Goal: Transaction & Acquisition: Purchase product/service

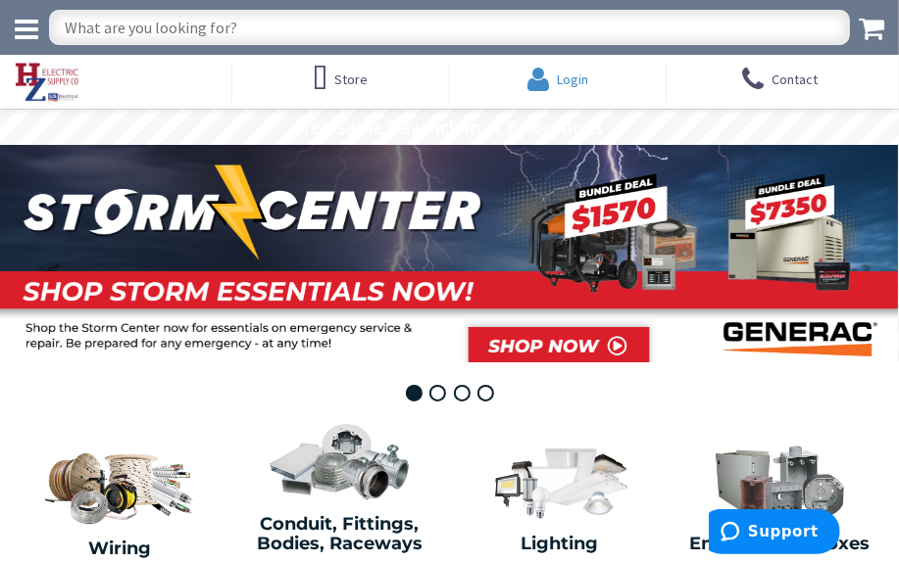
click at [563, 74] on span "Login" at bounding box center [572, 80] width 31 height 18
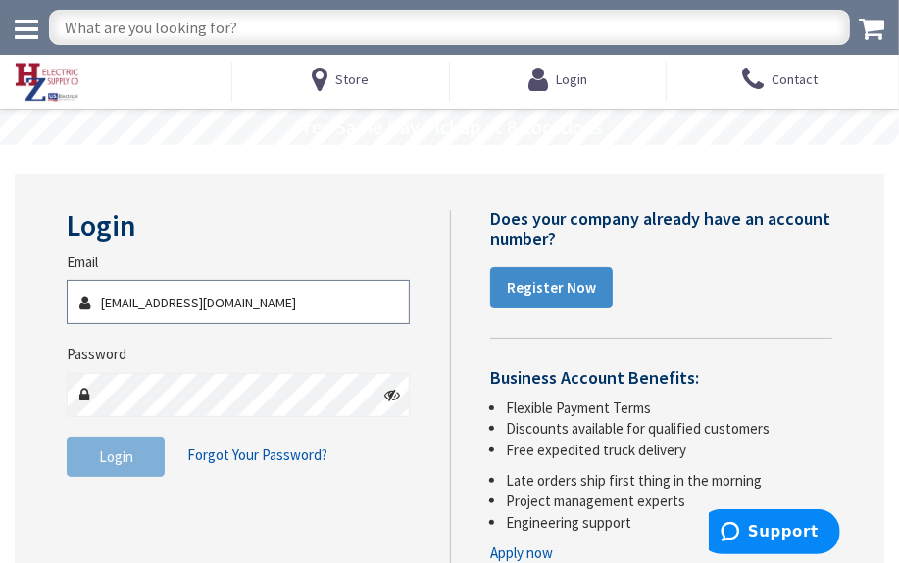
click at [208, 298] on input "dhi321@aol.com" at bounding box center [238, 302] width 343 height 44
click at [208, 299] on input "dhi321@aol.com" at bounding box center [238, 302] width 343 height 44
click at [206, 299] on input "dhi321@aol.com" at bounding box center [238, 302] width 343 height 44
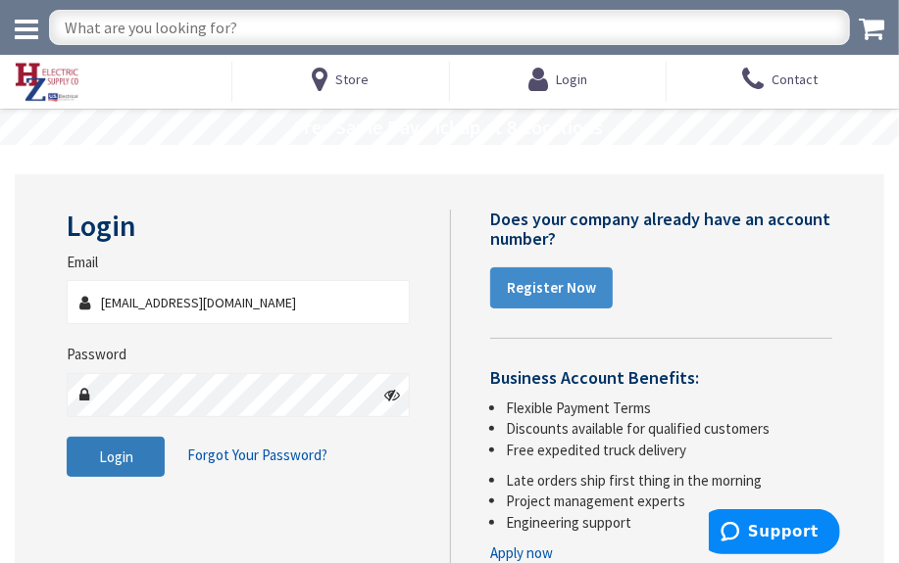
click at [118, 458] on span "Login" at bounding box center [116, 457] width 34 height 19
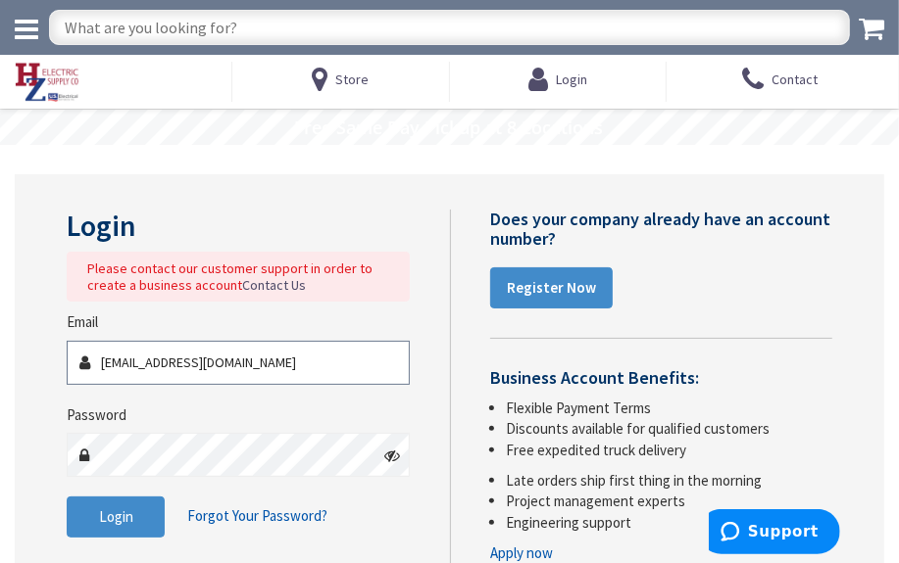
click at [166, 364] on input "jlaing@cpge.org" at bounding box center [238, 363] width 343 height 44
click at [157, 367] on input "jlaing@cpge.org" at bounding box center [238, 363] width 343 height 44
type input "[EMAIL_ADDRESS][DOMAIN_NAME]"
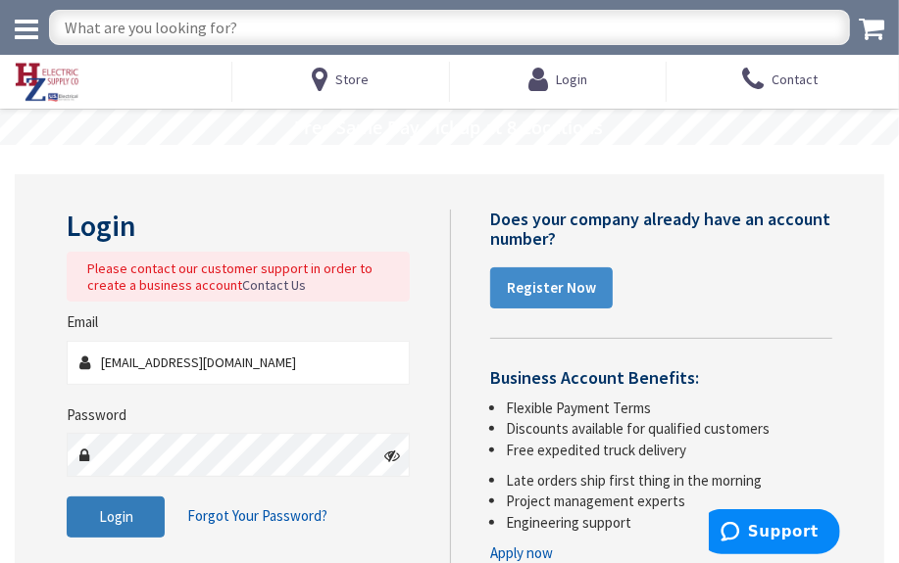
click at [131, 511] on span "Login" at bounding box center [116, 517] width 34 height 19
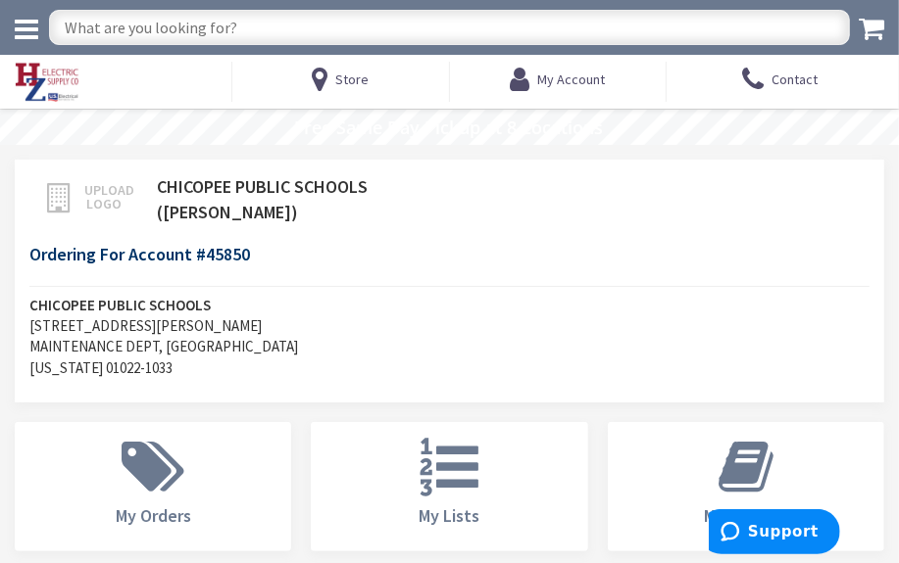
click at [205, 13] on input "text" at bounding box center [449, 27] width 801 height 35
type input "raco 187"
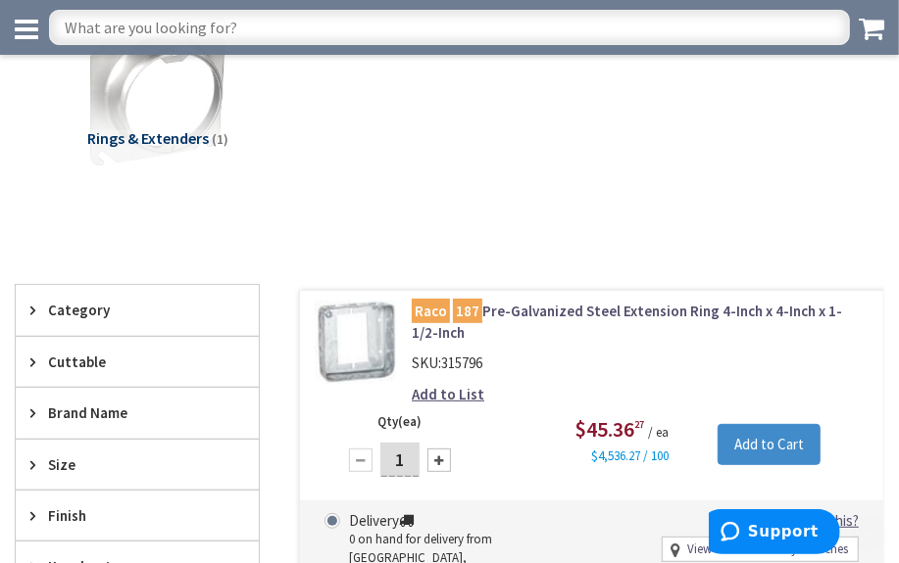
scroll to position [177, 0]
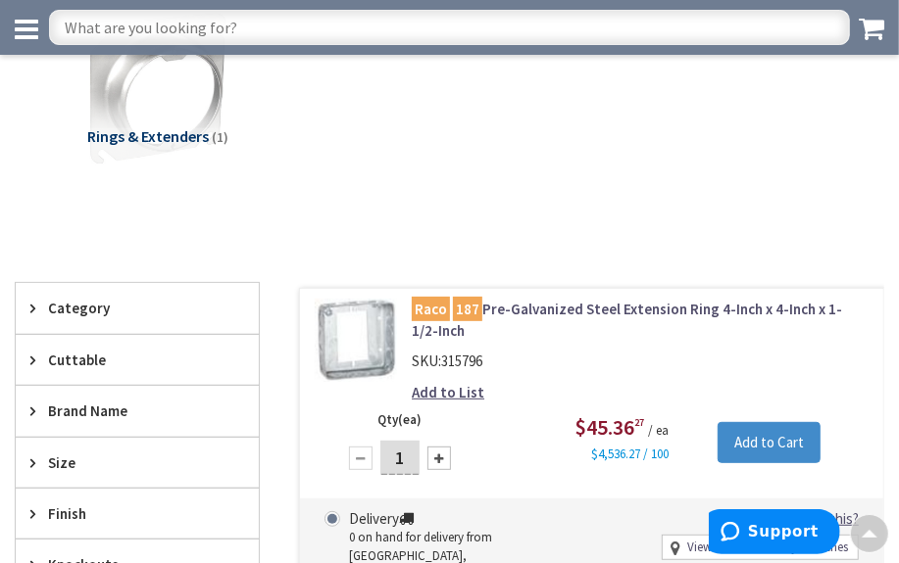
click at [439, 452] on div at bounding box center [439, 459] width 24 height 24
type input "3"
click at [761, 447] on input "Add to Cart" at bounding box center [768, 442] width 103 height 41
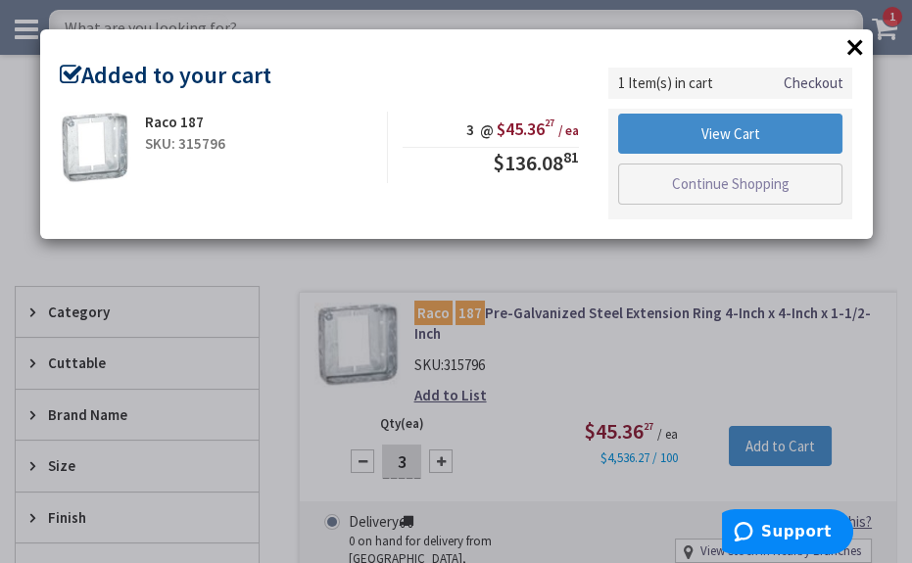
click at [856, 46] on button "×" at bounding box center [855, 46] width 29 height 29
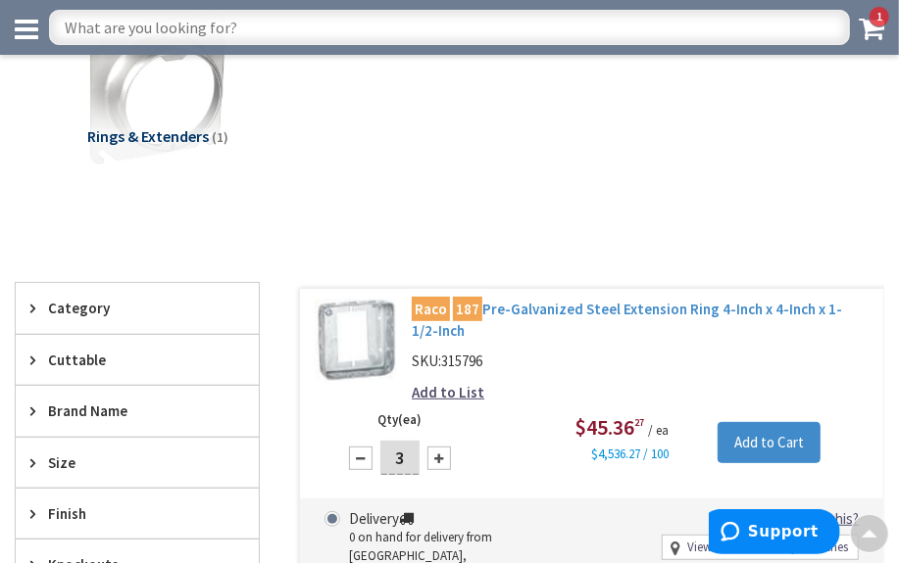
click at [505, 307] on link "Raco 187 Pre-Galvanized Steel Extension Ring 4-Inch x 4-Inch x 1-1/2-Inch" at bounding box center [640, 320] width 457 height 42
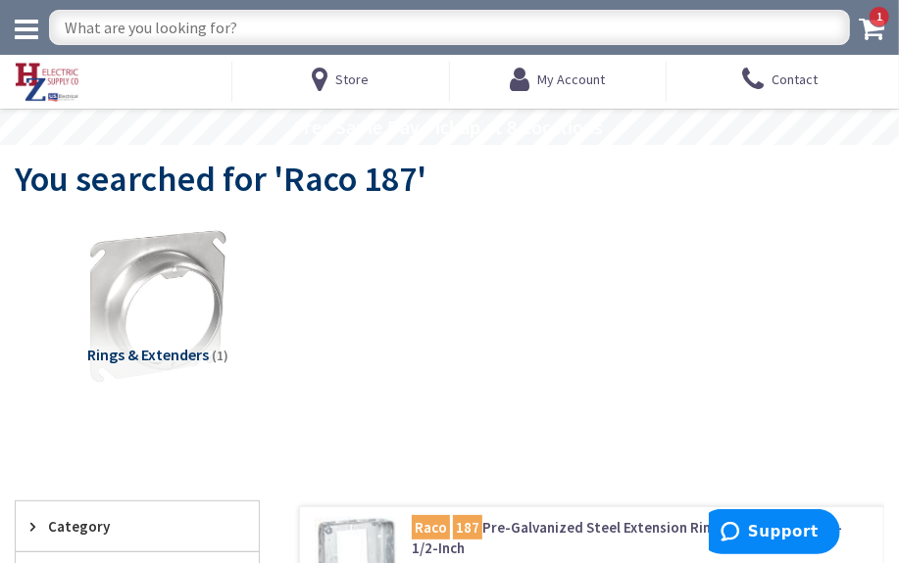
click at [206, 20] on input "text" at bounding box center [449, 27] width 801 height 35
type input "4" square"
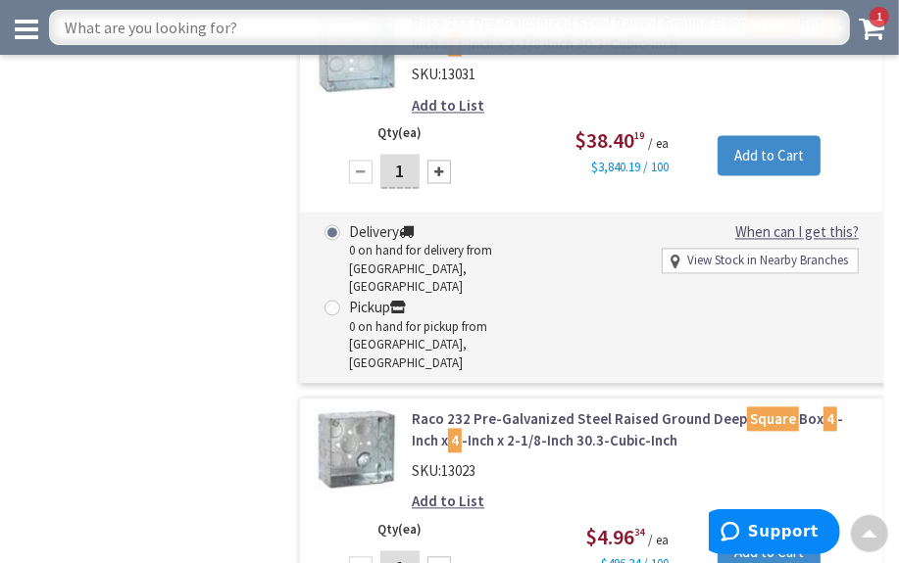
scroll to position [24142, 0]
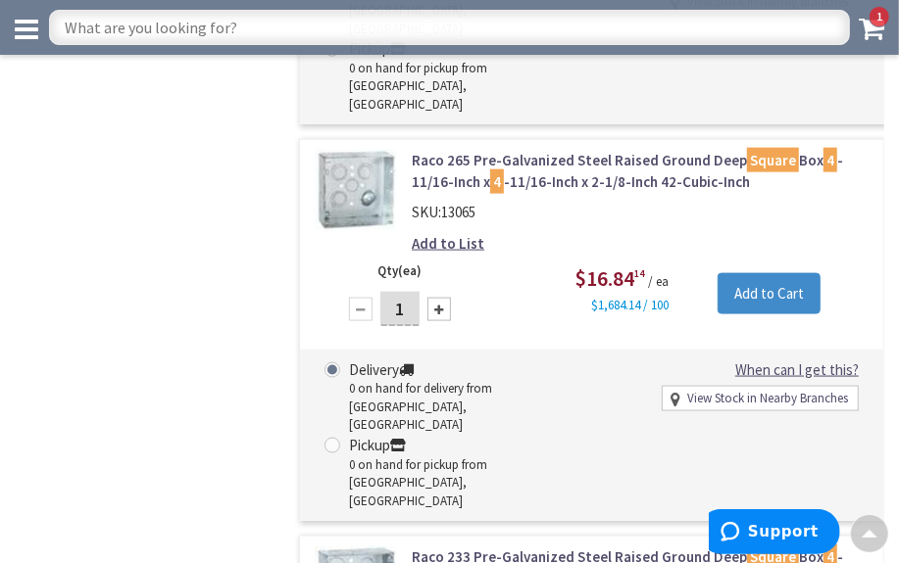
click at [244, 37] on input "text" at bounding box center [449, 27] width 801 height 35
type input "4" square extension ring"
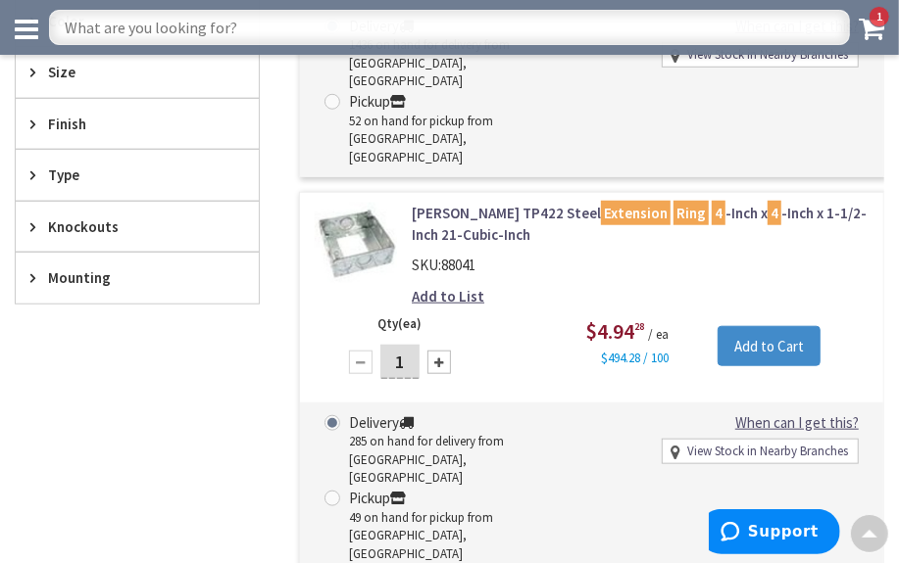
scroll to position [623, 0]
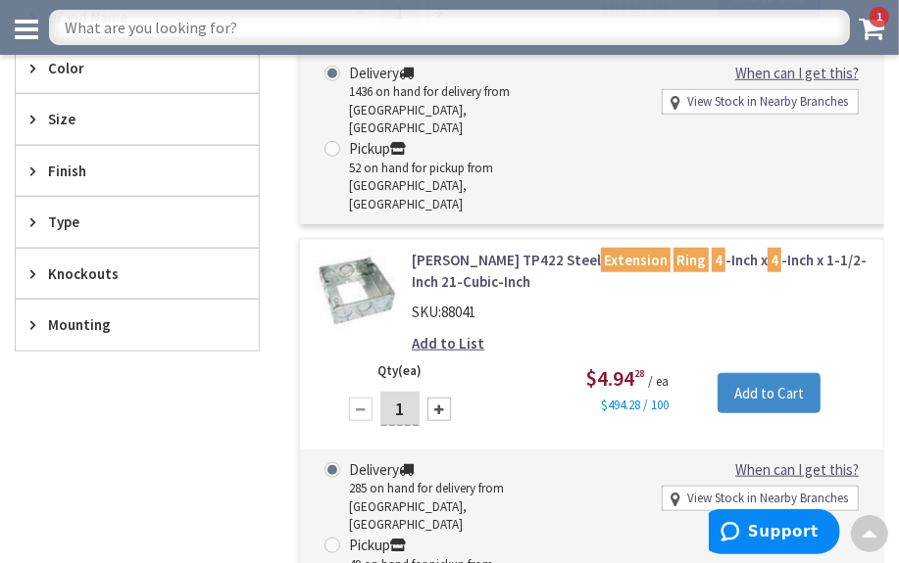
click at [434, 398] on div at bounding box center [439, 410] width 24 height 24
type input "3"
click at [758, 373] on input "Add to Cart" at bounding box center [768, 393] width 103 height 41
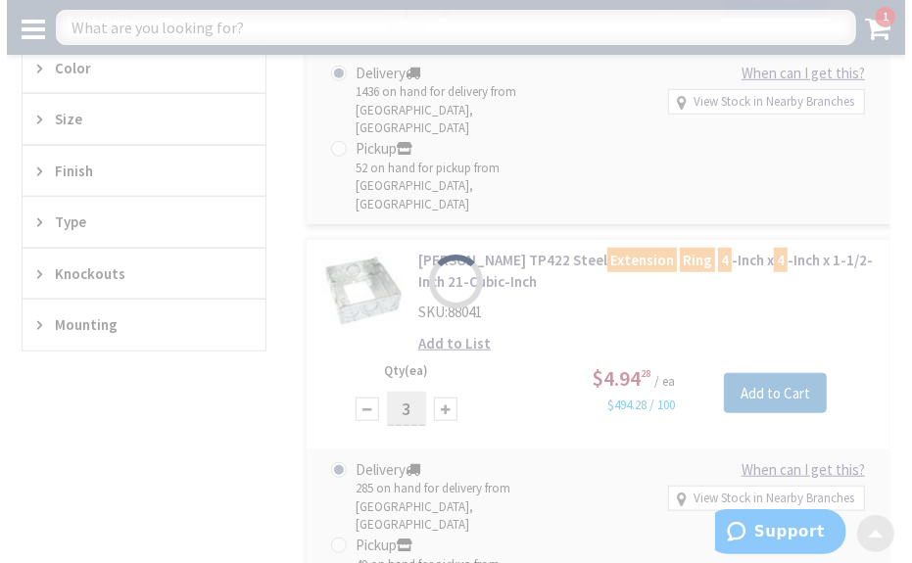
scroll to position [627, 0]
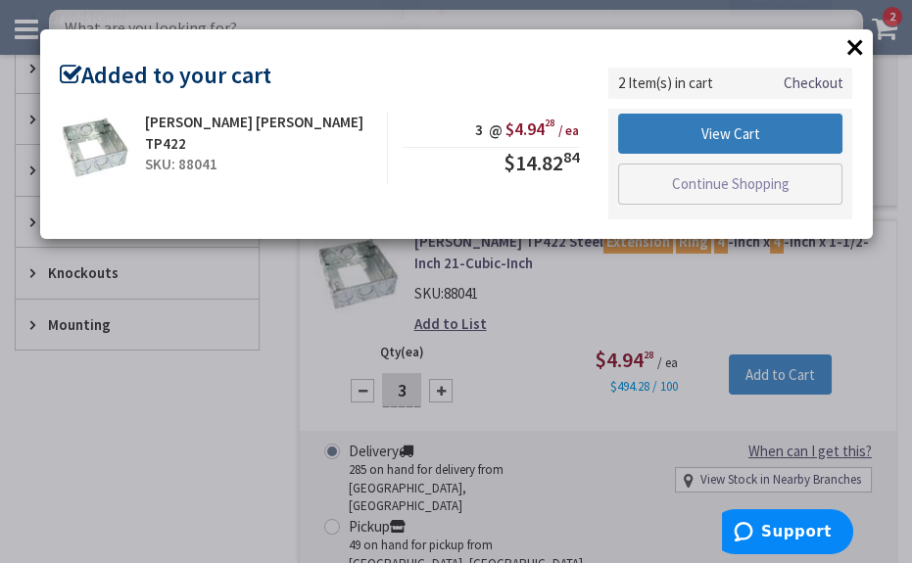
click at [747, 126] on link "View Cart" at bounding box center [730, 134] width 225 height 41
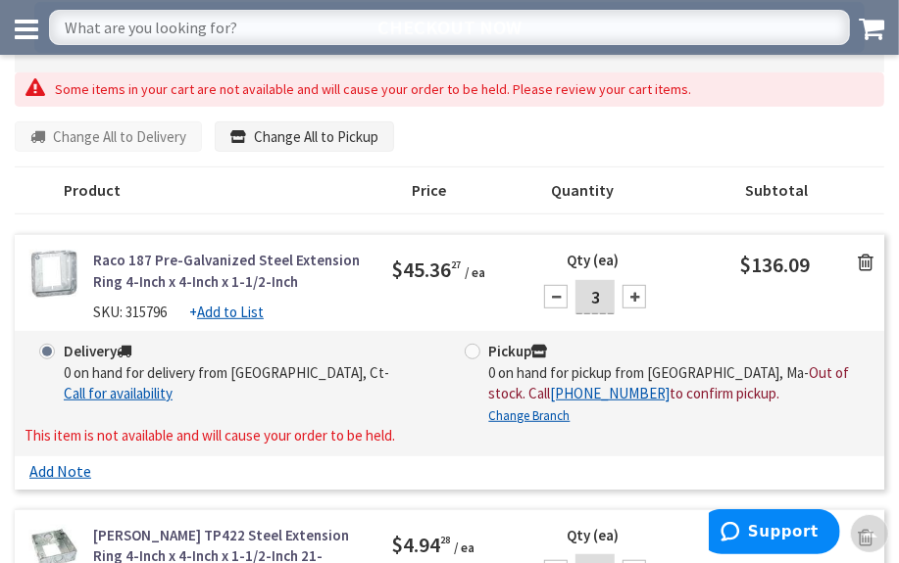
scroll to position [356, 0]
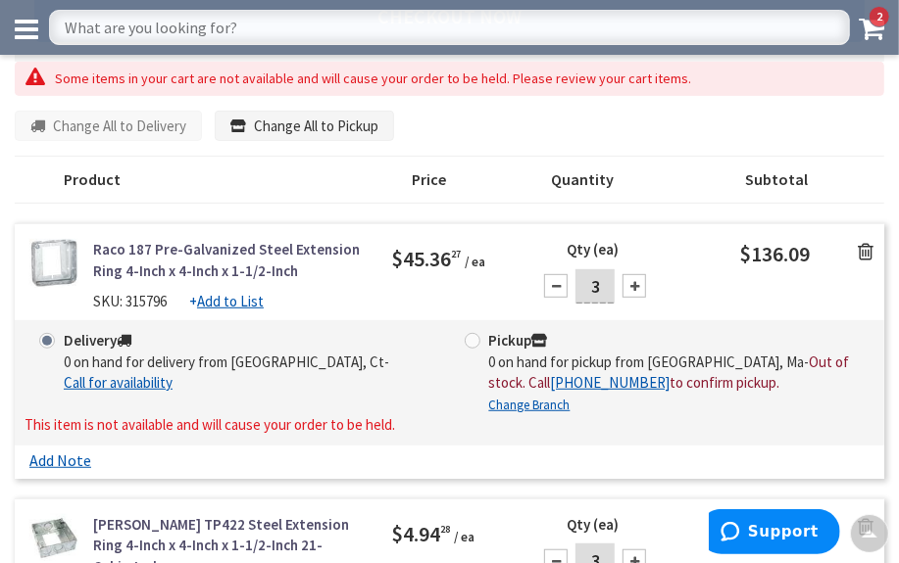
click at [861, 250] on icon at bounding box center [865, 252] width 16 height 20
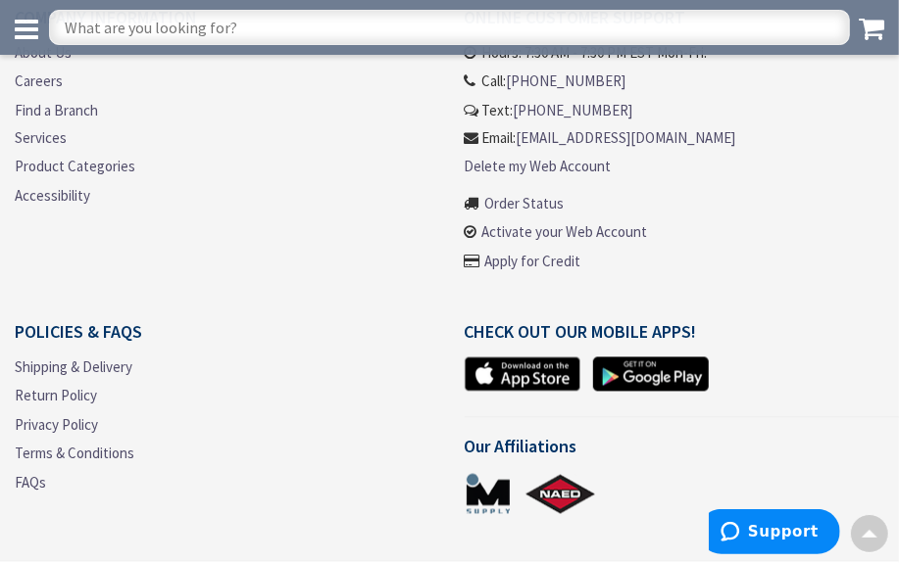
click at [121, 20] on input "text" at bounding box center [449, 27] width 801 height 35
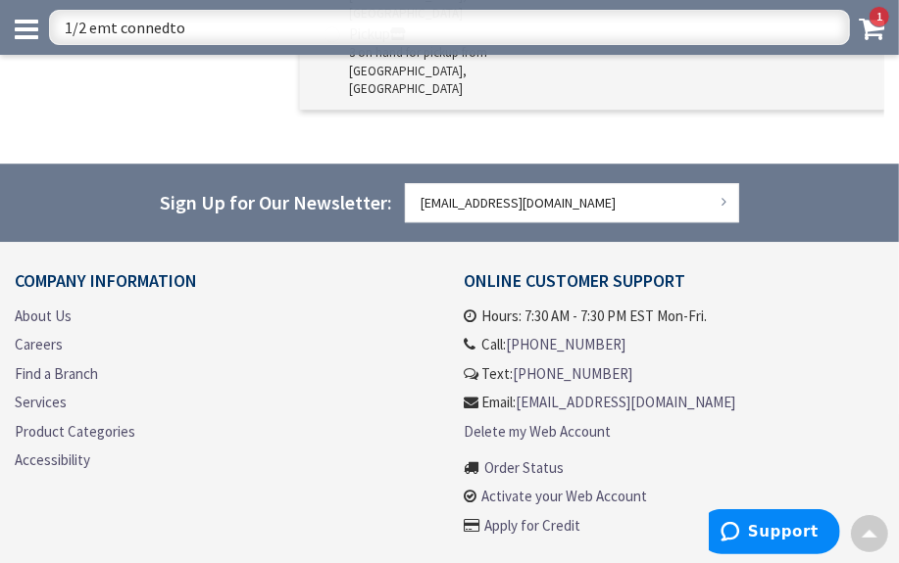
type input "1/2 emt connedtor"
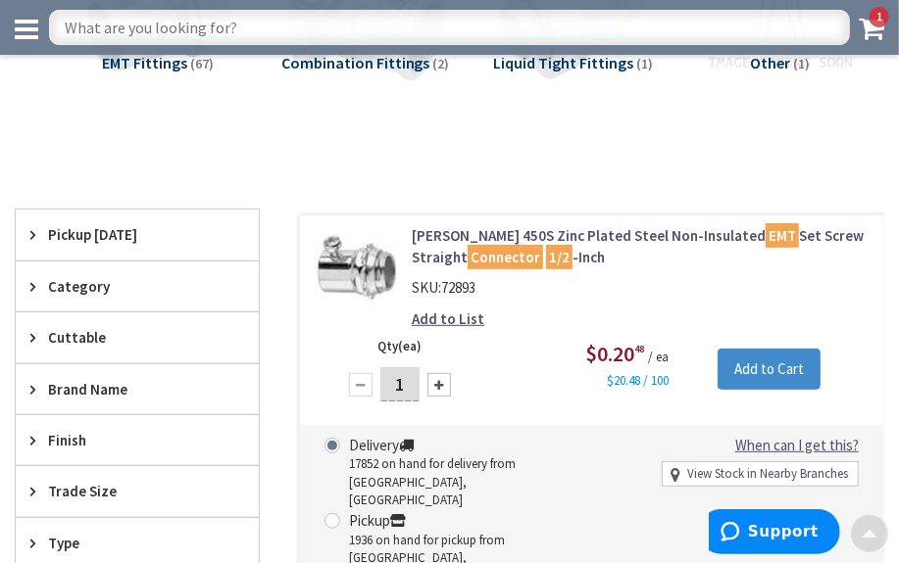
scroll to position [267, 0]
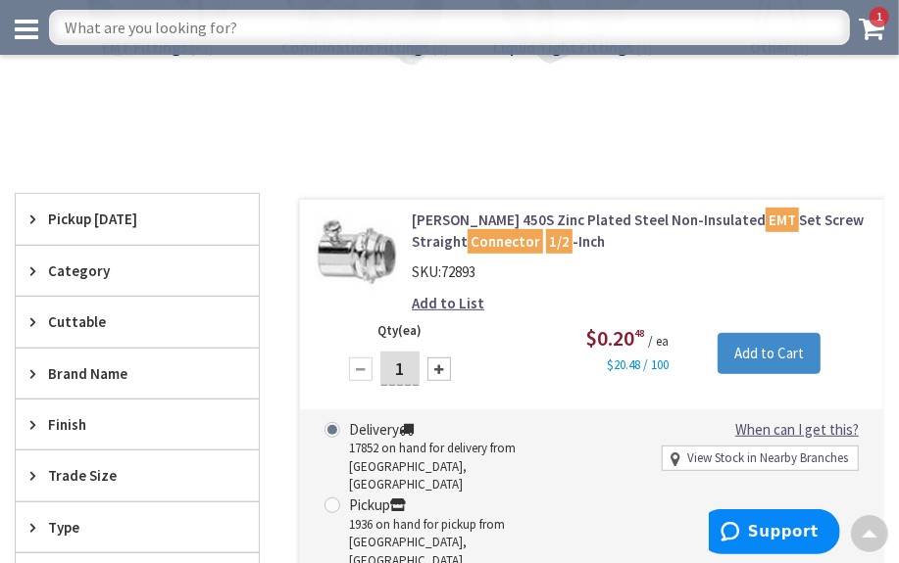
click at [440, 369] on div at bounding box center [439, 370] width 24 height 24
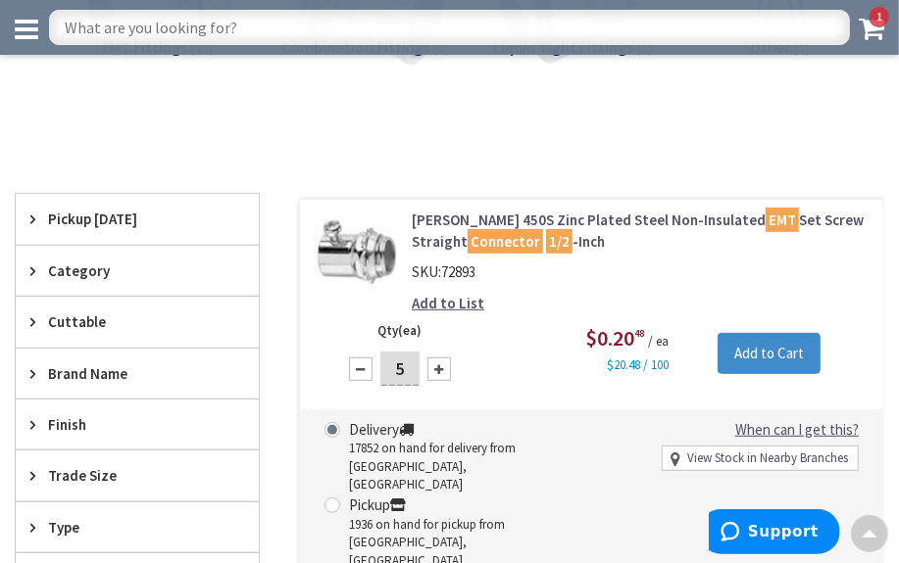
type input "6"
click at [753, 343] on input "Add to Cart" at bounding box center [768, 353] width 103 height 41
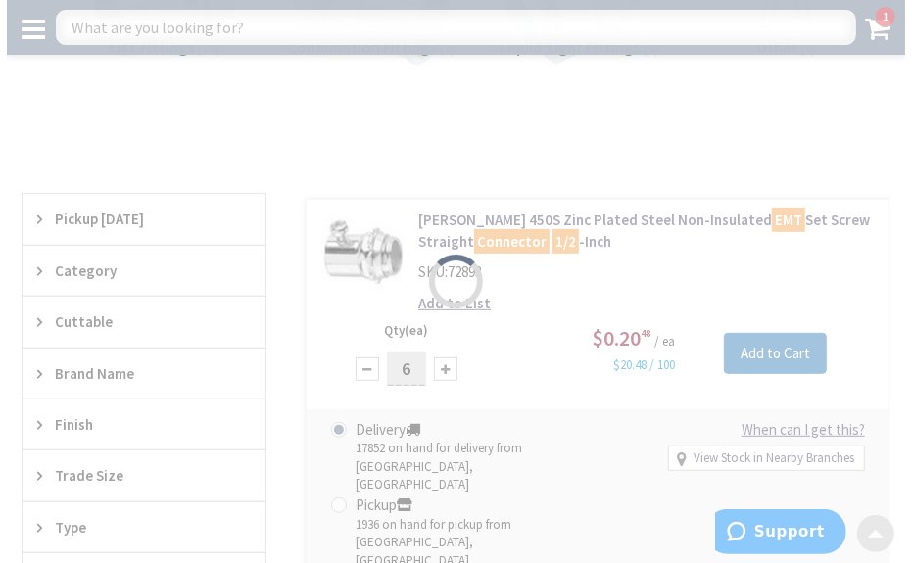
scroll to position [268, 0]
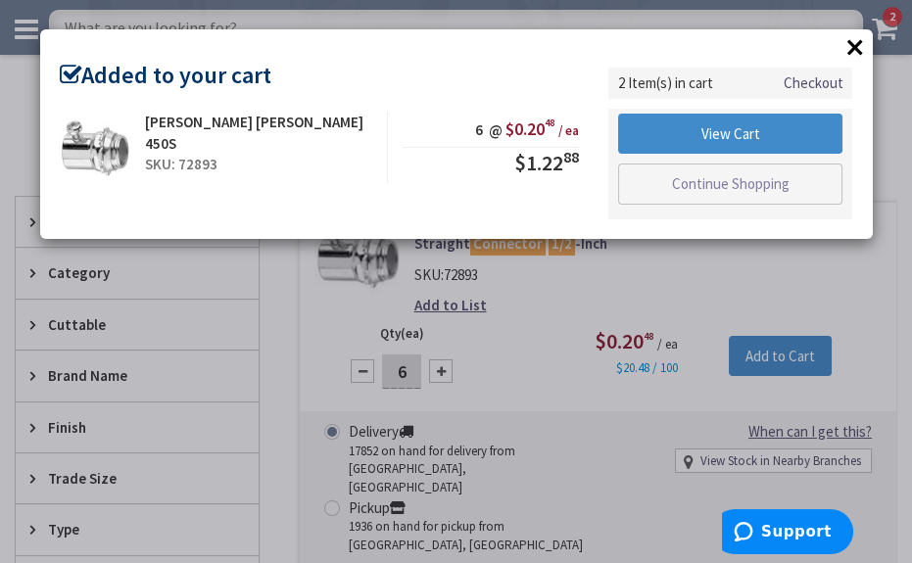
click at [862, 48] on button "×" at bounding box center [855, 46] width 29 height 29
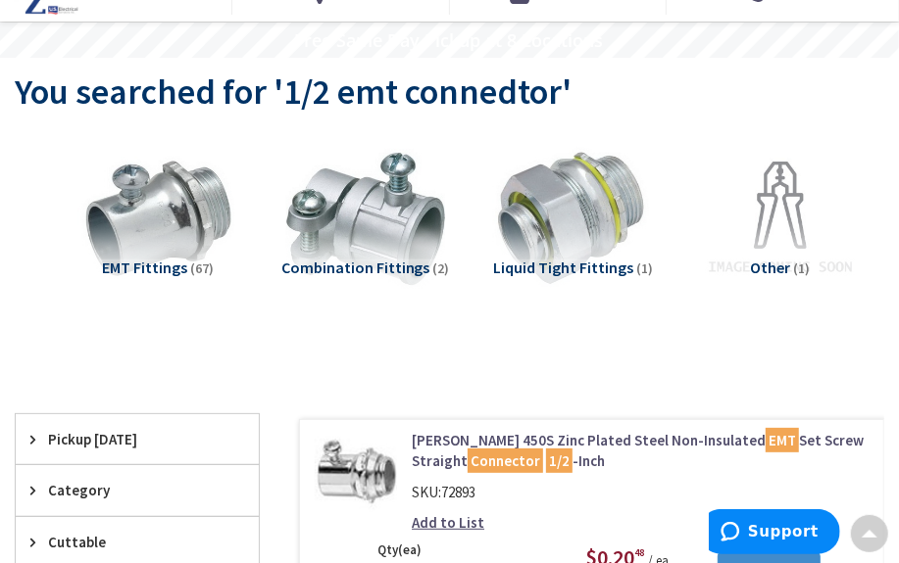
scroll to position [0, 0]
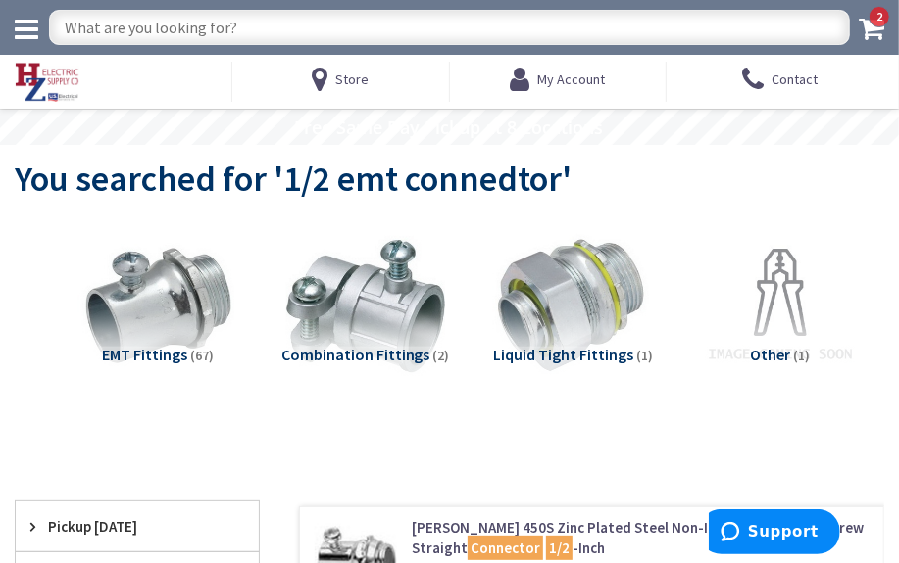
click at [218, 25] on input "text" at bounding box center [449, 27] width 801 height 35
type input "4" square"
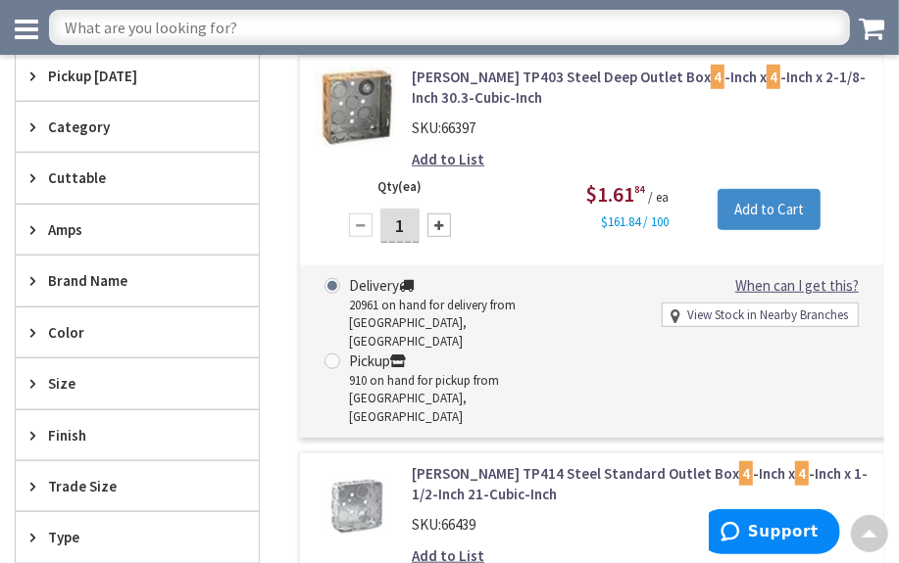
scroll to position [618, 0]
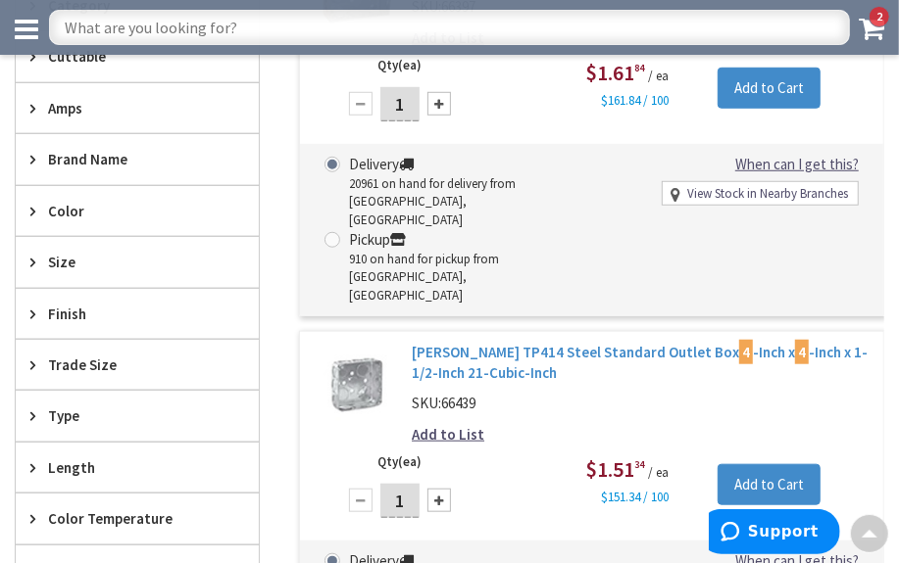
click at [530, 342] on link "Crouse-Hinds TP414 Steel Standard Outlet Box 4 -Inch x 4 -Inch x 1-1/2-Inch 21-…" at bounding box center [640, 363] width 457 height 42
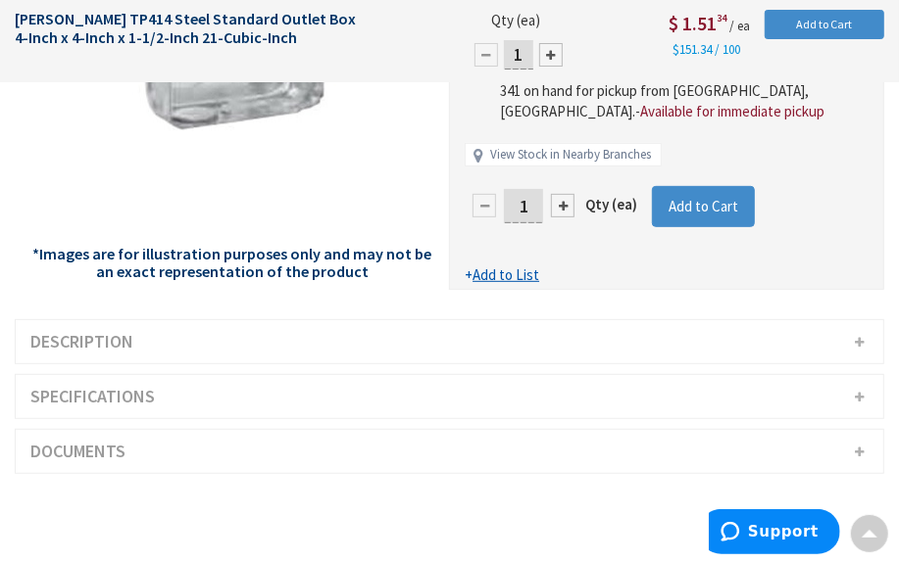
scroll to position [356, 0]
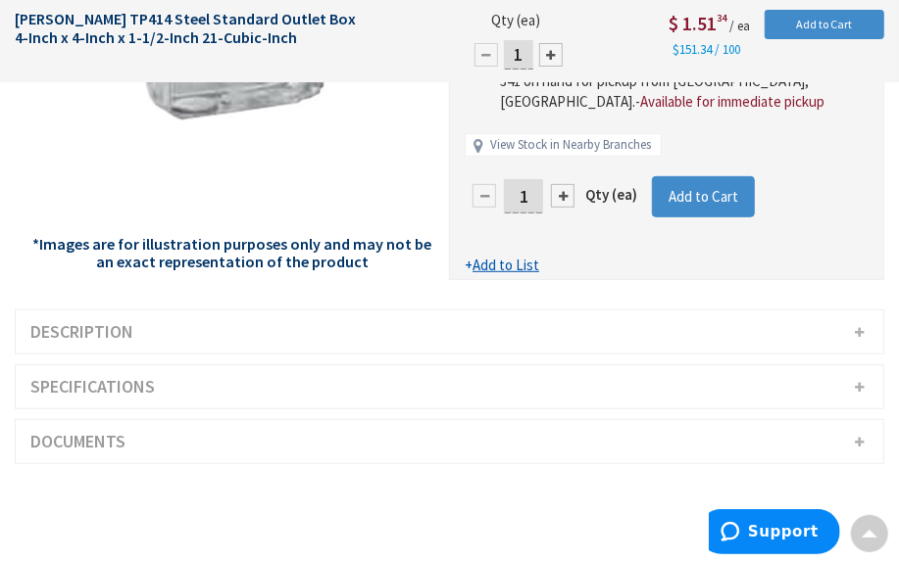
click at [303, 311] on h3 "Description" at bounding box center [449, 332] width 867 height 43
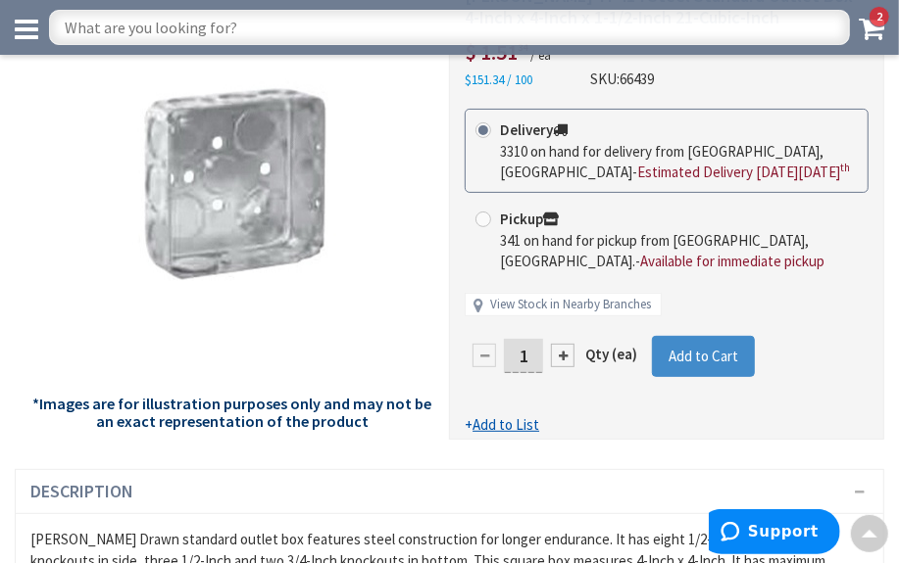
scroll to position [177, 0]
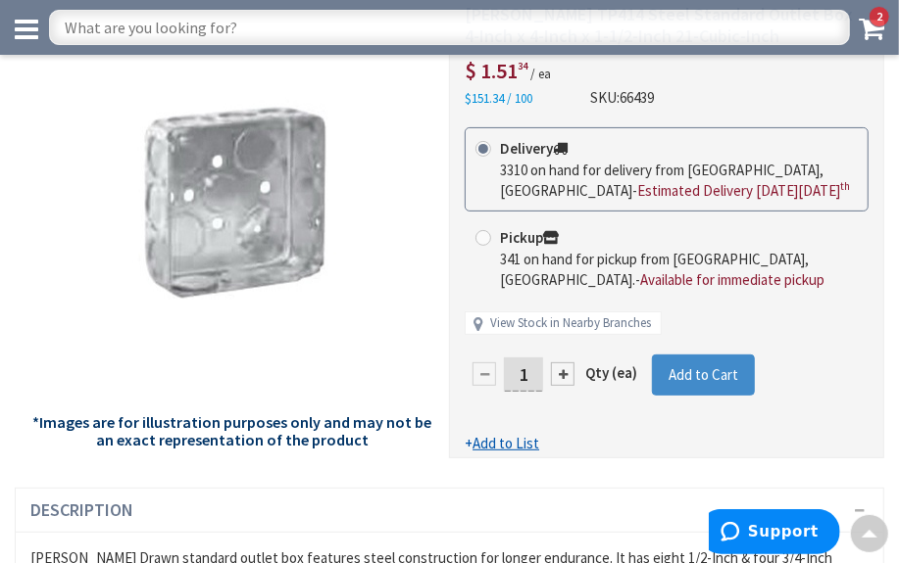
click at [562, 363] on div at bounding box center [563, 375] width 24 height 24
type input "2"
click at [672, 366] on span "Add to Cart" at bounding box center [703, 375] width 70 height 19
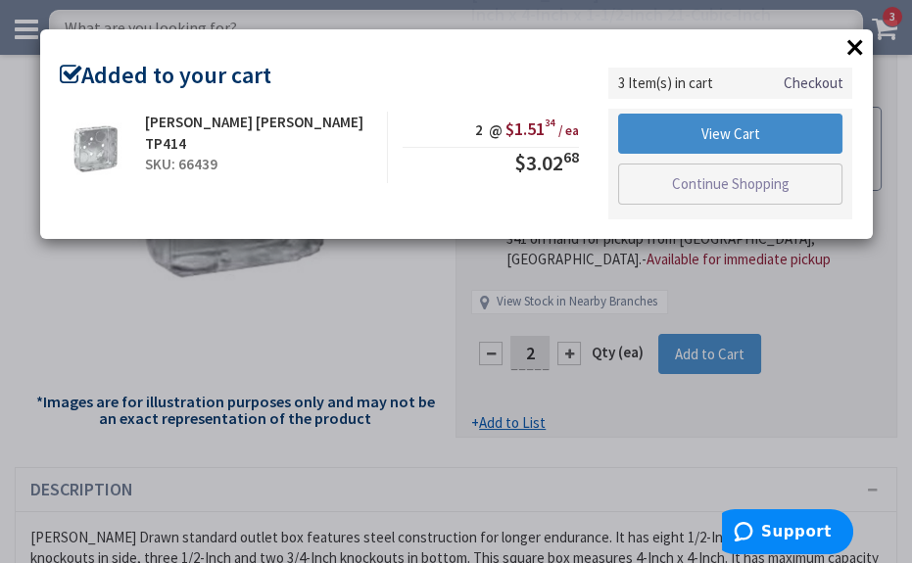
click at [854, 47] on button "×" at bounding box center [855, 46] width 29 height 29
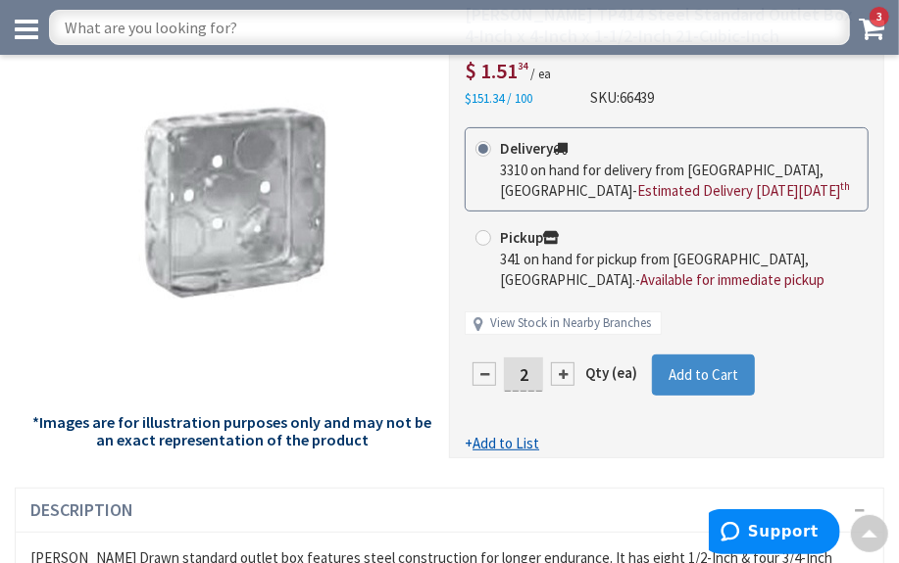
scroll to position [0, 0]
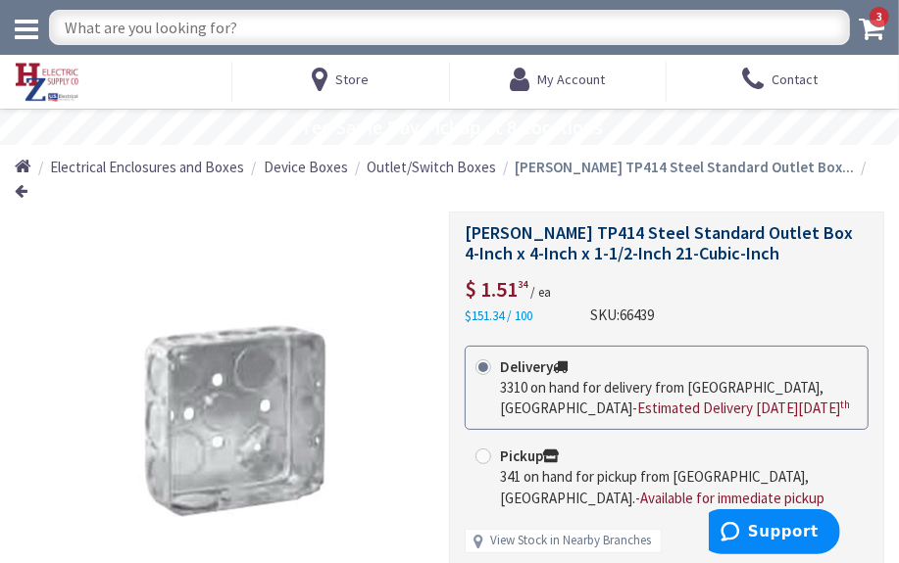
click at [234, 34] on input "text" at bounding box center [449, 27] width 801 height 35
type input "ivory duplex 20 amp"
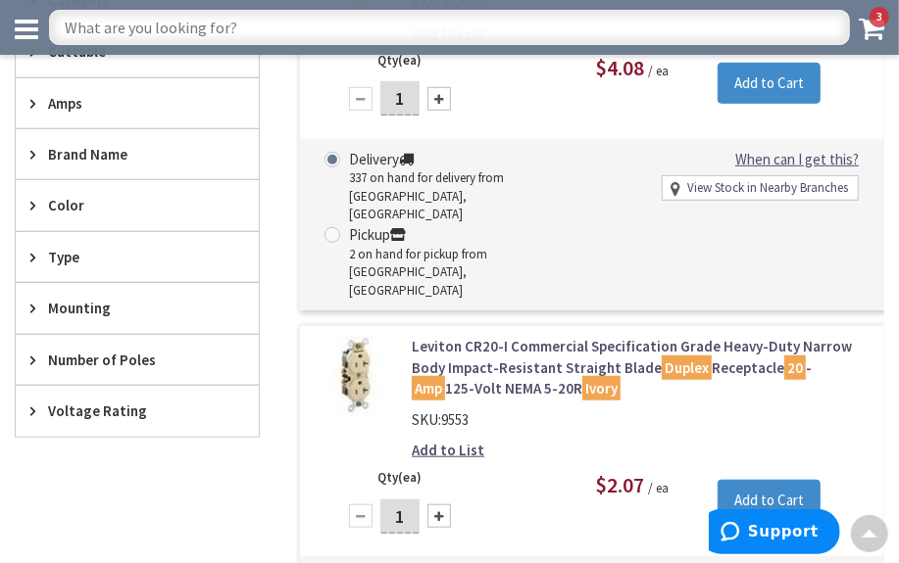
scroll to position [531, 0]
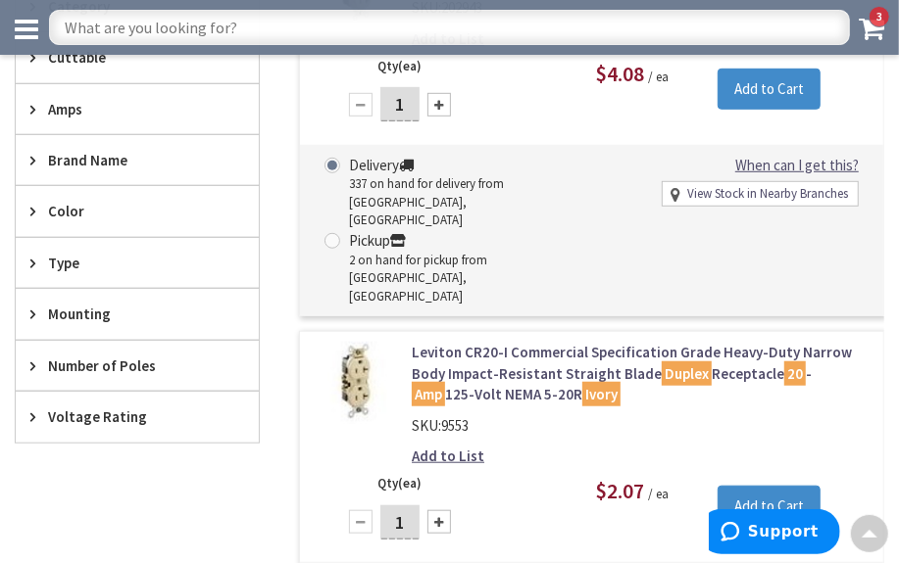
click at [436, 511] on div at bounding box center [439, 523] width 24 height 24
type input "2"
click at [737, 486] on input "Add to Cart" at bounding box center [768, 506] width 103 height 41
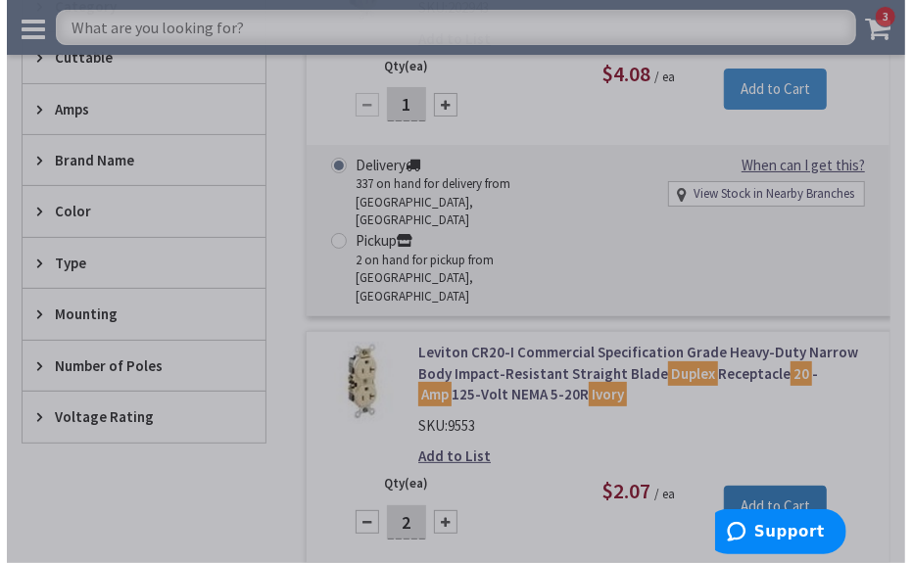
scroll to position [535, 0]
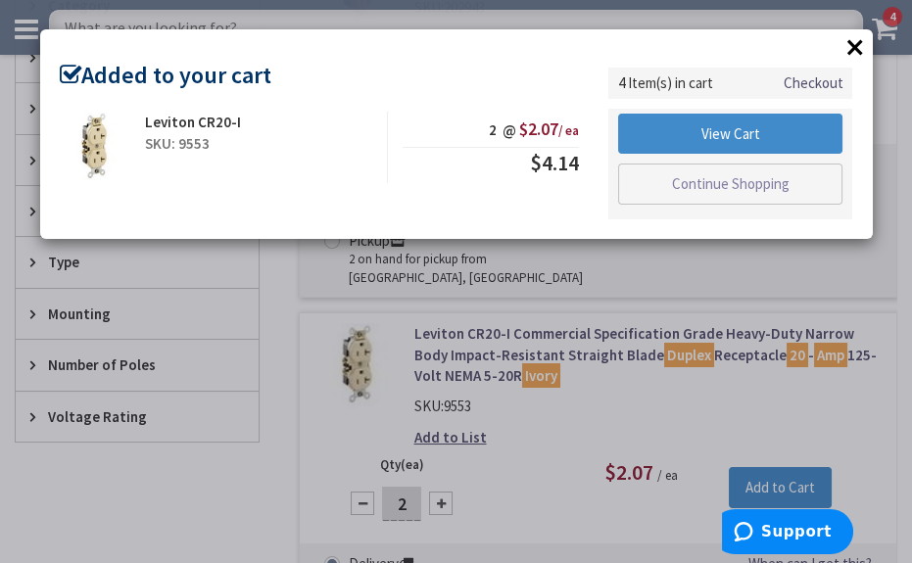
click at [856, 44] on button "×" at bounding box center [855, 46] width 29 height 29
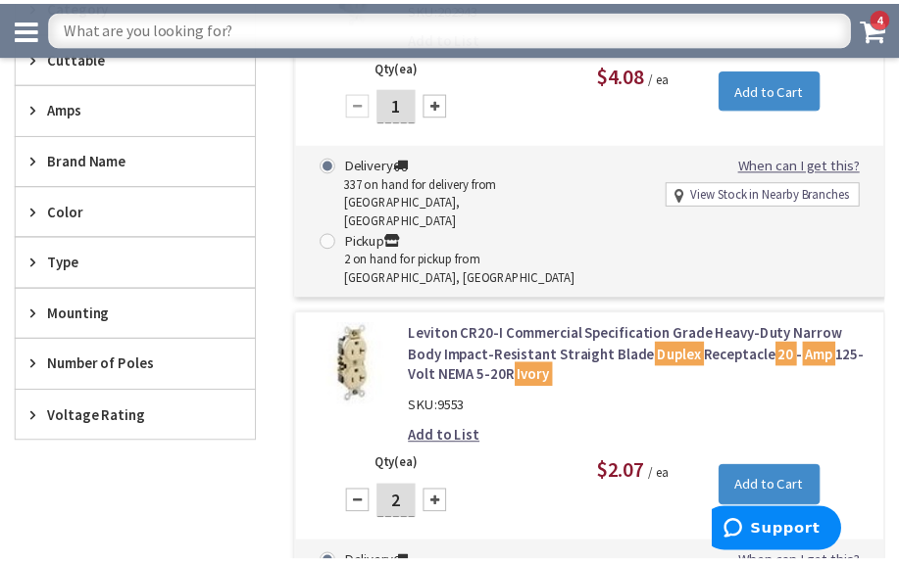
scroll to position [531, 0]
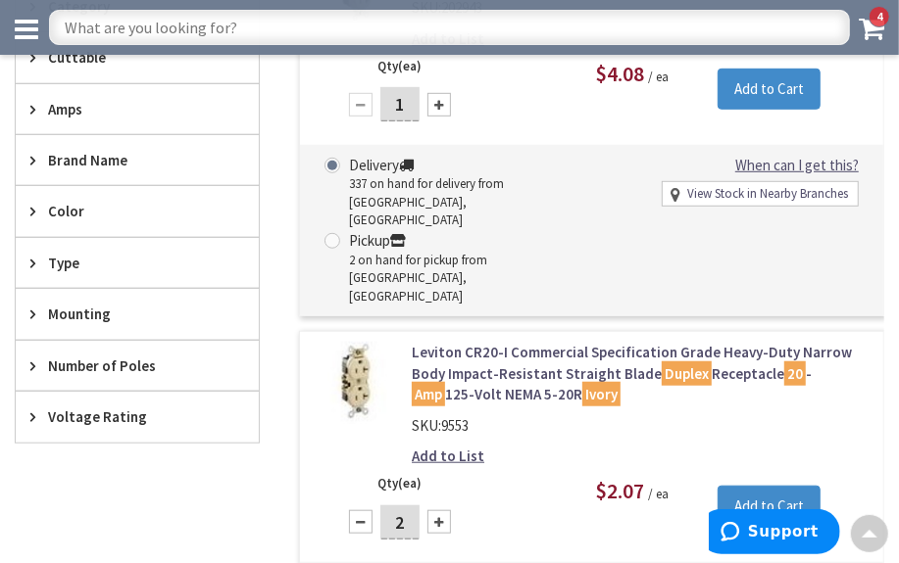
click at [201, 25] on input "text" at bounding box center [449, 27] width 801 height 35
type input "r"
type input "4" raised cover"
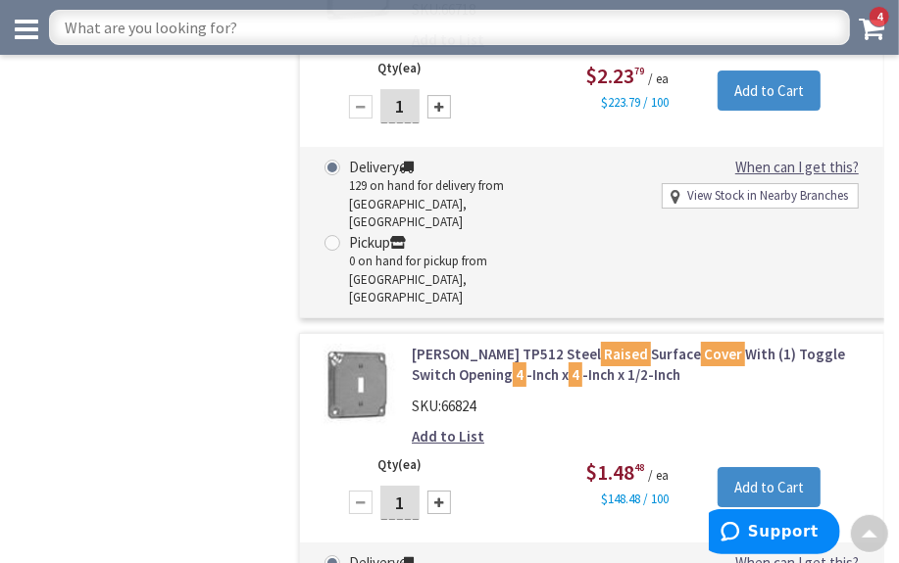
scroll to position [2940, 0]
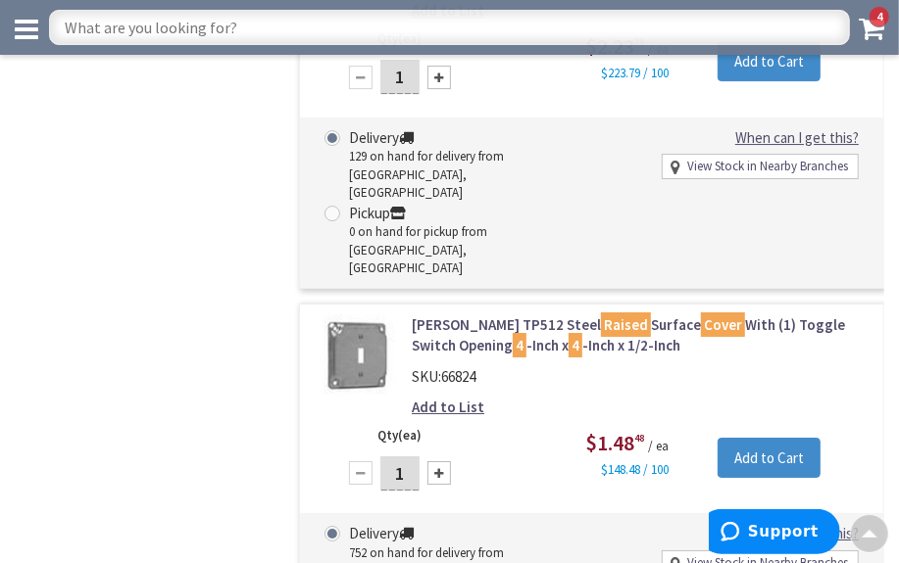
type input "2"
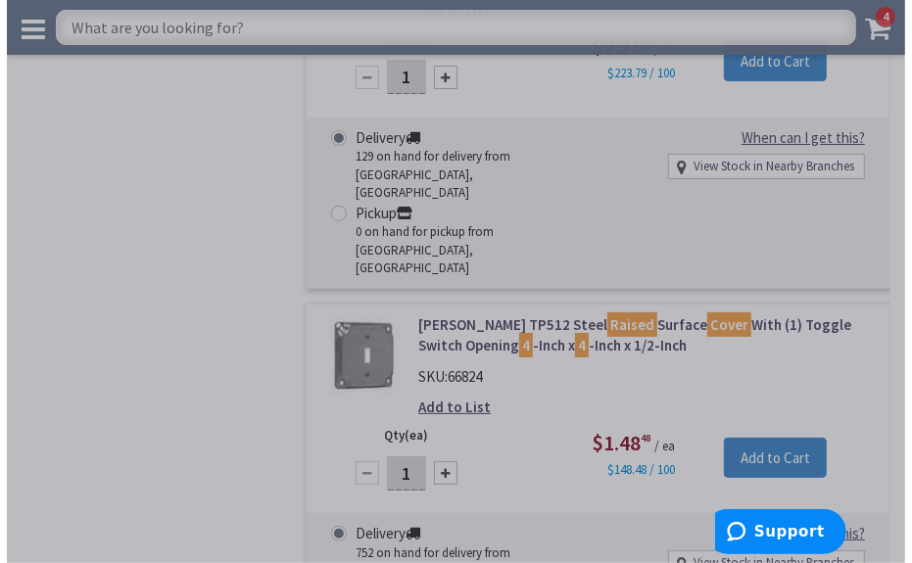
scroll to position [2943, 0]
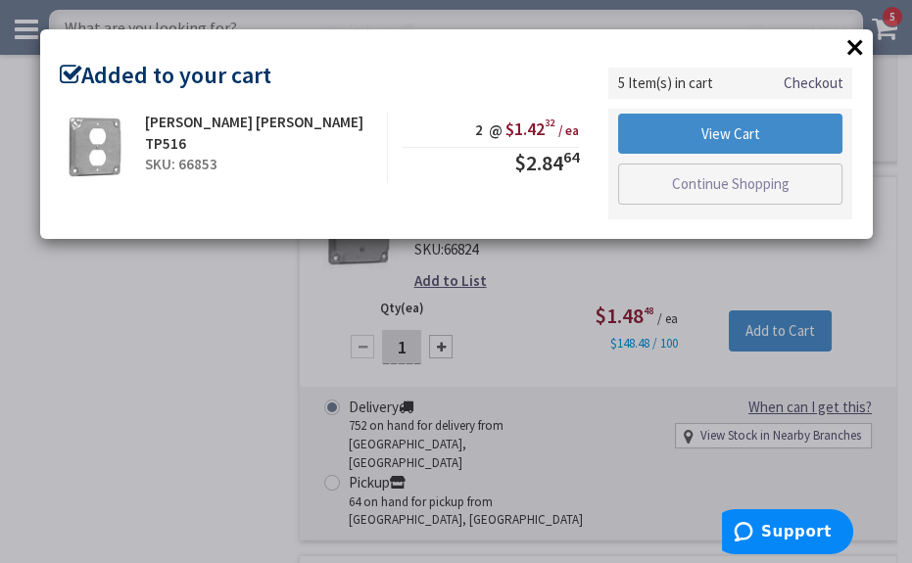
click at [856, 45] on button "×" at bounding box center [855, 46] width 29 height 29
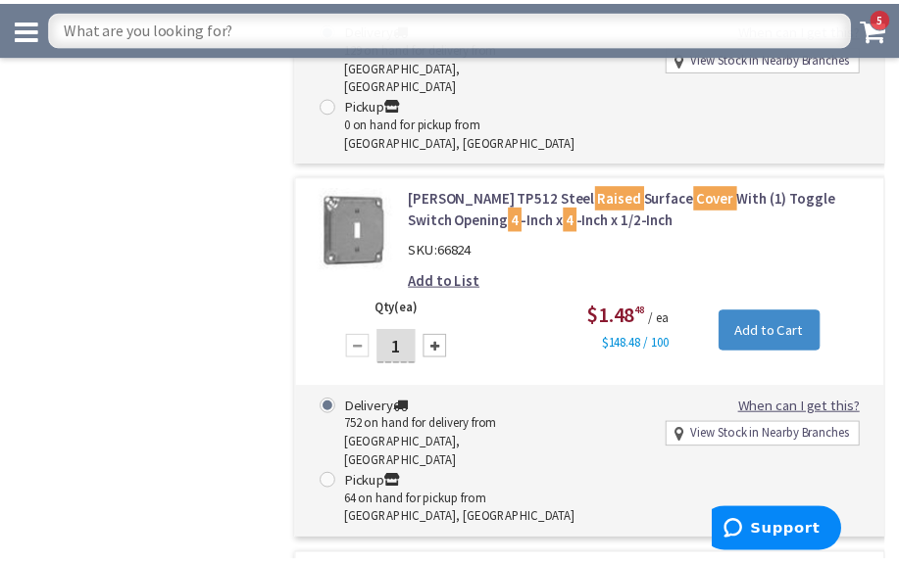
scroll to position [2940, 0]
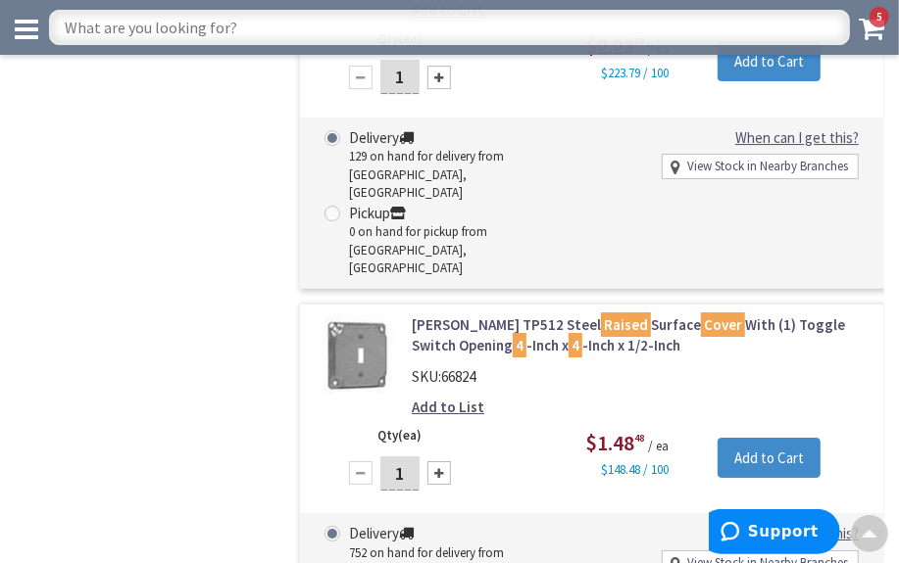
click at [173, 27] on input "text" at bounding box center [449, 27] width 801 height 35
type input "1/2 emt"
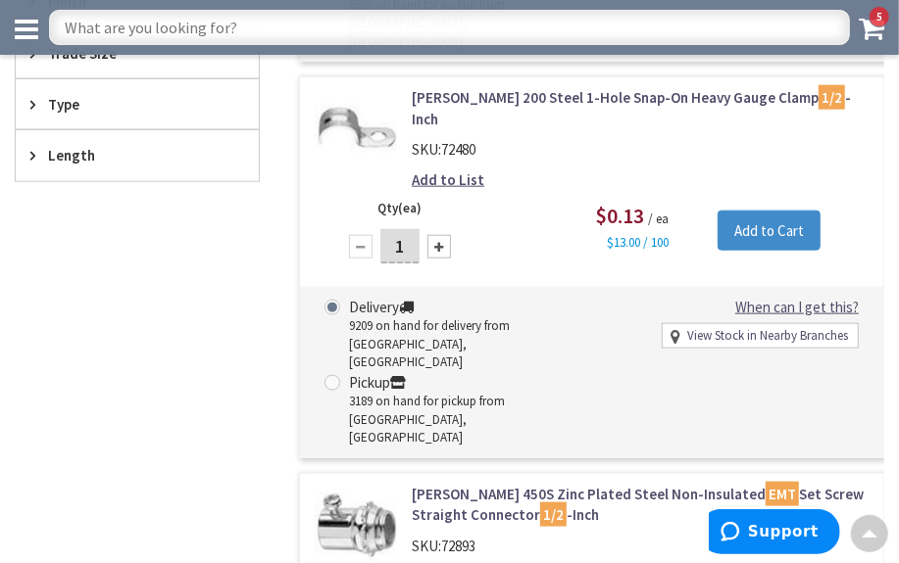
scroll to position [534, 0]
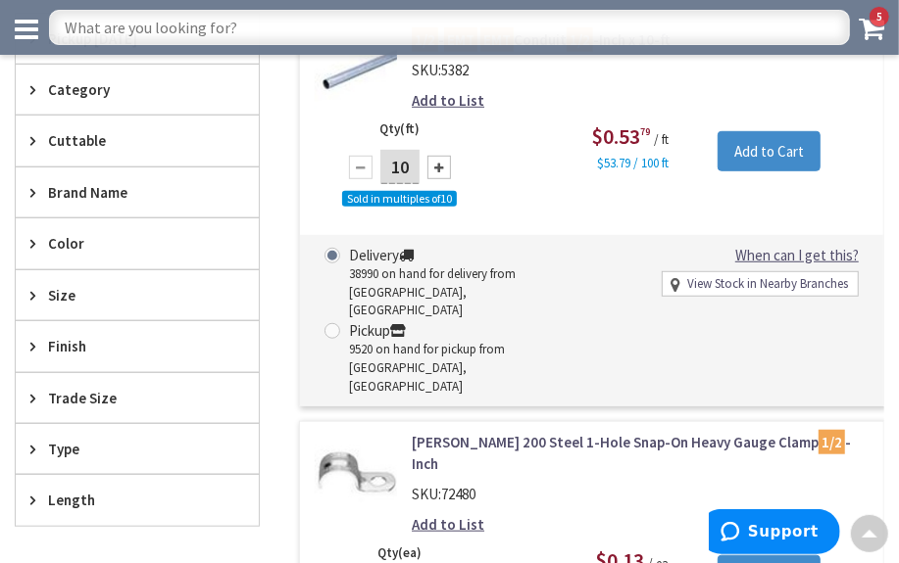
click at [160, 24] on input "text" at bounding box center [449, 27] width 801 height 35
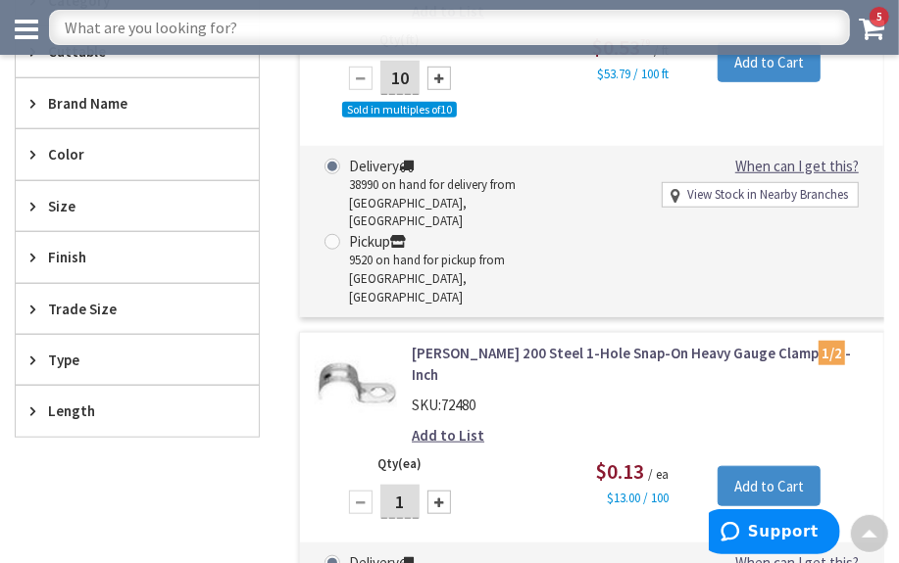
click at [435, 491] on div at bounding box center [439, 503] width 24 height 24
click at [440, 491] on div at bounding box center [439, 503] width 24 height 24
type input "4"
click at [737, 466] on input "Add to Cart" at bounding box center [768, 486] width 103 height 41
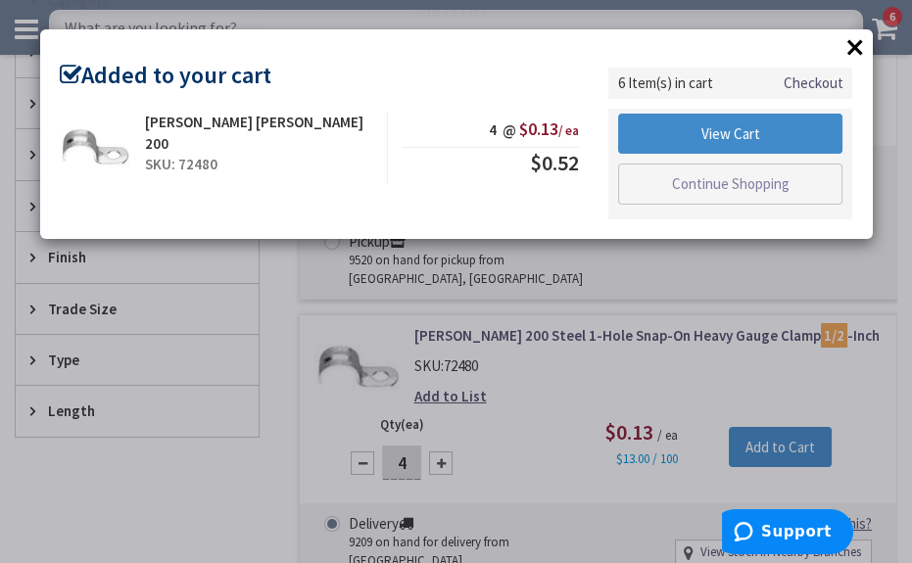
click at [852, 43] on button "×" at bounding box center [855, 46] width 29 height 29
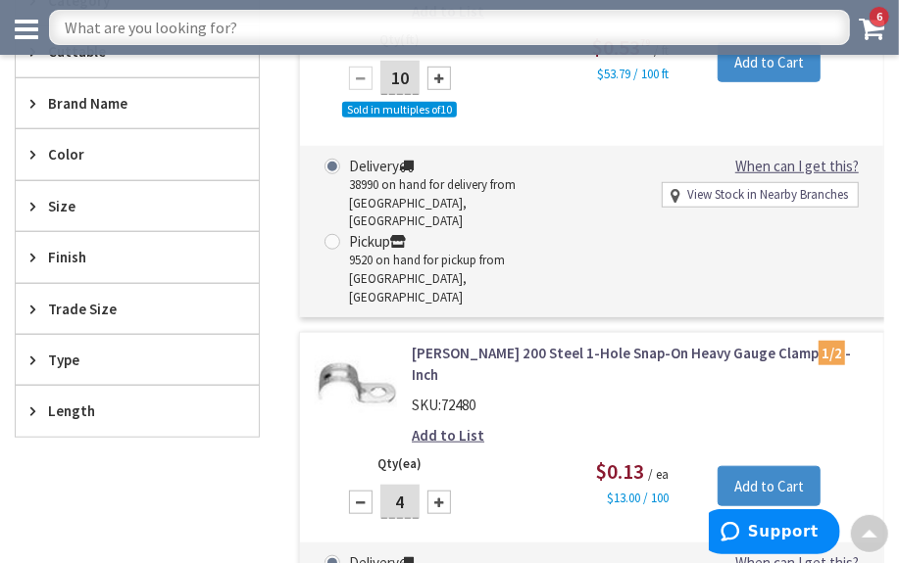
click at [226, 32] on input "text" at bounding box center [449, 27] width 801 height 35
type input "plastic anchors"
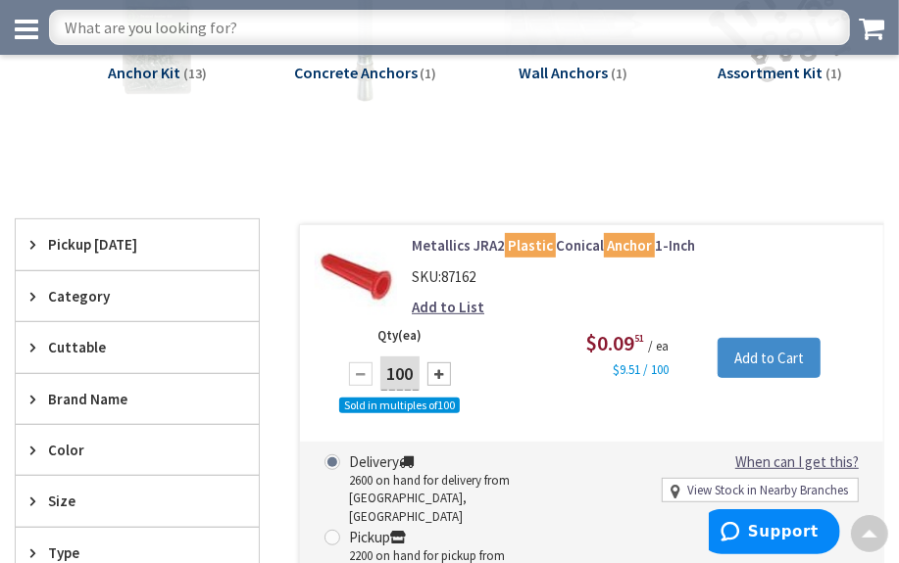
scroll to position [356, 0]
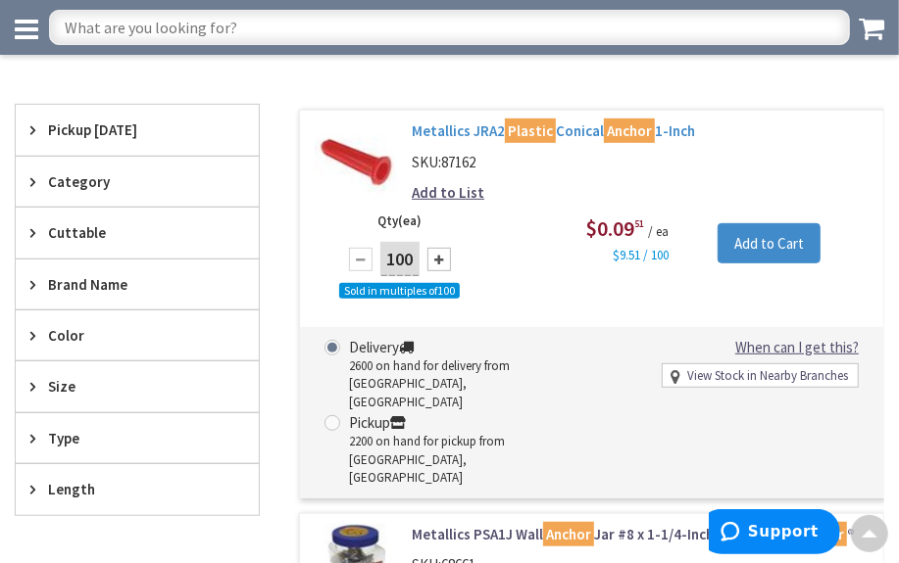
click at [469, 131] on link "Metallics JRA2 Plastic Conical Anchor 1-Inch" at bounding box center [640, 131] width 457 height 21
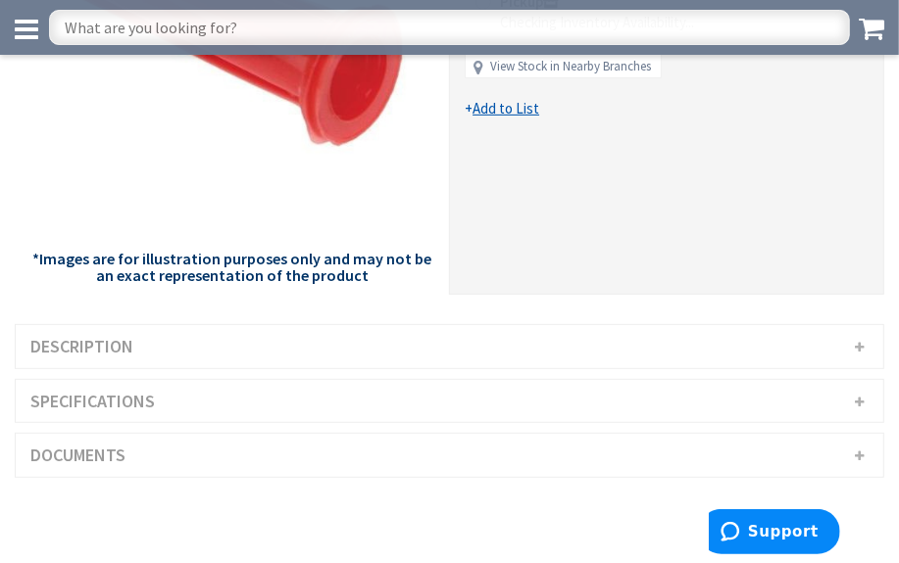
scroll to position [445, 0]
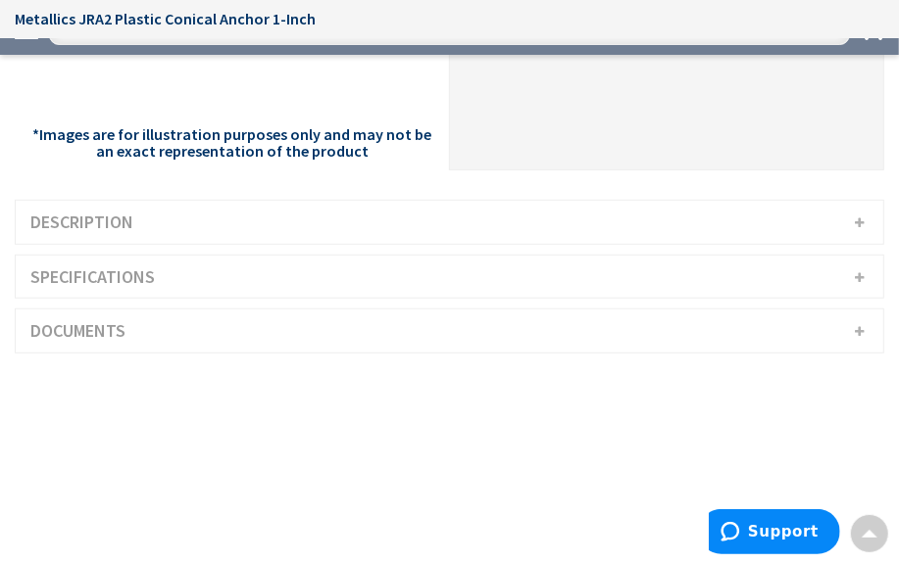
click at [231, 225] on h3 "Description" at bounding box center [449, 222] width 867 height 43
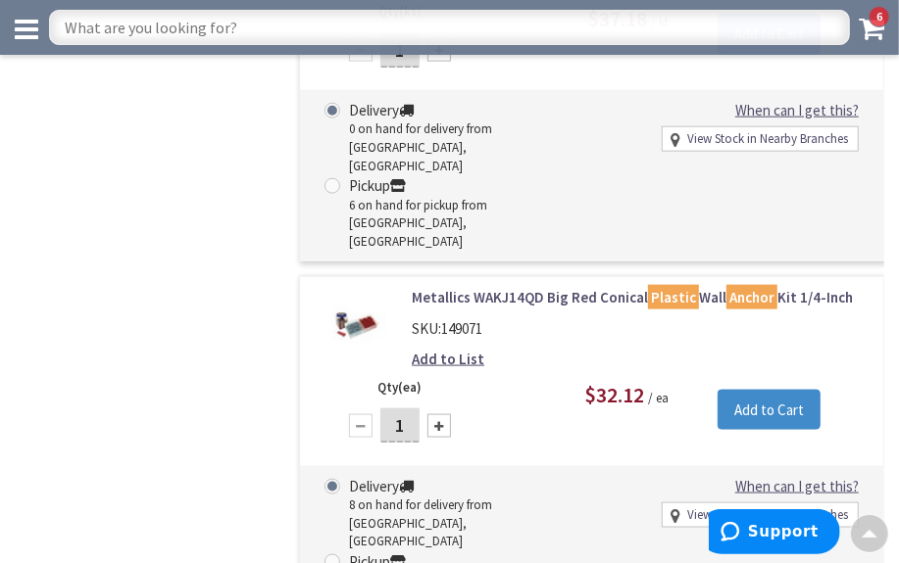
scroll to position [1009, 0]
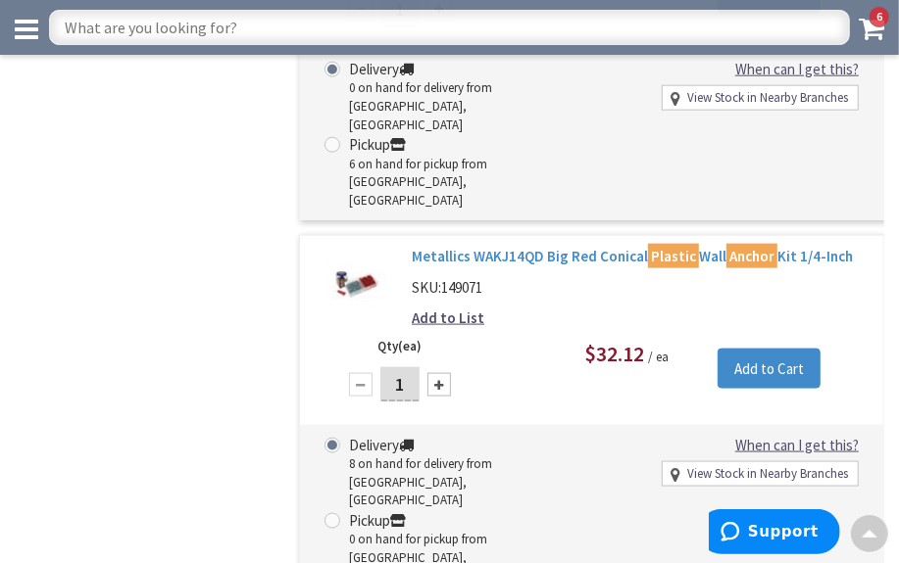
click at [494, 246] on link "Metallics WAKJ14QD Big Red Conical Plastic Wall Anchor Kit 1/4-Inch" at bounding box center [640, 256] width 457 height 21
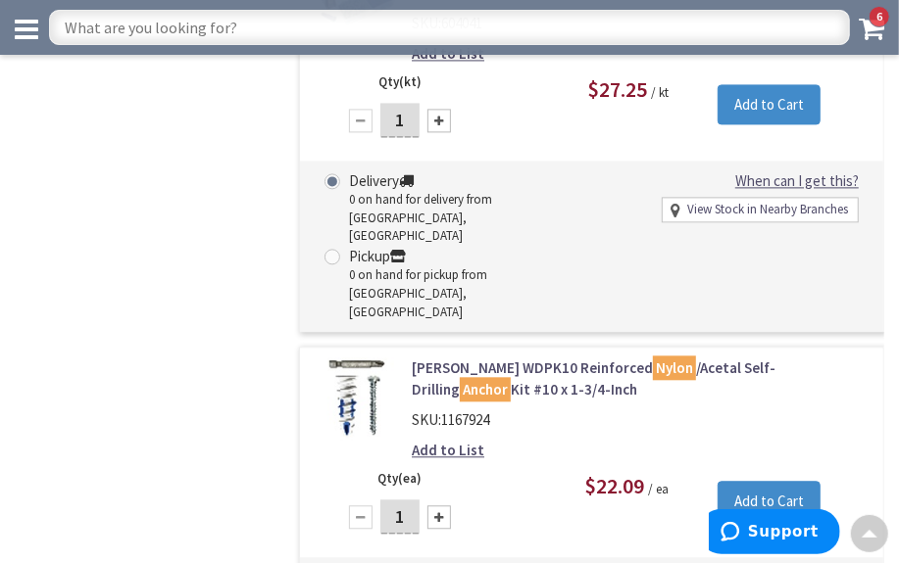
scroll to position [5196, 0]
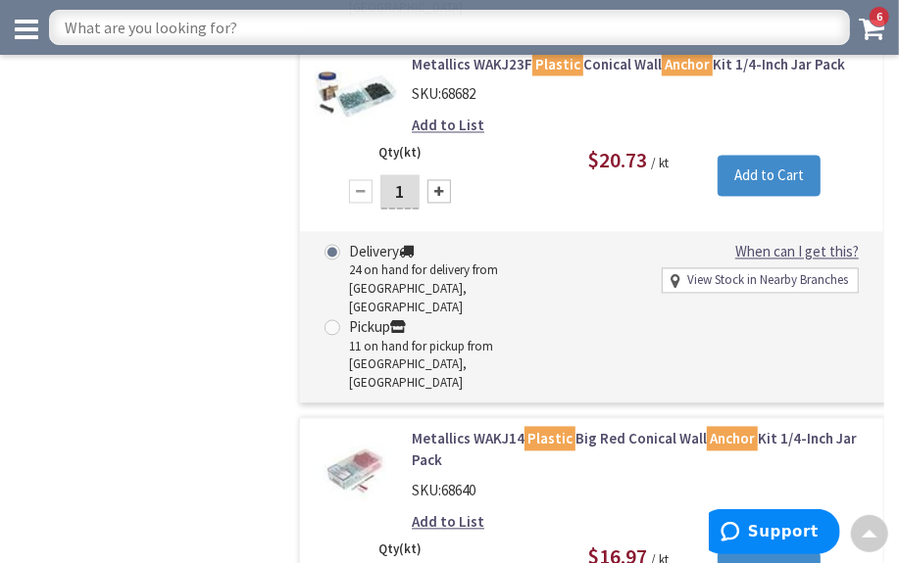
scroll to position [1530, 0]
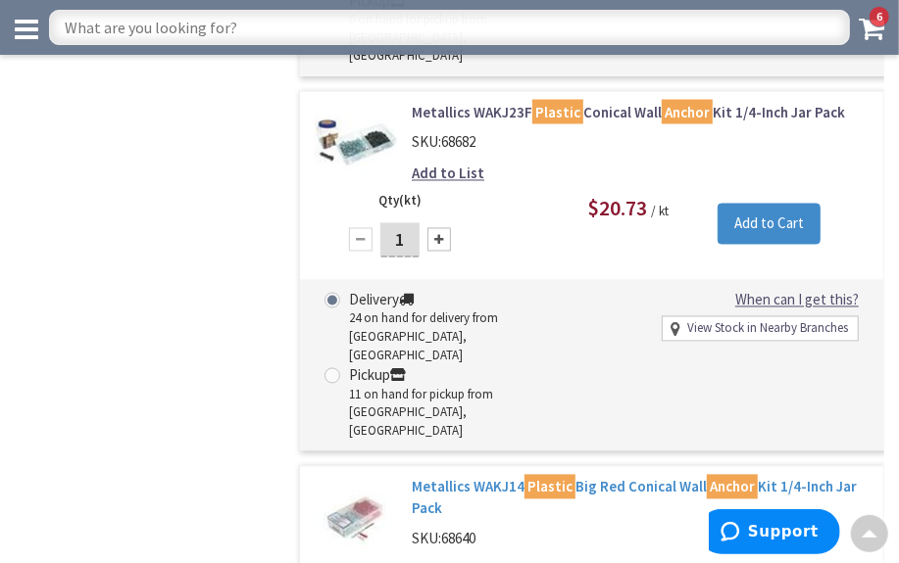
click at [476, 477] on link "Metallics WAKJ14 Plastic Big Red Conical Wall Anchor Kit 1/4-Inch Jar Pack" at bounding box center [640, 498] width 457 height 42
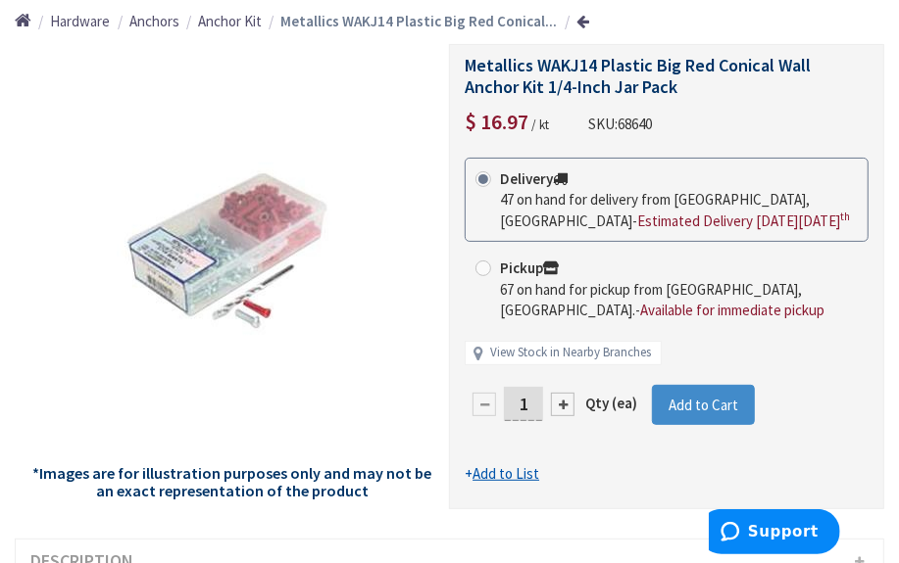
scroll to position [177, 0]
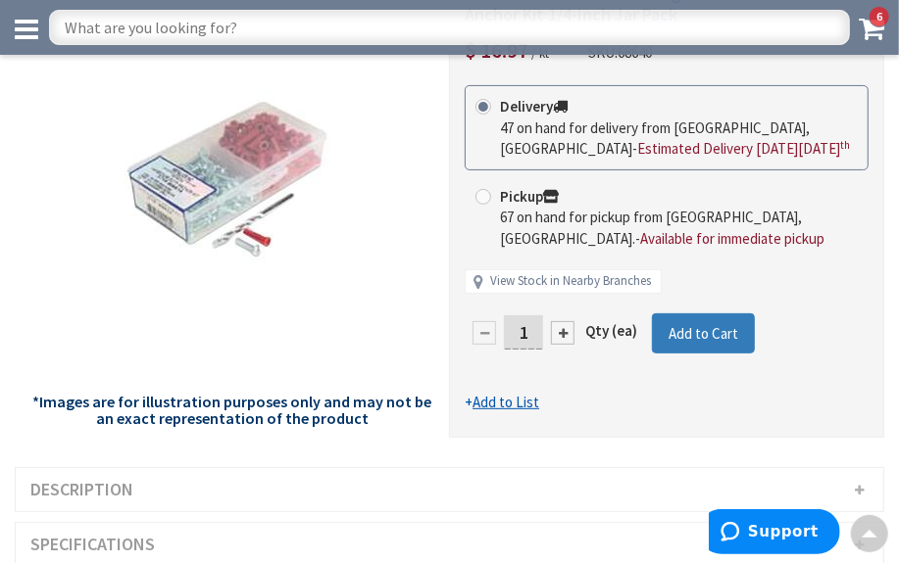
click at [705, 324] on span "Add to Cart" at bounding box center [703, 333] width 70 height 19
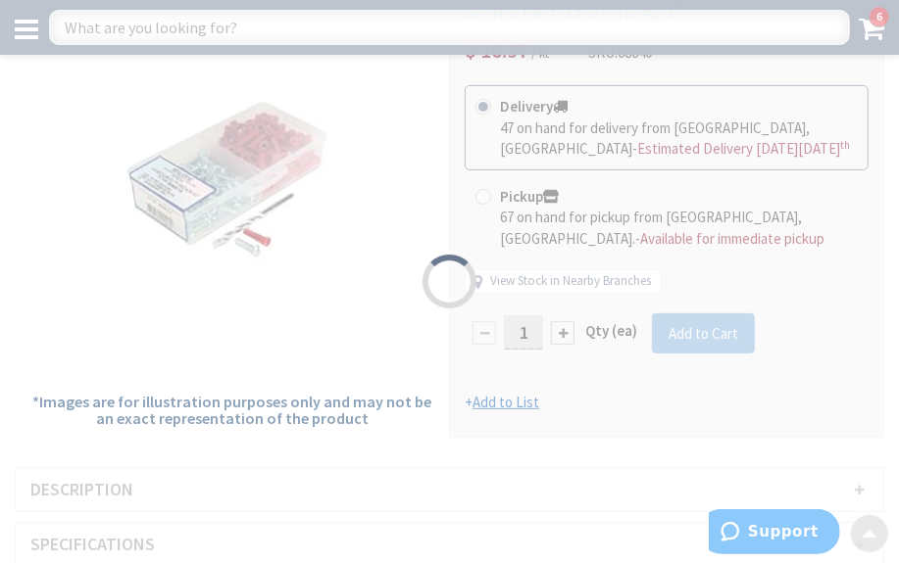
scroll to position [0, 0]
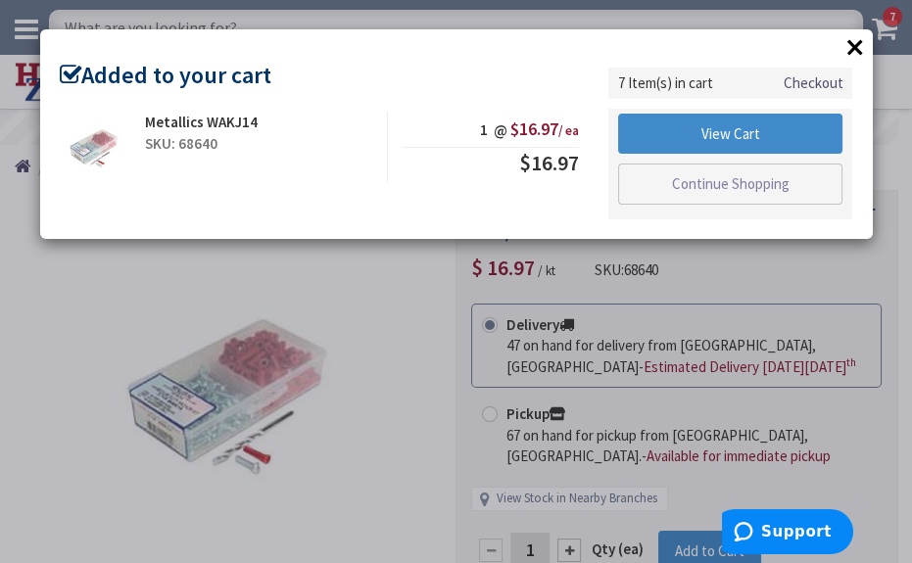
click at [858, 45] on button "×" at bounding box center [855, 46] width 29 height 29
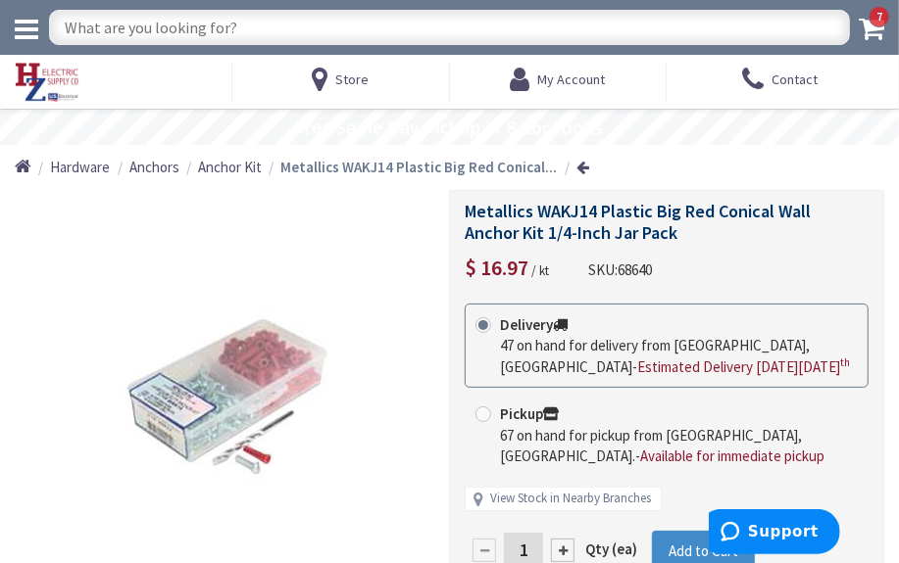
click at [868, 21] on icon at bounding box center [870, 28] width 25 height 27
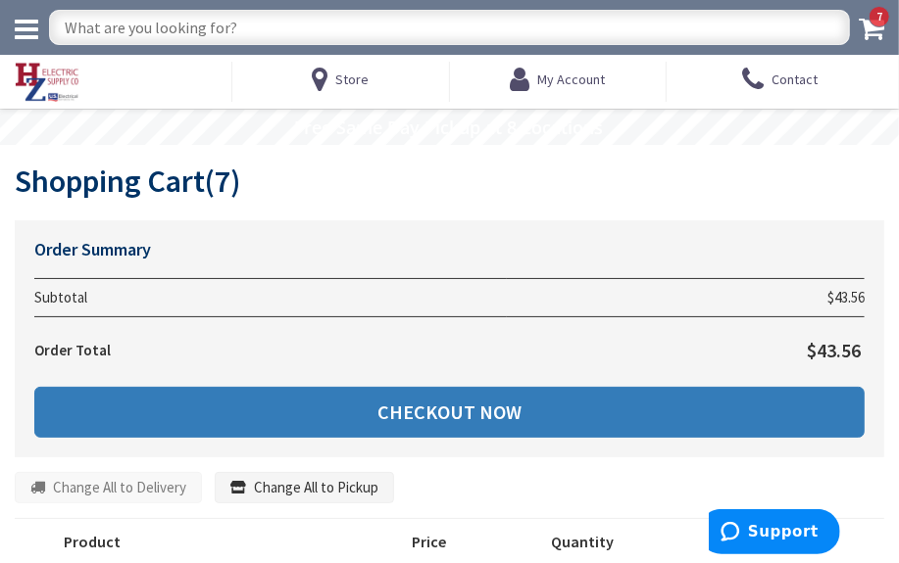
click at [504, 412] on link "Checkout Now" at bounding box center [449, 412] width 830 height 51
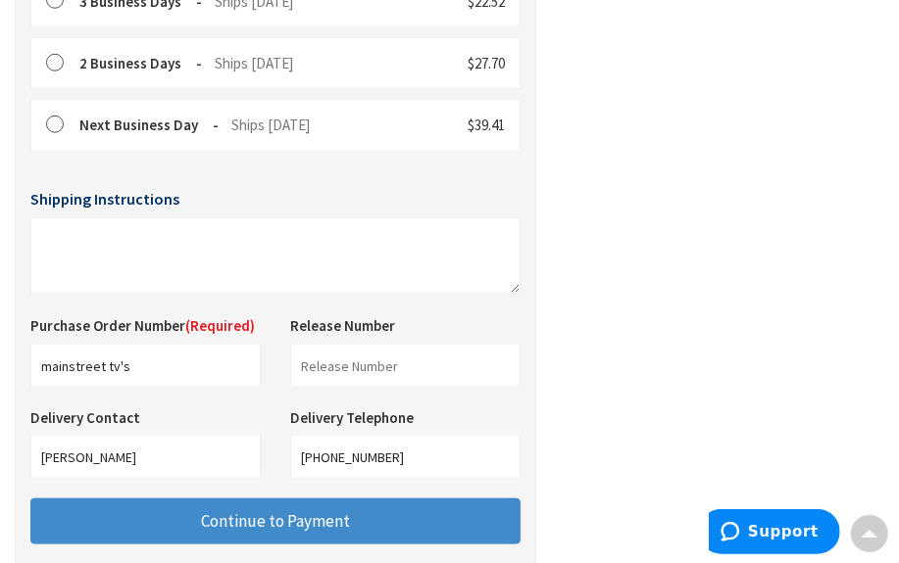
scroll to position [879, 0]
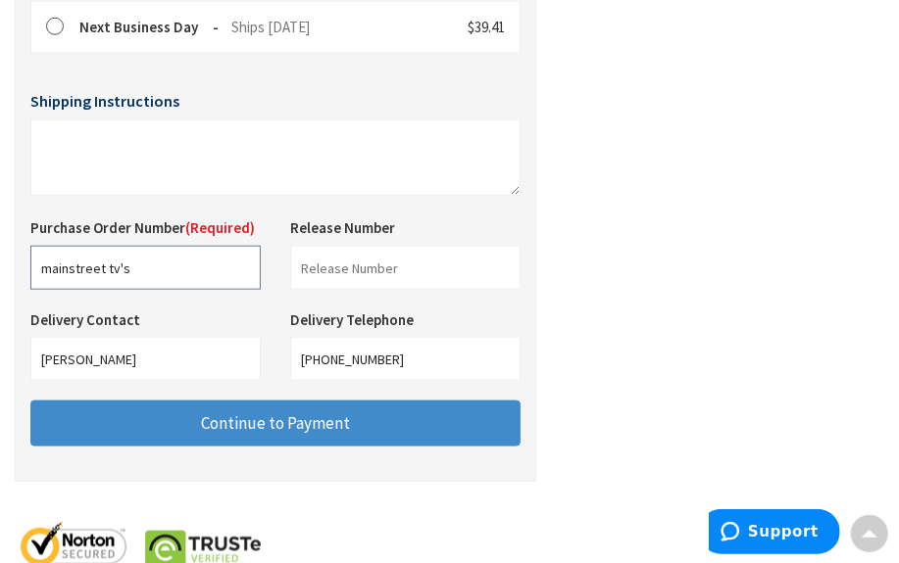
click at [141, 290] on input "mainstreet tv's" at bounding box center [145, 268] width 230 height 44
click at [40, 290] on input "shop water coolers" at bounding box center [145, 268] width 230 height 44
click at [66, 290] on input "cchsshop water coole" at bounding box center [145, 268] width 230 height 44
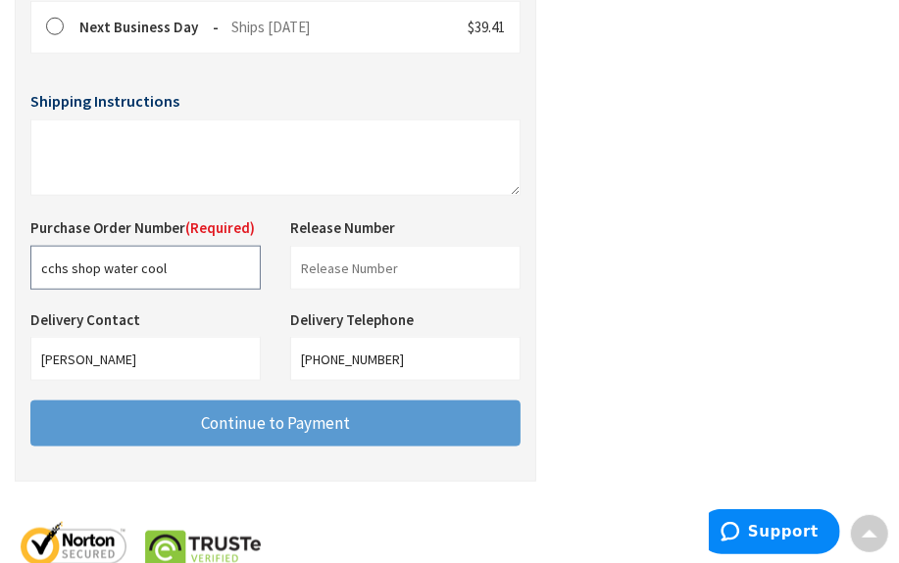
type input "cchs shop water cool"
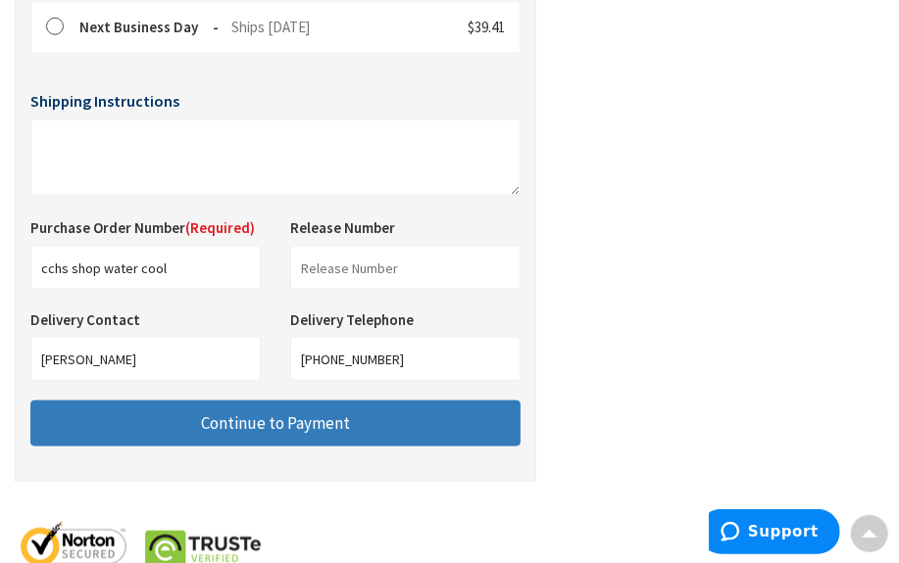
click at [313, 434] on span "Continue to Payment" at bounding box center [275, 424] width 149 height 22
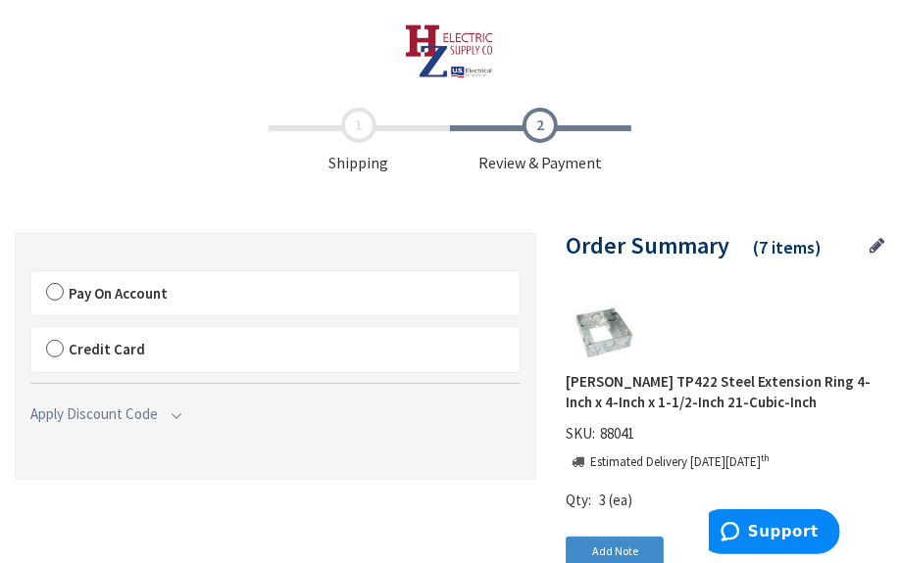
click at [55, 285] on label "Pay On Account" at bounding box center [275, 293] width 488 height 45
click at [31, 275] on input "Pay On Account" at bounding box center [31, 275] width 0 height 0
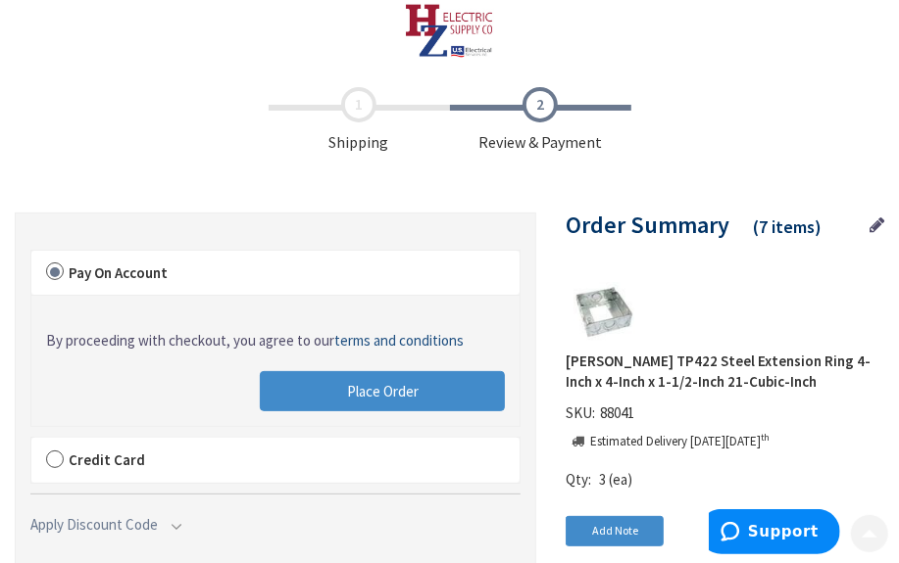
scroll to position [88, 0]
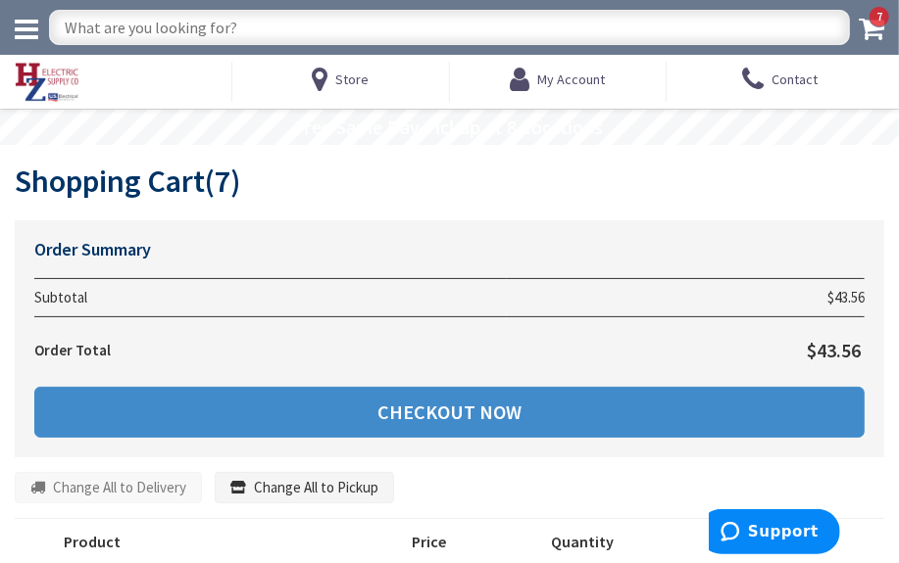
click at [868, 32] on icon at bounding box center [870, 28] width 25 height 27
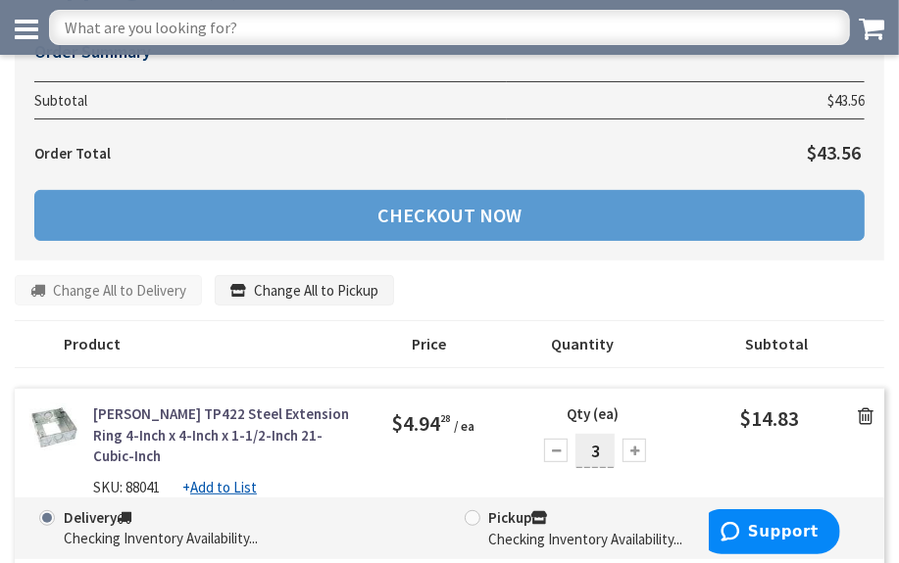
scroll to position [177, 0]
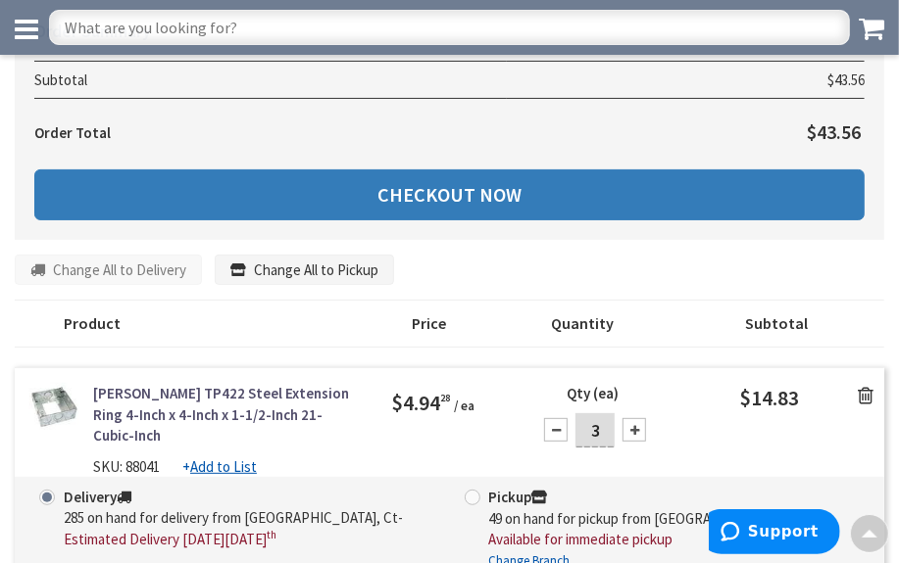
click at [406, 206] on link "Checkout Now" at bounding box center [449, 195] width 830 height 51
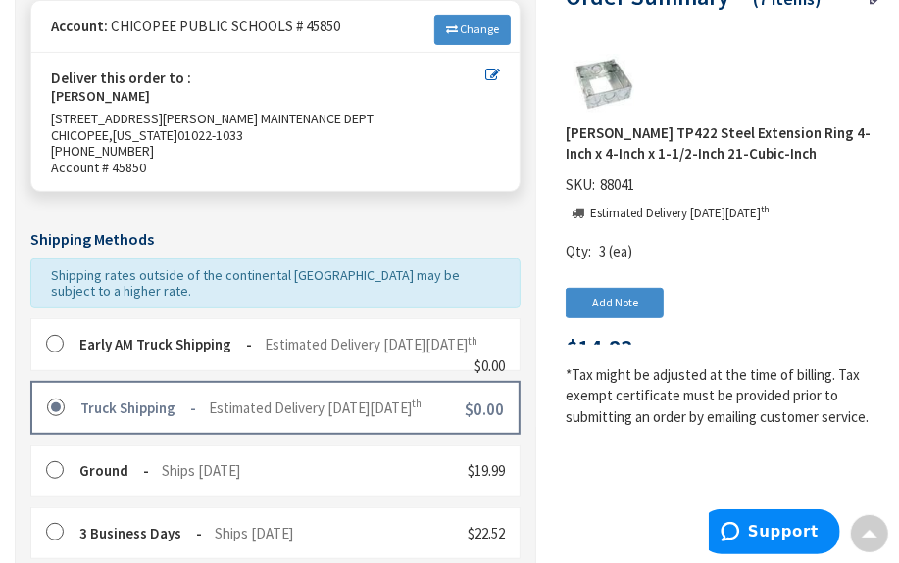
click at [489, 71] on icon at bounding box center [492, 75] width 15 height 15
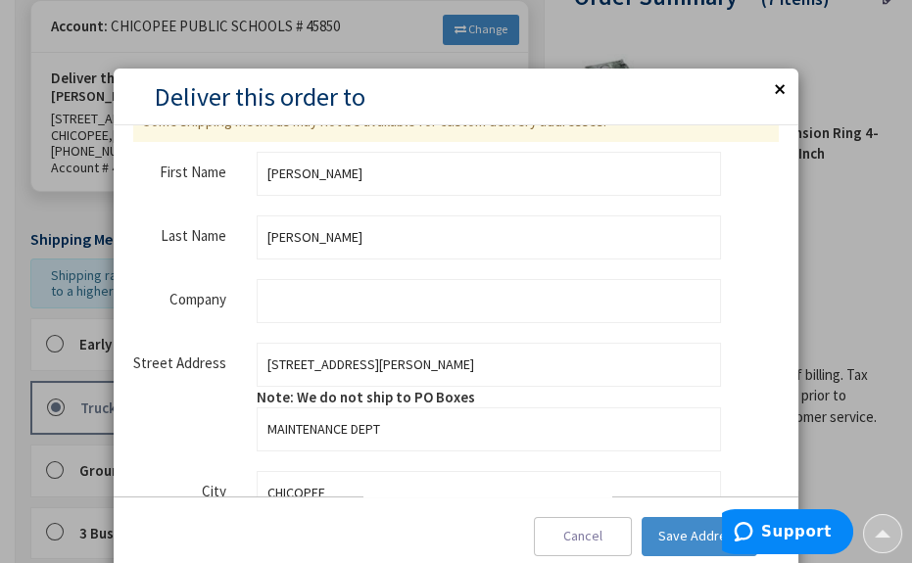
scroll to position [88, 0]
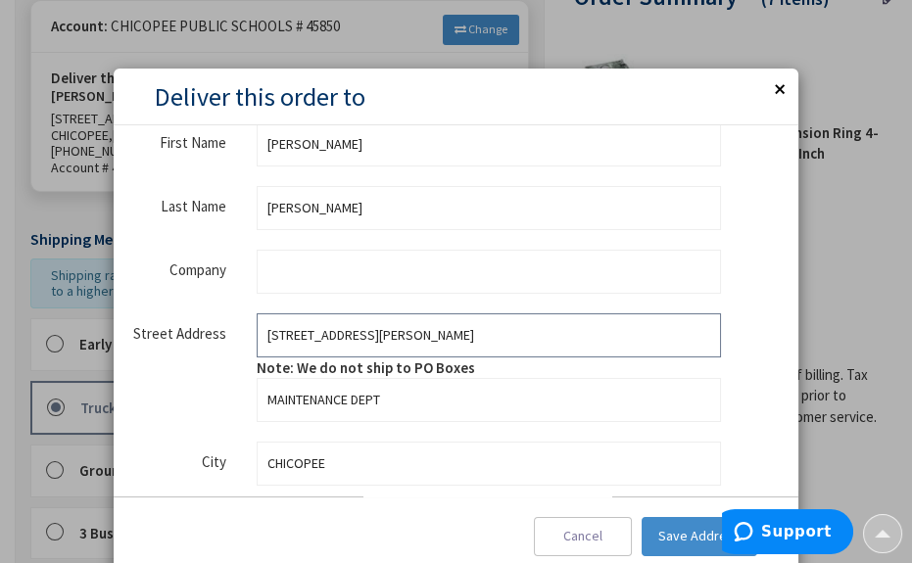
drag, startPoint x: 388, startPoint y: 338, endPoint x: 222, endPoint y: 335, distance: 165.6
click at [222, 335] on fieldset "Street Address Street Address: Line 1 816 JAMES STREET Note: We do not ship to …" at bounding box center [427, 368] width 588 height 109
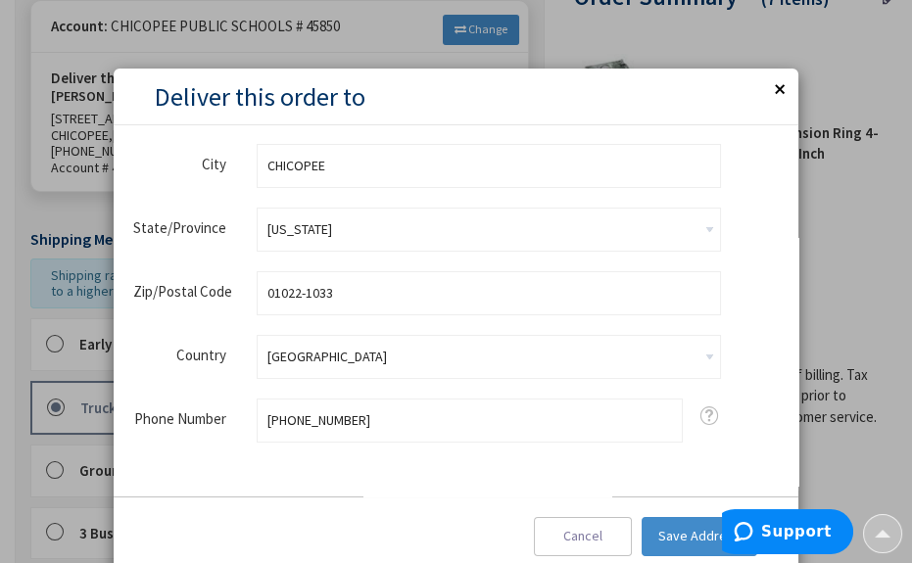
scroll to position [390, 0]
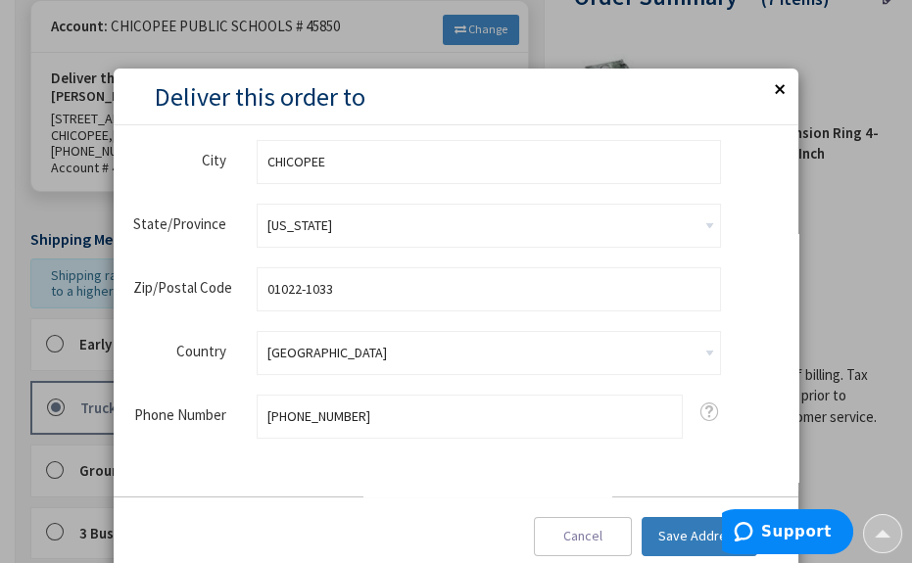
click at [679, 540] on span "Save Address" at bounding box center [700, 536] width 82 height 18
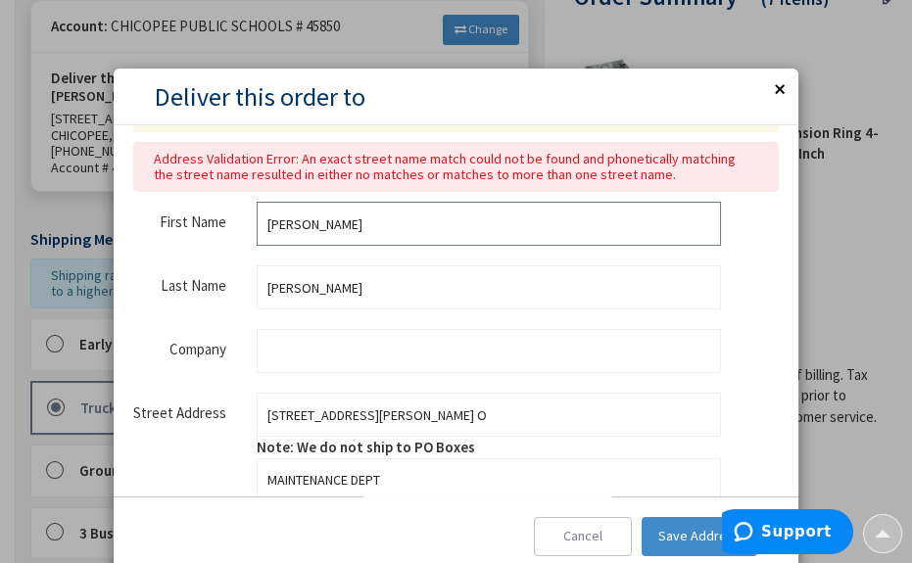
scroll to position [177, 0]
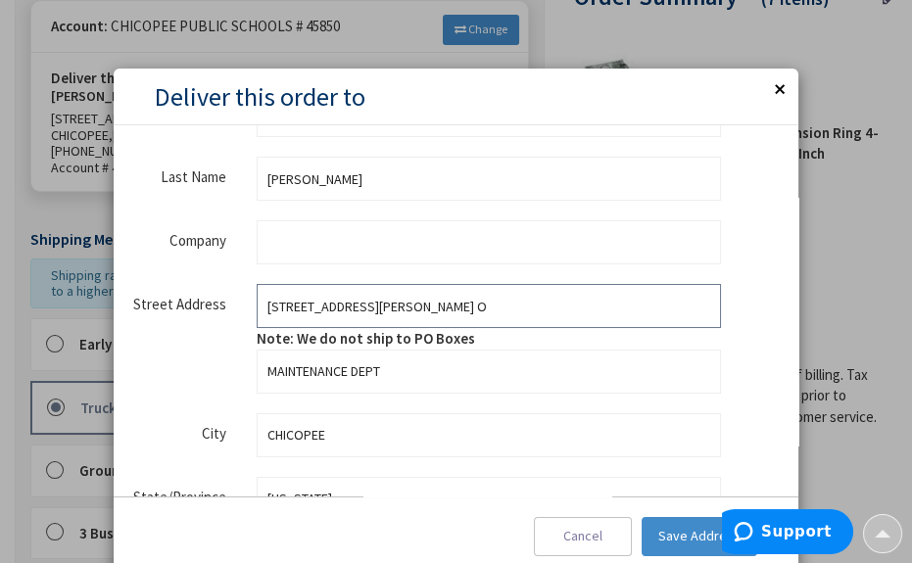
click at [427, 305] on input "617 montgomery st Door O" at bounding box center [489, 306] width 465 height 44
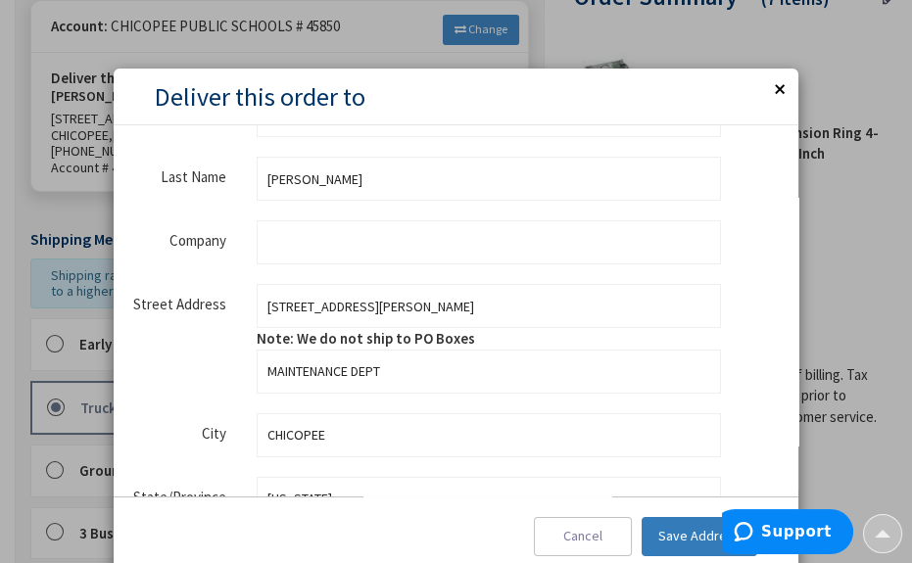
click at [670, 533] on span "Save Address" at bounding box center [700, 536] width 82 height 18
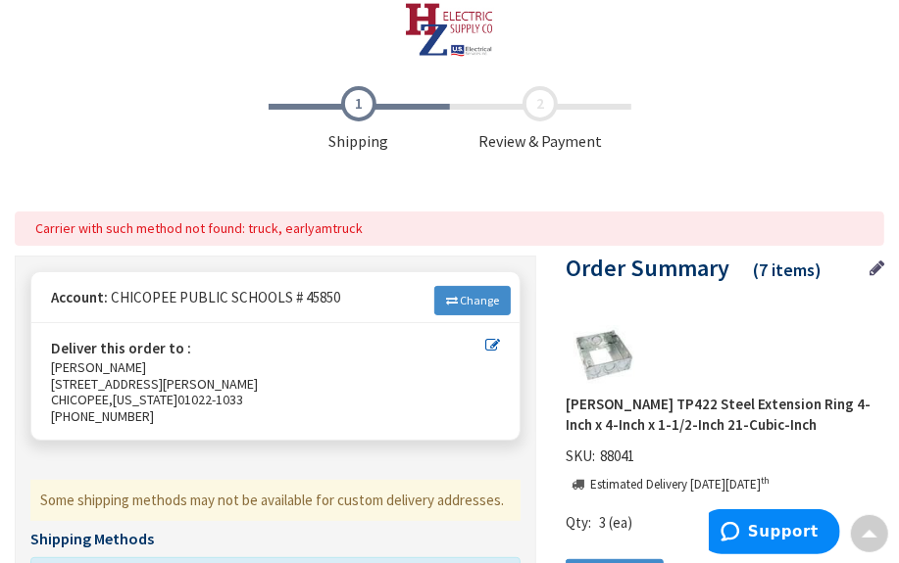
scroll to position [0, 0]
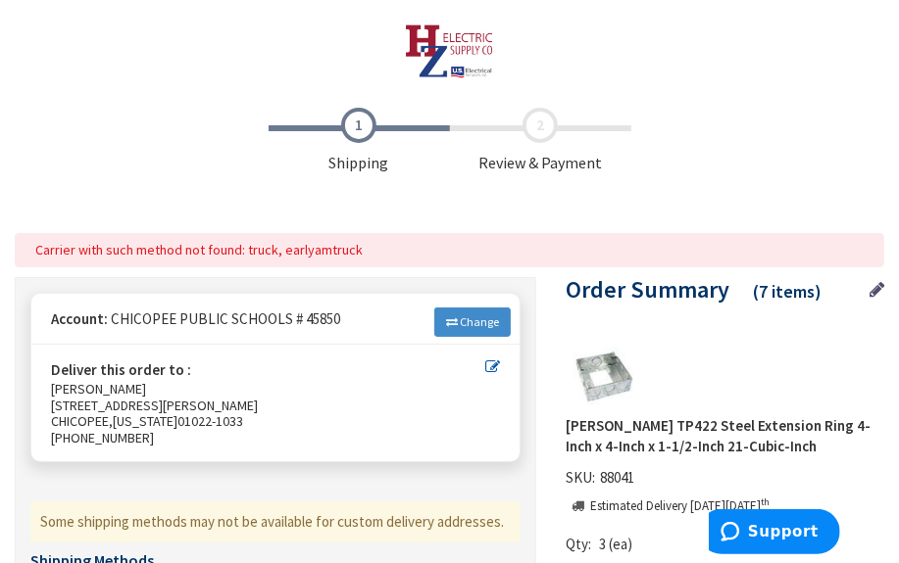
click at [493, 365] on icon at bounding box center [492, 367] width 15 height 15
type input "617 montgomery st"
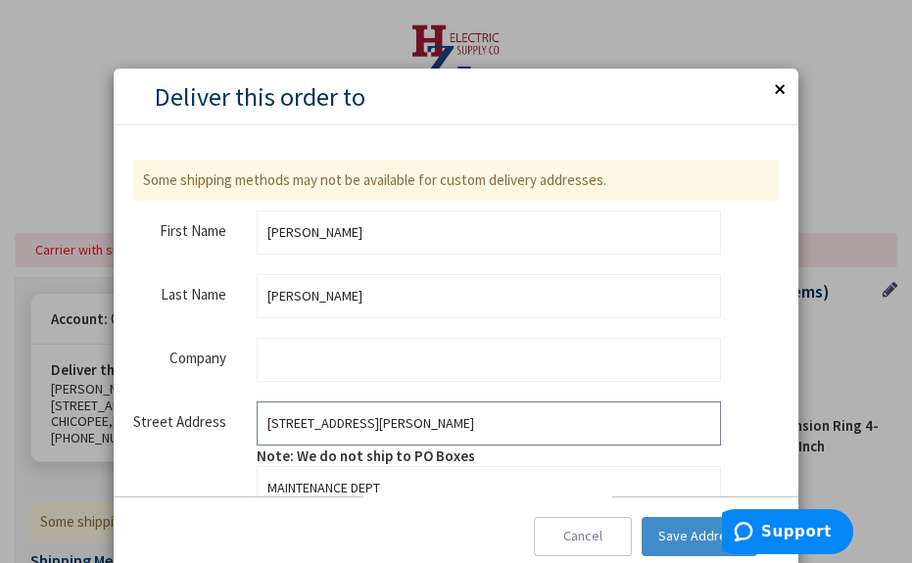
click at [322, 425] on input "617 montgomery st" at bounding box center [489, 424] width 465 height 44
drag, startPoint x: 411, startPoint y: 415, endPoint x: 235, endPoint y: 400, distance: 176.0
click at [235, 402] on fieldset "Street Address Street Address: Line 1 617 montgomery st Note: We do not ship to…" at bounding box center [427, 456] width 588 height 109
type input "[STREET_ADDRESS][PERSON_NAME]"
type input "4135943417"
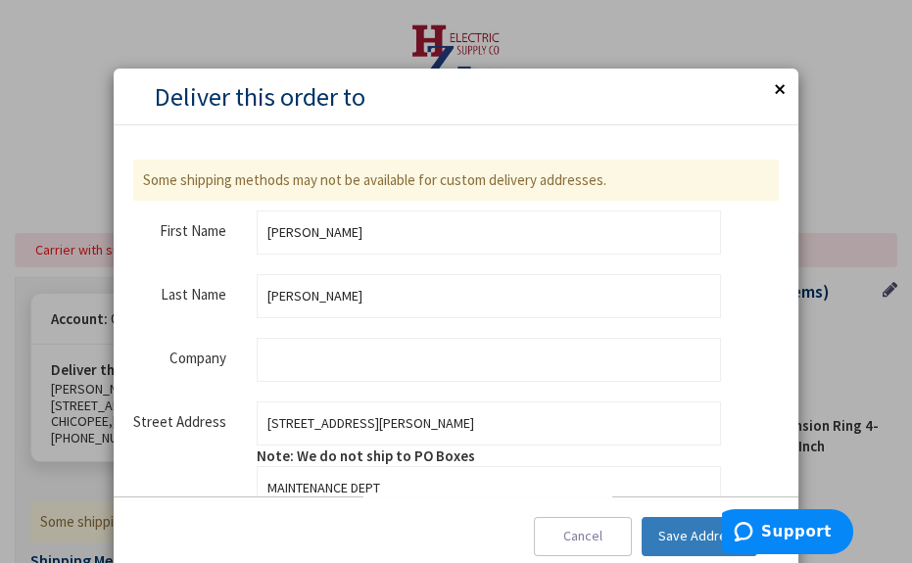
click at [677, 529] on span "Save Address" at bounding box center [700, 536] width 82 height 18
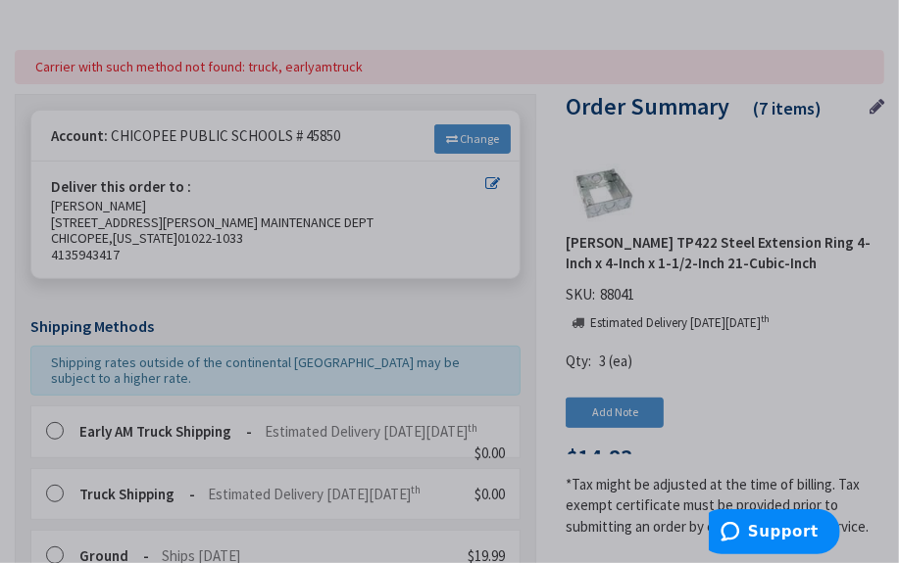
scroll to position [88, 0]
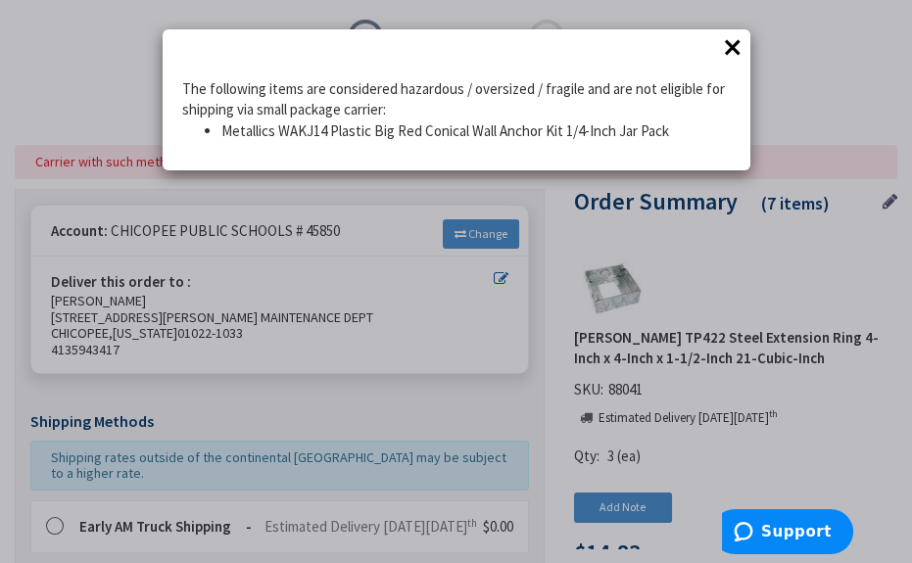
click at [732, 42] on button "×" at bounding box center [732, 46] width 29 height 29
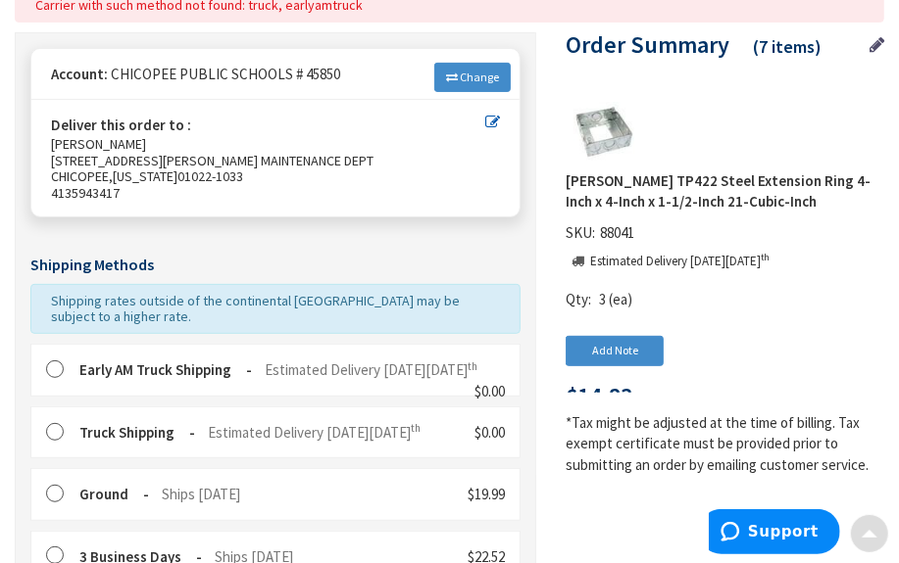
scroll to position [356, 0]
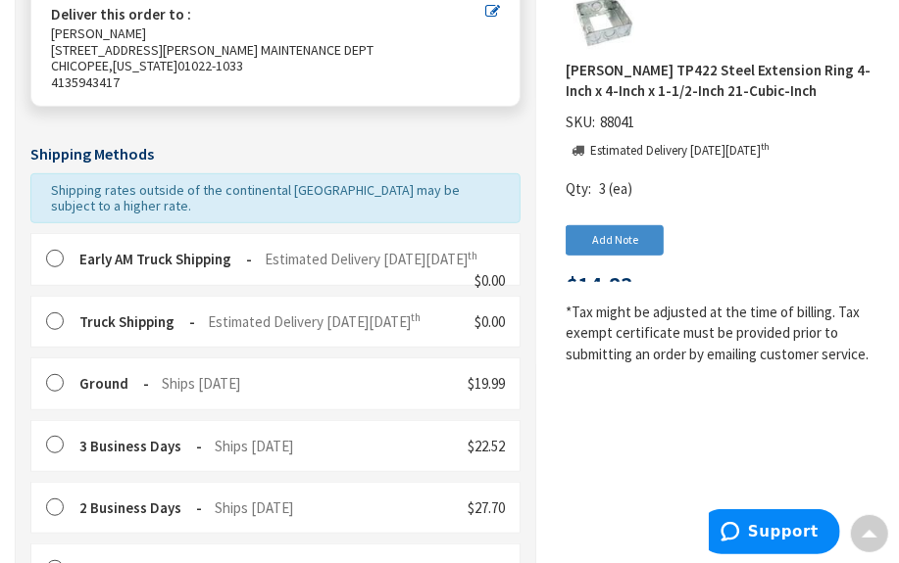
click at [51, 332] on label at bounding box center [61, 323] width 30 height 20
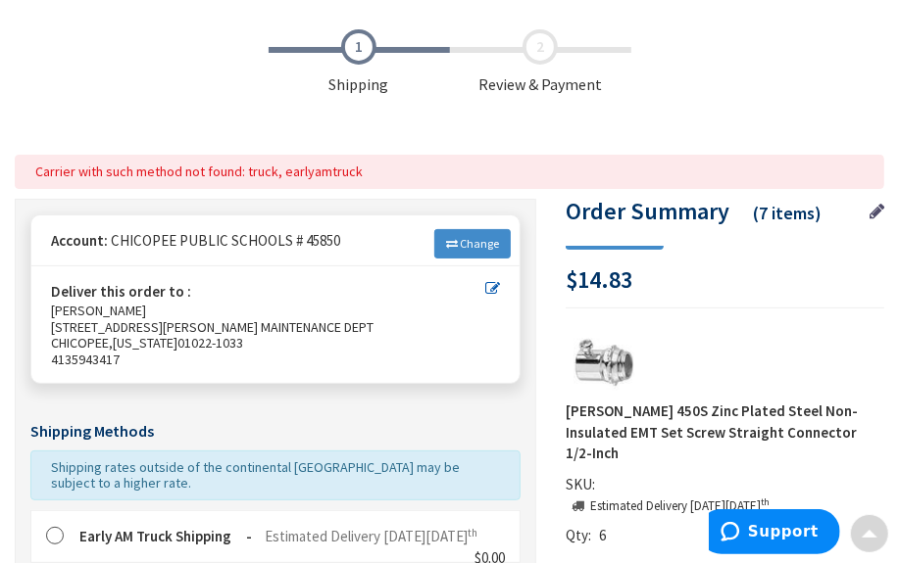
scroll to position [0, 0]
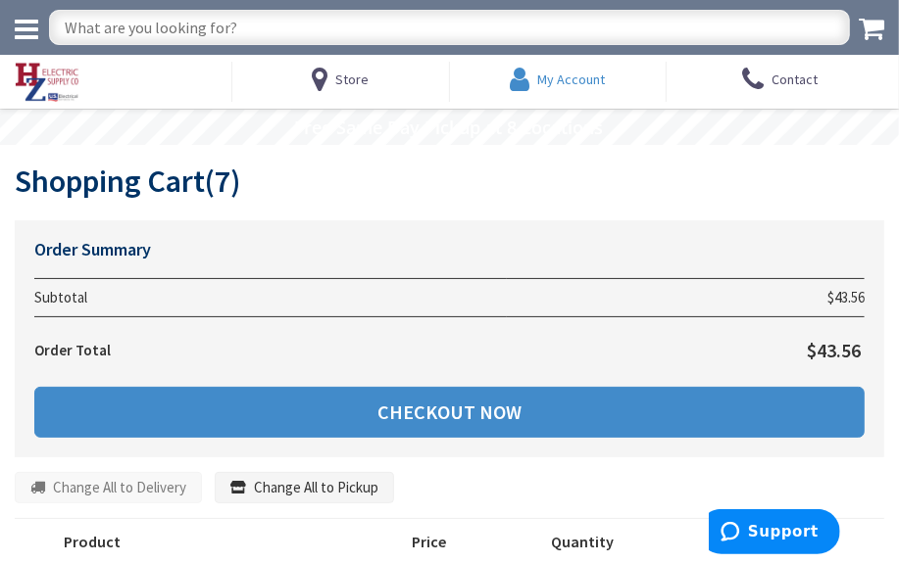
click at [578, 75] on span "My Account" at bounding box center [571, 80] width 68 height 18
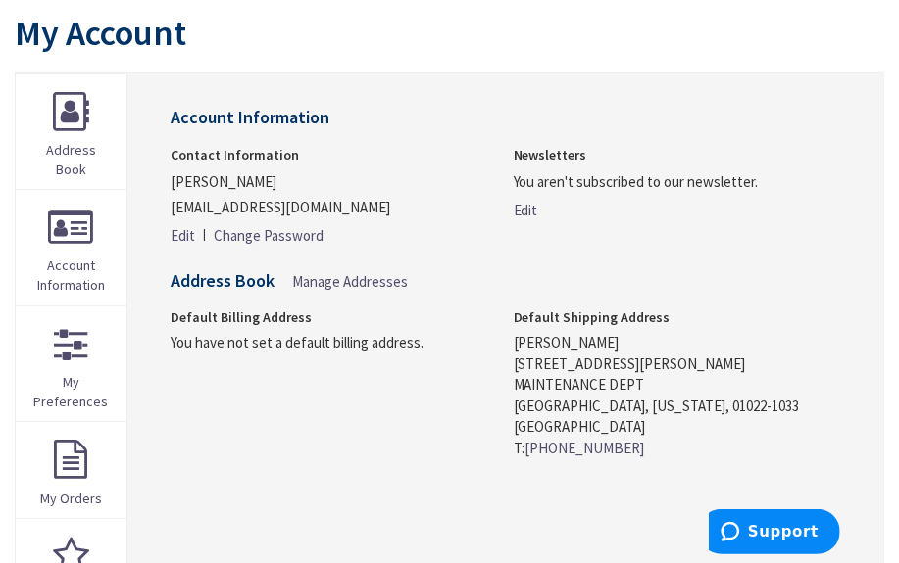
scroll to position [177, 0]
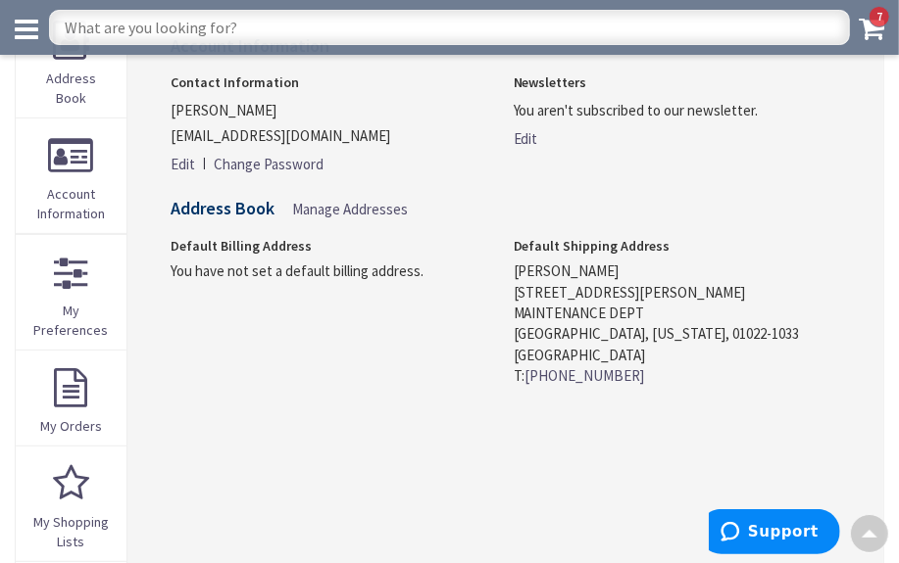
click at [545, 294] on address "[PERSON_NAME] 816 [PERSON_NAME] STREET MAINTENANCE DEPT [GEOGRAPHIC_DATA], [US_…" at bounding box center [677, 324] width 326 height 126
click at [545, 293] on address "[PERSON_NAME] 816 [PERSON_NAME] STREET MAINTENANCE DEPT [GEOGRAPHIC_DATA], [US_…" at bounding box center [677, 324] width 326 height 126
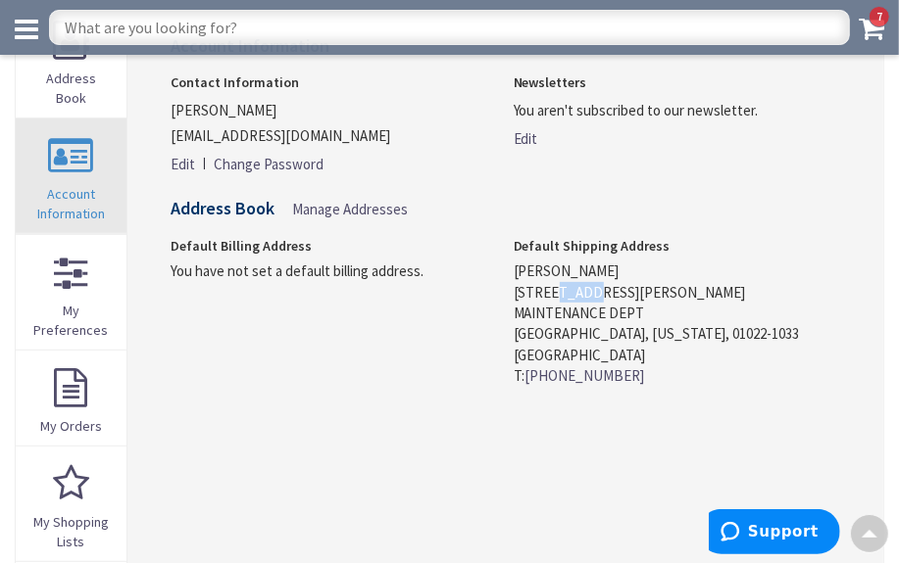
click at [76, 185] on span "Account Information" at bounding box center [71, 203] width 68 height 37
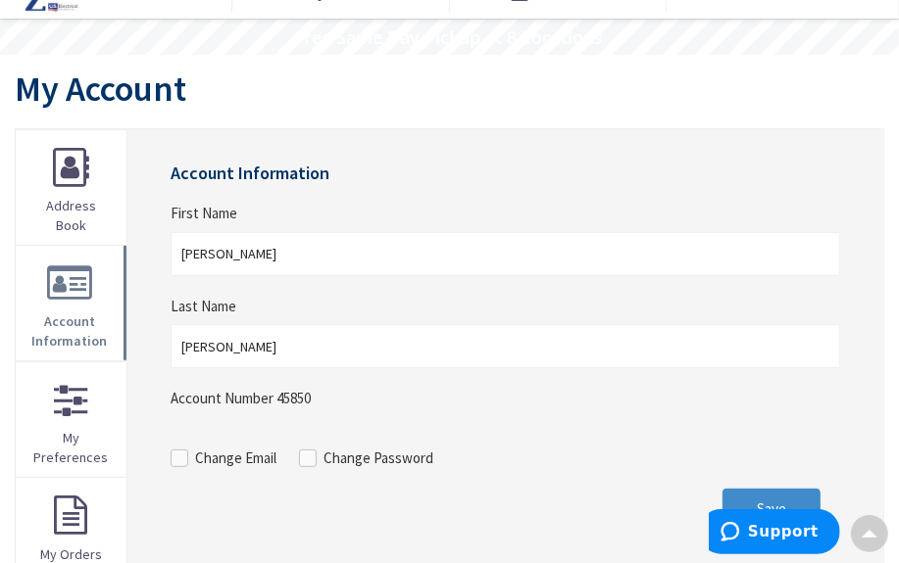
scroll to position [88, 0]
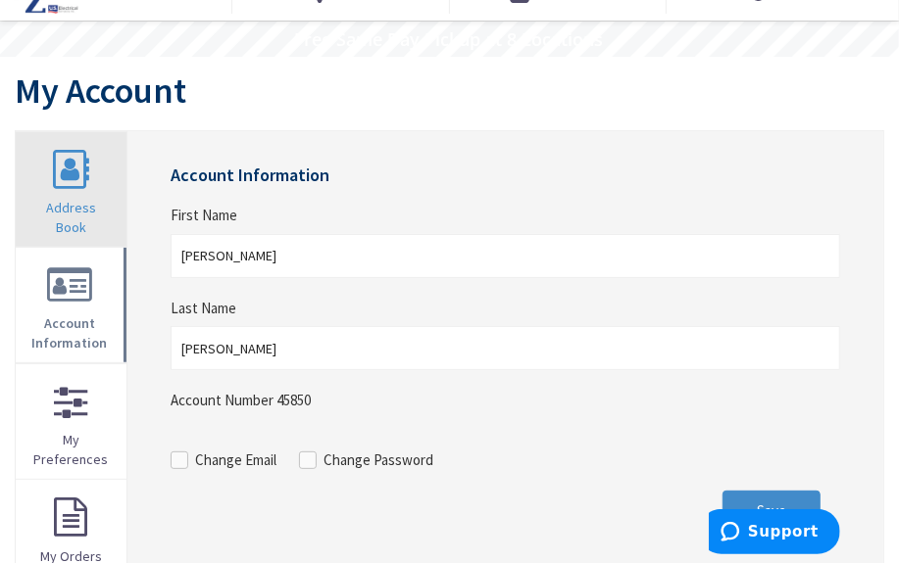
click at [69, 193] on link "Address Book" at bounding box center [71, 189] width 111 height 115
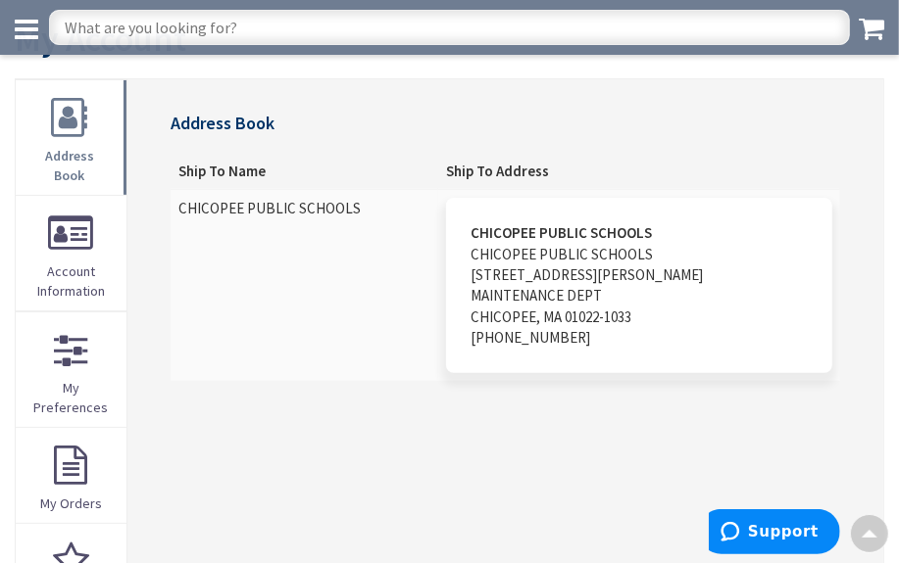
scroll to position [88, 0]
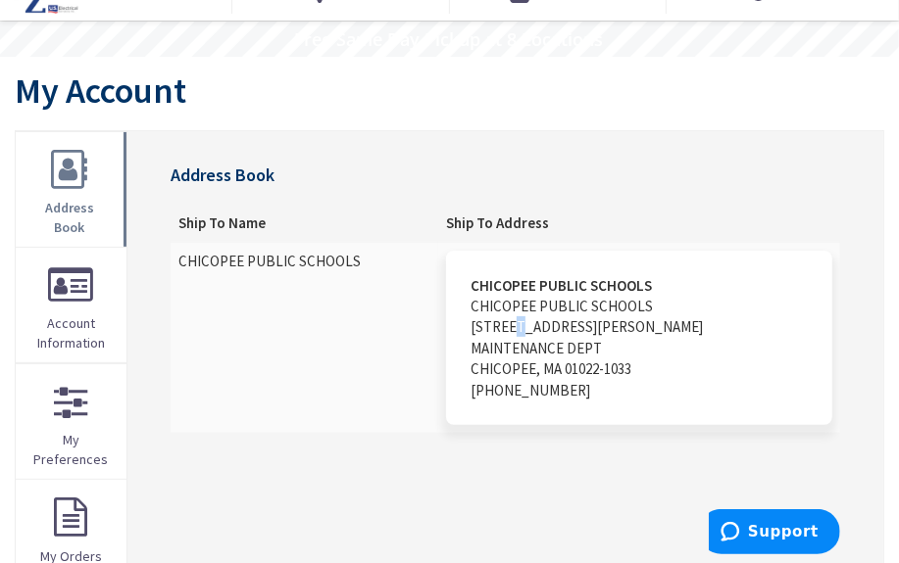
click at [542, 334] on address "CHICOPEE PUBLIC SCHOOLS CHICOPEE PUBLIC SCHOOLS [STREET_ADDRESS][PERSON_NAME]-1…" at bounding box center [639, 338] width 386 height 175
click at [543, 334] on address "CHICOPEE PUBLIC SCHOOLS CHICOPEE PUBLIC SCHOOLS [STREET_ADDRESS][PERSON_NAME]-1…" at bounding box center [639, 338] width 386 height 175
click at [543, 333] on address "CHICOPEE PUBLIC SCHOOLS CHICOPEE PUBLIC SCHOOLS [STREET_ADDRESS][PERSON_NAME]-1…" at bounding box center [639, 338] width 386 height 175
click at [647, 351] on address "CHICOPEE PUBLIC SCHOOLS CHICOPEE PUBLIC SCHOOLS [STREET_ADDRESS][PERSON_NAME]-1…" at bounding box center [639, 338] width 386 height 175
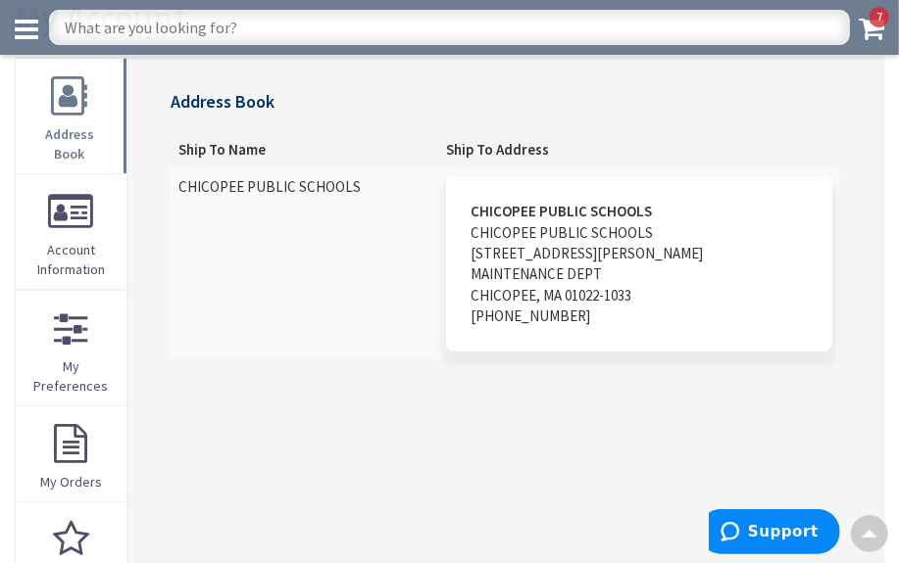
scroll to position [0, 0]
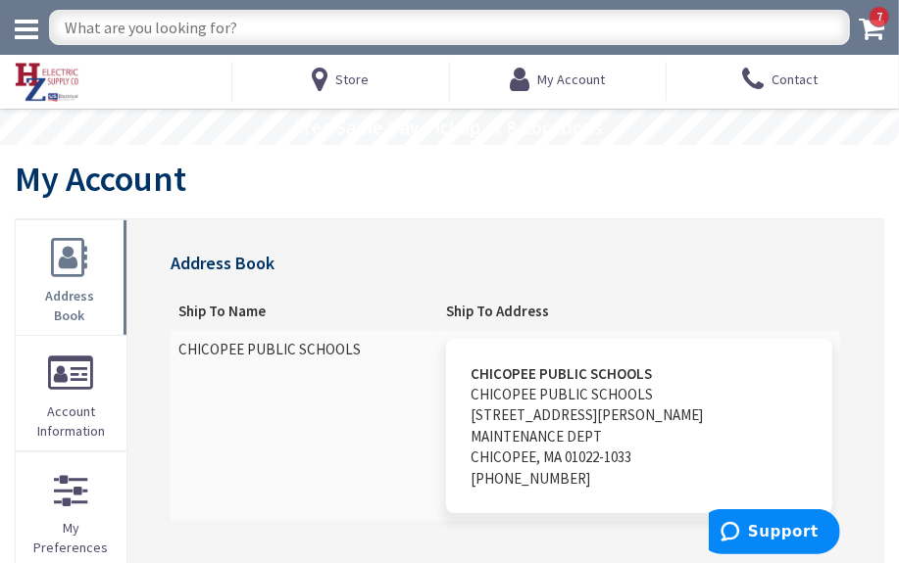
click at [611, 331] on td "CHICOPEE PUBLIC SCHOOLS CHICOPEE PUBLIC SCHOOLS 816 JAMES STREET MAINTENANCE DE…" at bounding box center [639, 425] width 402 height 191
click at [612, 331] on td "CHICOPEE PUBLIC SCHOOLS CHICOPEE PUBLIC SCHOOLS 816 JAMES STREET MAINTENANCE DE…" at bounding box center [639, 425] width 402 height 191
click at [616, 321] on th "Ship To Address" at bounding box center [639, 311] width 402 height 37
click at [618, 317] on th "Ship To Address" at bounding box center [639, 311] width 402 height 37
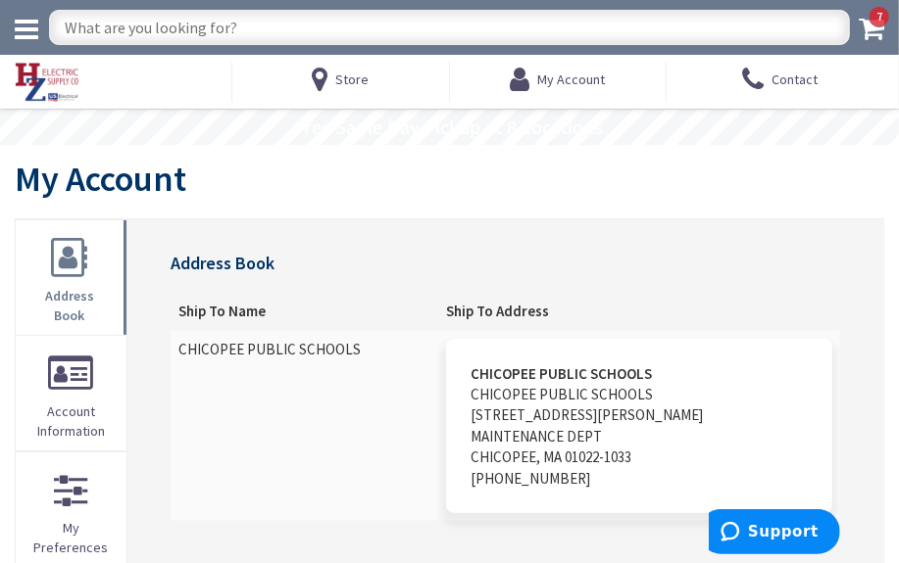
click at [626, 308] on th "Ship To Address" at bounding box center [639, 311] width 402 height 37
click at [627, 308] on th "Ship To Address" at bounding box center [639, 311] width 402 height 37
click at [679, 420] on address "CHICOPEE PUBLIC SCHOOLS CHICOPEE PUBLIC SCHOOLS 816 JAMES STREET MAINTENANCE DE…" at bounding box center [639, 426] width 386 height 175
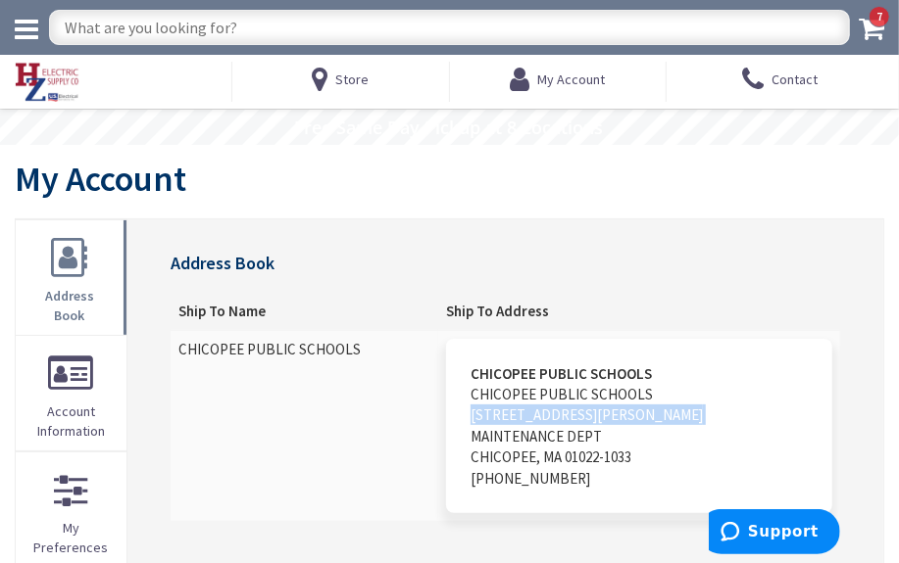
click at [679, 420] on address "CHICOPEE PUBLIC SCHOOLS CHICOPEE PUBLIC SCHOOLS 816 JAMES STREET MAINTENANCE DE…" at bounding box center [639, 426] width 386 height 175
click at [670, 404] on address "CHICOPEE PUBLIC SCHOOLS CHICOPEE PUBLIC SCHOOLS 816 JAMES STREET MAINTENANCE DE…" at bounding box center [639, 426] width 386 height 175
click at [643, 379] on strong "CHICOPEE PUBLIC SCHOOLS" at bounding box center [560, 374] width 181 height 19
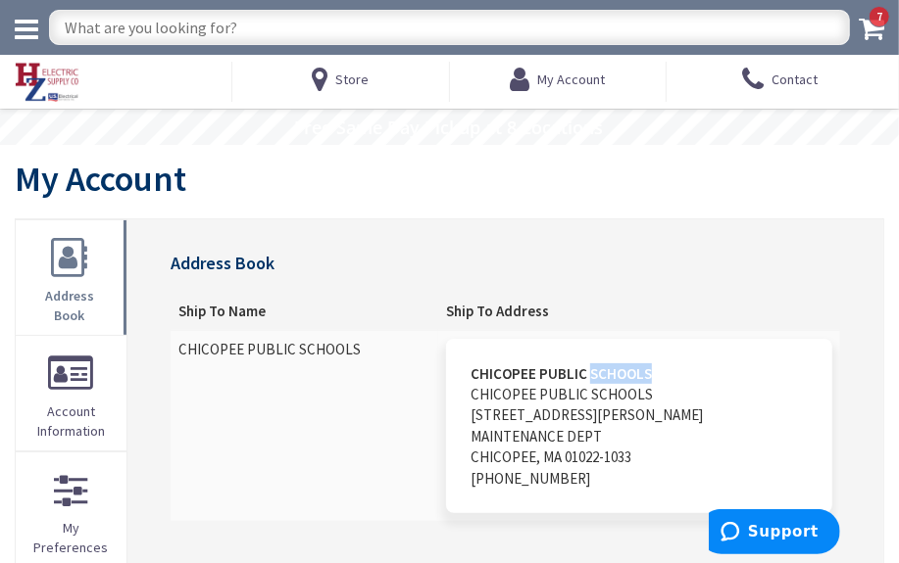
click at [642, 379] on strong "CHICOPEE PUBLIC SCHOOLS" at bounding box center [560, 374] width 181 height 19
click at [599, 389] on address "CHICOPEE PUBLIC SCHOOLS CHICOPEE PUBLIC SCHOOLS 816 JAMES STREET MAINTENANCE DE…" at bounding box center [639, 426] width 386 height 175
click at [568, 417] on address "CHICOPEE PUBLIC SCHOOLS CHICOPEE PUBLIC SCHOOLS 816 JAMES STREET MAINTENANCE DE…" at bounding box center [639, 426] width 386 height 175
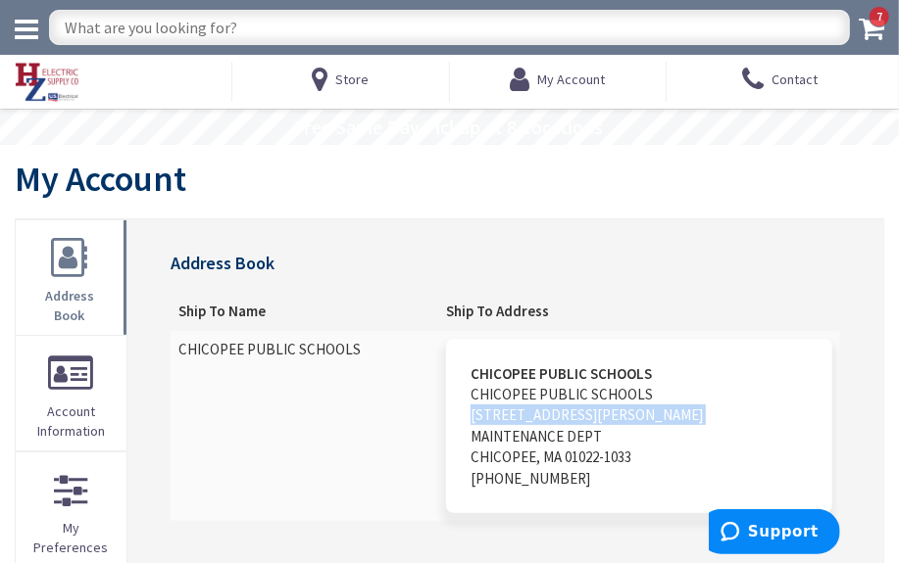
click at [568, 417] on address "CHICOPEE PUBLIC SCHOOLS CHICOPEE PUBLIC SCHOOLS 816 JAMES STREET MAINTENANCE DE…" at bounding box center [639, 426] width 386 height 175
click at [568, 418] on address "CHICOPEE PUBLIC SCHOOLS CHICOPEE PUBLIC SCHOOLS 816 JAMES STREET MAINTENANCE DE…" at bounding box center [639, 426] width 386 height 175
click at [556, 426] on div at bounding box center [556, 426] width 0 height 0
click at [597, 449] on address "CHICOPEE PUBLIC SCHOOLS CHICOPEE PUBLIC SCHOOLS 816 JAMES STREET MAINTENANCE DE…" at bounding box center [639, 426] width 386 height 175
click at [597, 450] on address "CHICOPEE PUBLIC SCHOOLS CHICOPEE PUBLIC SCHOOLS 816 JAMES STREET MAINTENANCE DE…" at bounding box center [639, 426] width 386 height 175
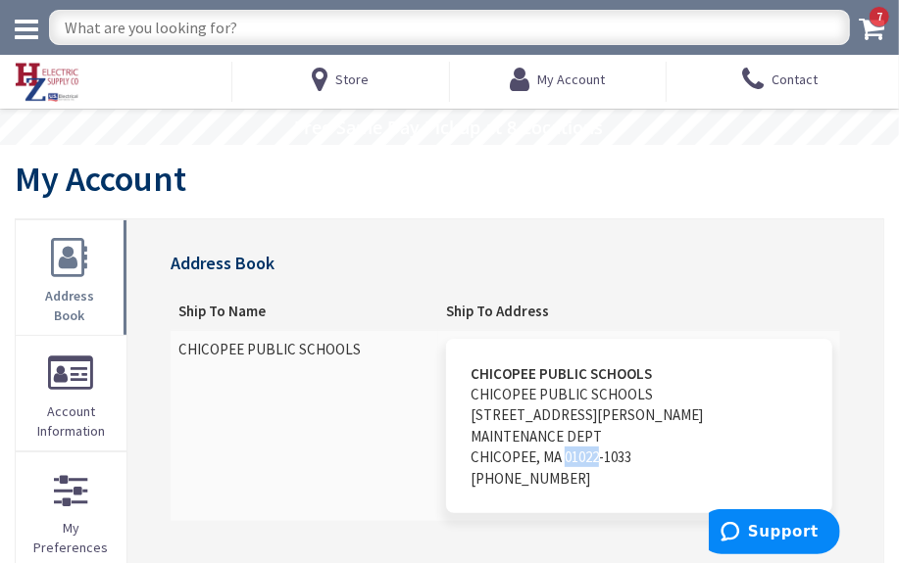
click at [597, 450] on address "CHICOPEE PUBLIC SCHOOLS CHICOPEE PUBLIC SCHOOLS 816 JAMES STREET MAINTENANCE DE…" at bounding box center [639, 426] width 386 height 175
click at [563, 382] on address "CHICOPEE PUBLIC SCHOOLS CHICOPEE PUBLIC SCHOOLS 816 JAMES STREET MAINTENANCE DE…" at bounding box center [639, 426] width 386 height 175
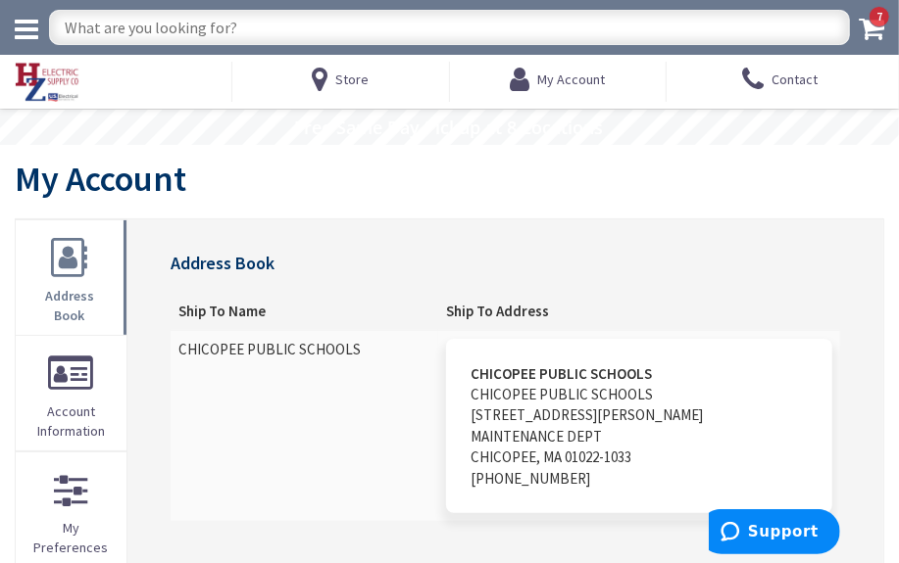
click at [562, 394] on address "CHICOPEE PUBLIC SCHOOLS CHICOPEE PUBLIC SCHOOLS 816 JAMES STREET MAINTENANCE DE…" at bounding box center [639, 426] width 386 height 175
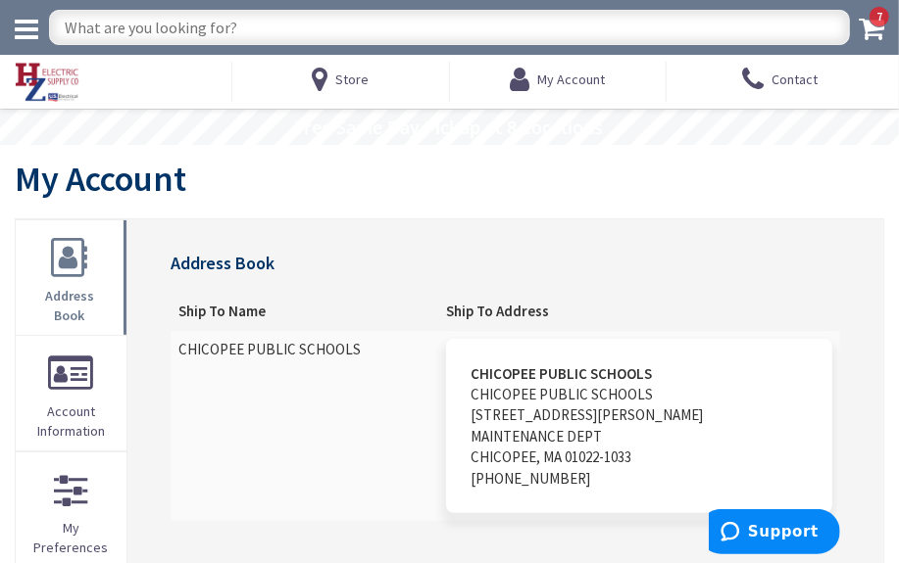
click at [562, 394] on address "CHICOPEE PUBLIC SCHOOLS CHICOPEE PUBLIC SCHOOLS 816 JAMES STREET MAINTENANCE DE…" at bounding box center [639, 426] width 386 height 175
click at [562, 395] on address "CHICOPEE PUBLIC SCHOOLS CHICOPEE PUBLIC SCHOOLS 816 JAMES STREET MAINTENANCE DE…" at bounding box center [639, 426] width 386 height 175
click at [568, 435] on address "CHICOPEE PUBLIC SCHOOLS CHICOPEE PUBLIC SCHOOLS 816 JAMES STREET MAINTENANCE DE…" at bounding box center [639, 426] width 386 height 175
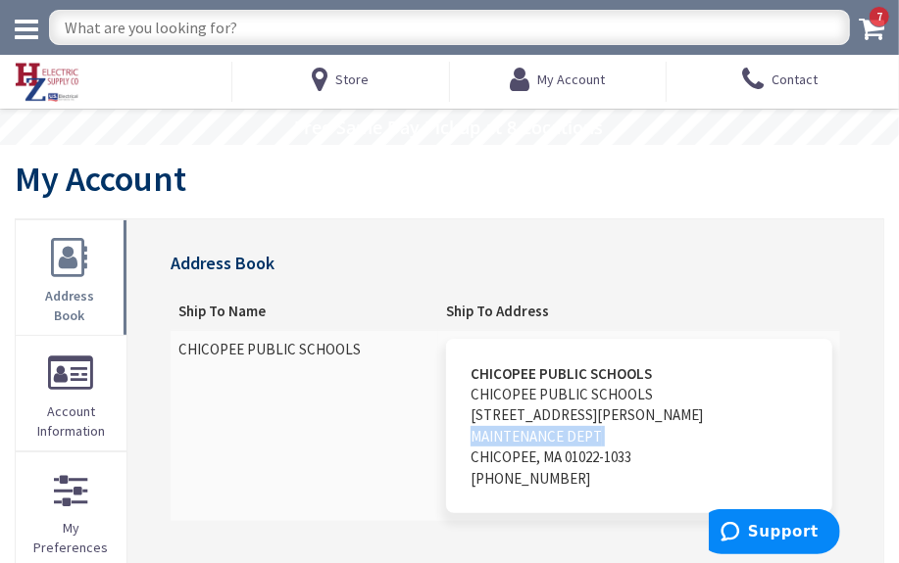
click at [867, 28] on icon at bounding box center [870, 28] width 25 height 27
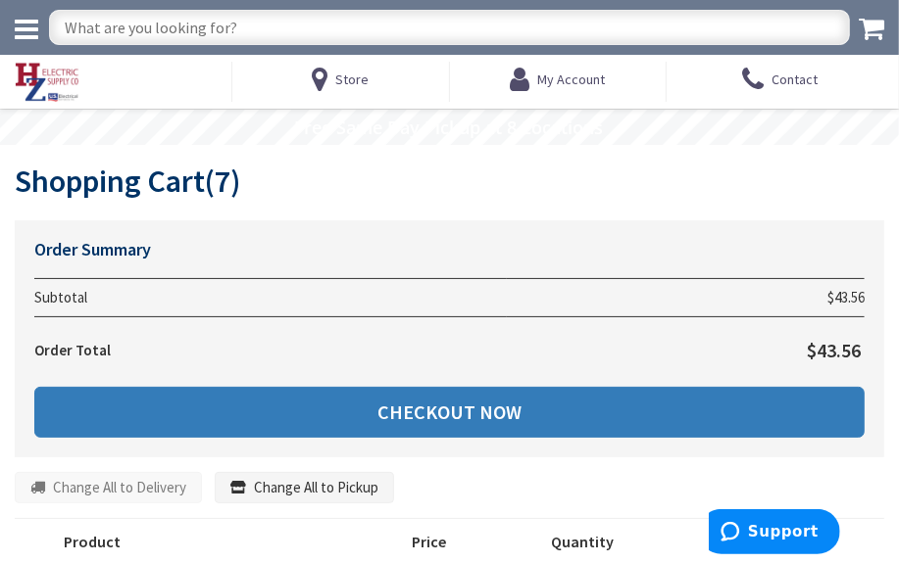
click link "Checkout Now"
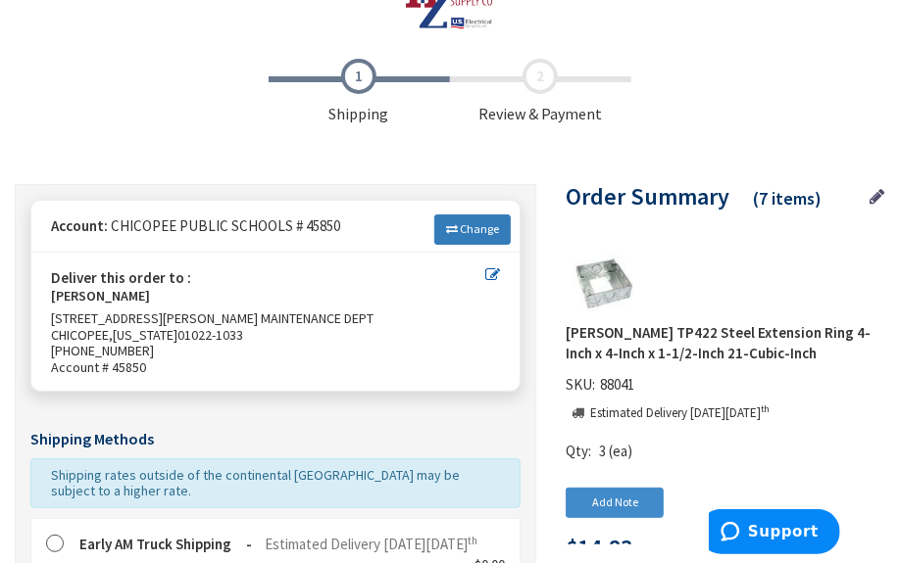
click at [471, 222] on span "Change" at bounding box center [479, 228] width 39 height 15
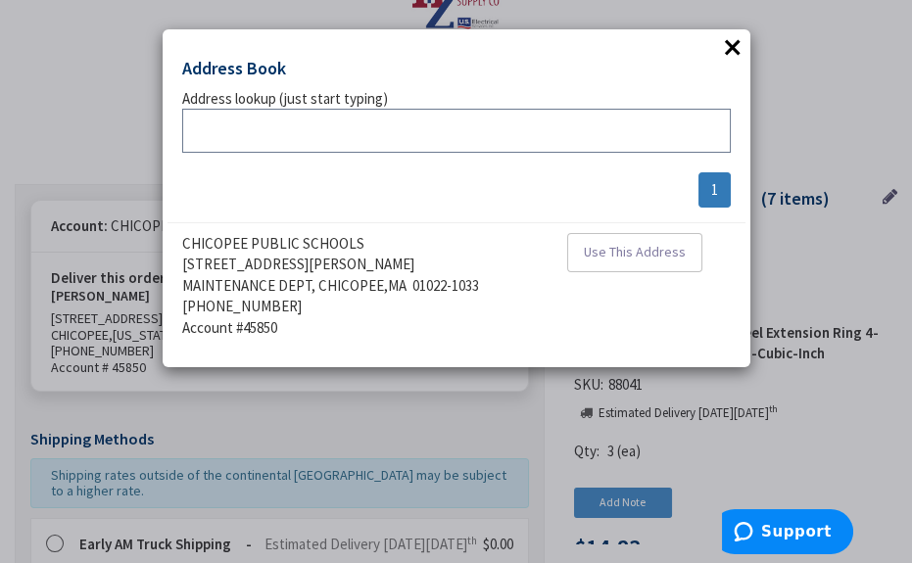
click at [262, 130] on input "text" at bounding box center [456, 131] width 549 height 44
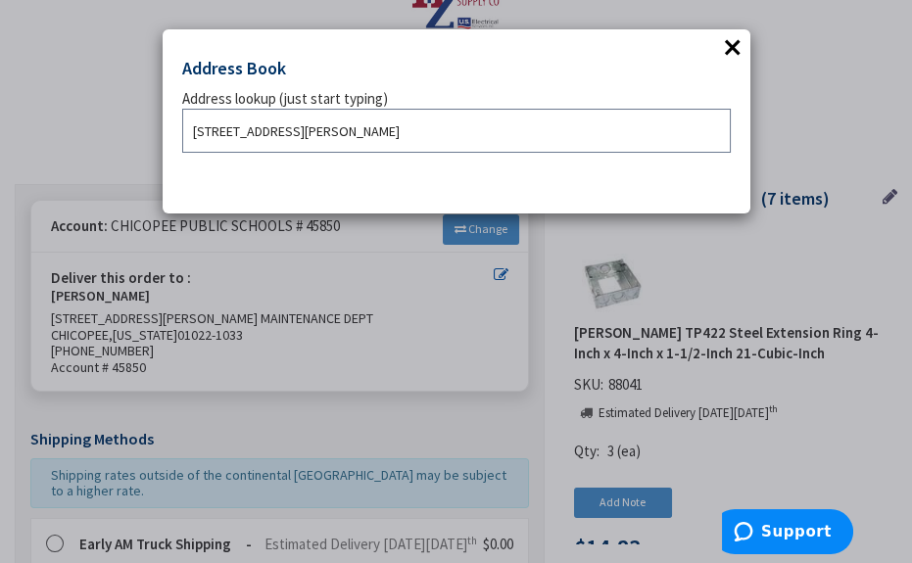
type input "617 montgomery st"
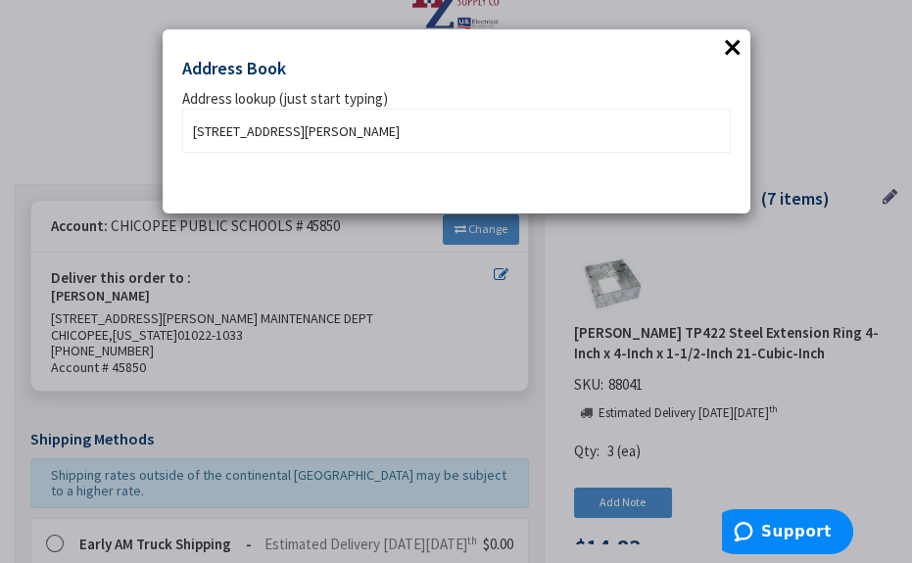
click at [418, 174] on div at bounding box center [456, 182] width 549 height 21
click at [421, 173] on div at bounding box center [456, 182] width 549 height 21
click at [393, 159] on div "addrlookuperror Address lookup (just start typing) 617 montgomery st" at bounding box center [456, 141] width 549 height 106
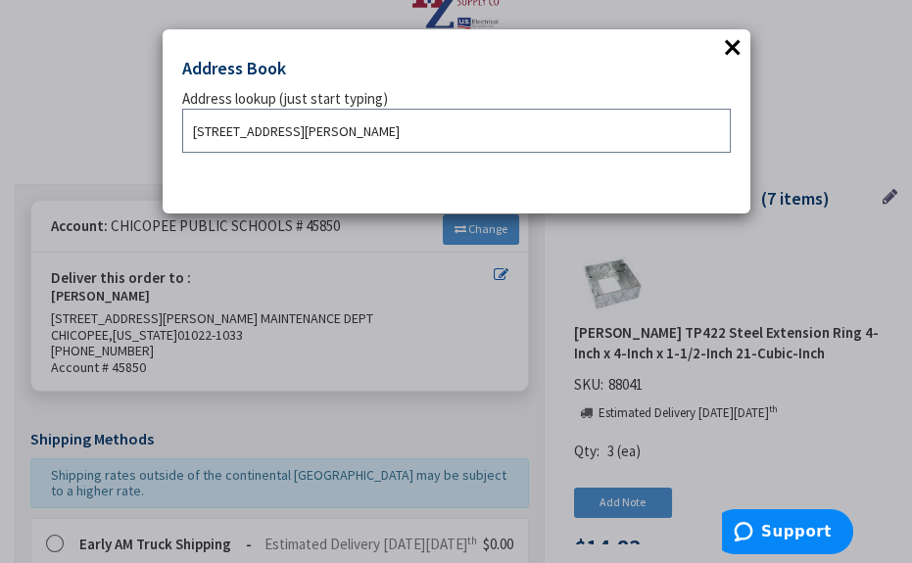
click at [395, 144] on input "617 montgomery st" at bounding box center [456, 131] width 549 height 44
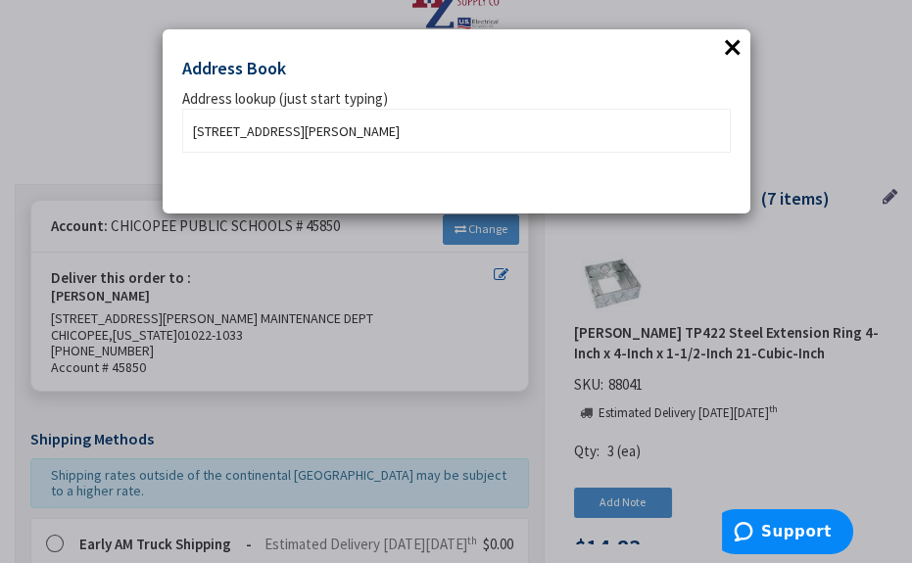
click at [735, 41] on button "×" at bounding box center [732, 46] width 29 height 29
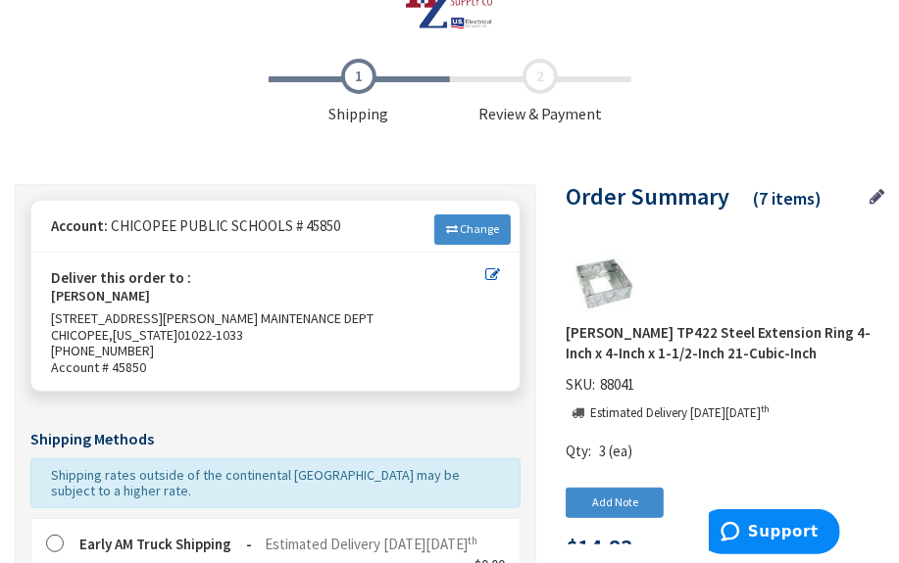
click at [493, 270] on icon at bounding box center [492, 275] width 15 height 15
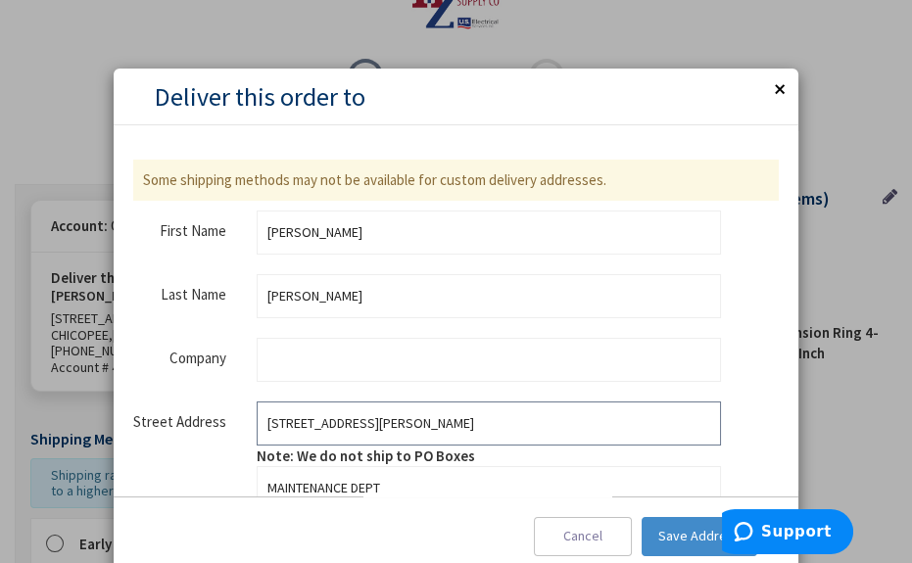
click at [300, 436] on input "[STREET_ADDRESS][PERSON_NAME]" at bounding box center [489, 424] width 465 height 44
click at [300, 435] on input "[STREET_ADDRESS][PERSON_NAME]" at bounding box center [489, 424] width 465 height 44
type input "617 montgomery st"
type input "4135943417"
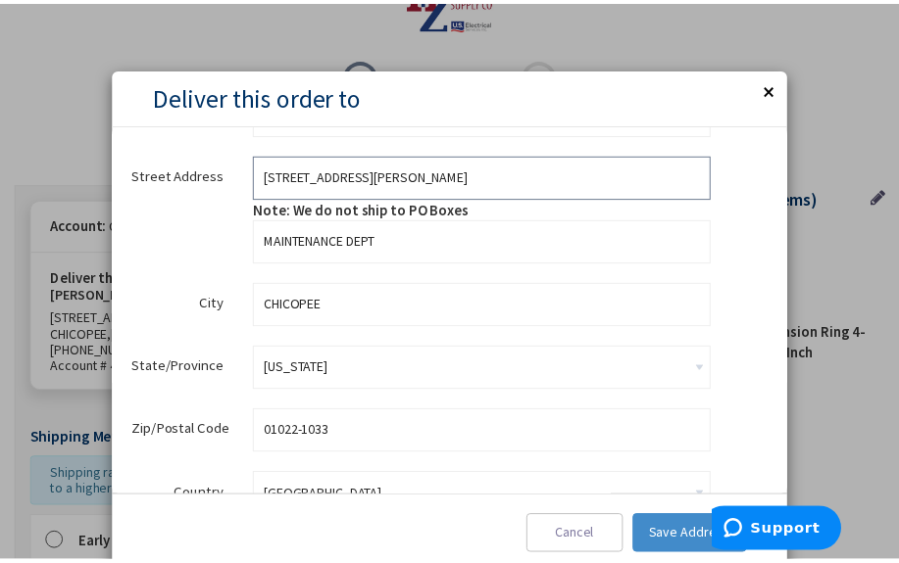
scroll to position [267, 0]
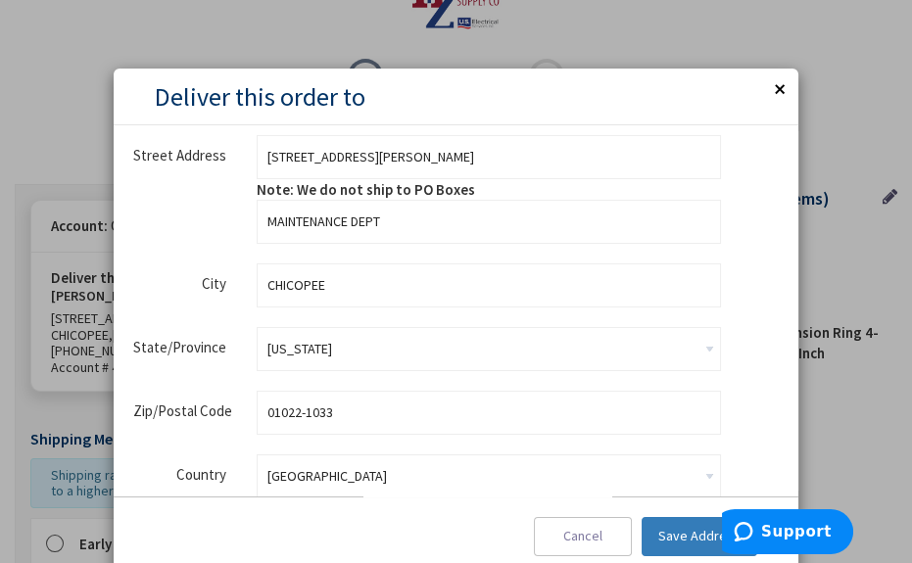
click at [705, 535] on span "Save Address" at bounding box center [700, 536] width 82 height 18
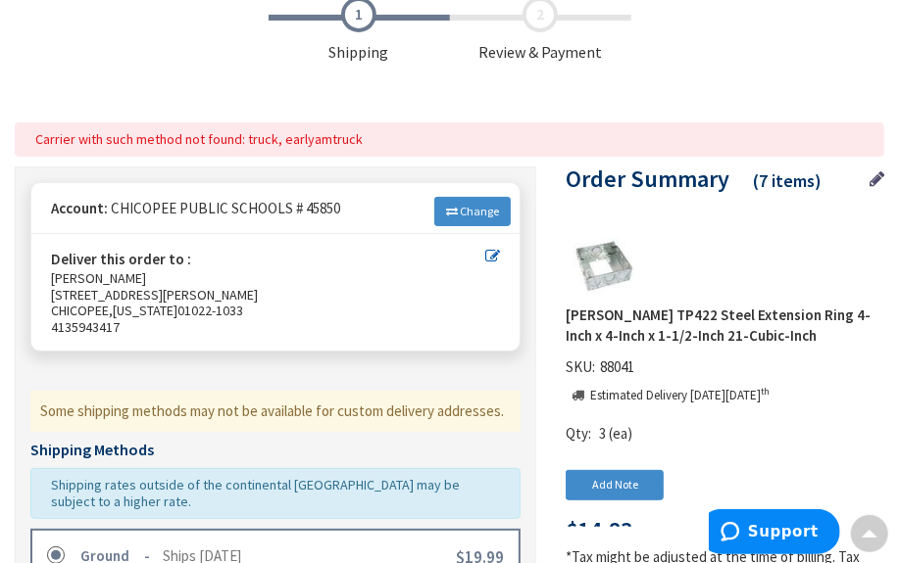
scroll to position [49, 0]
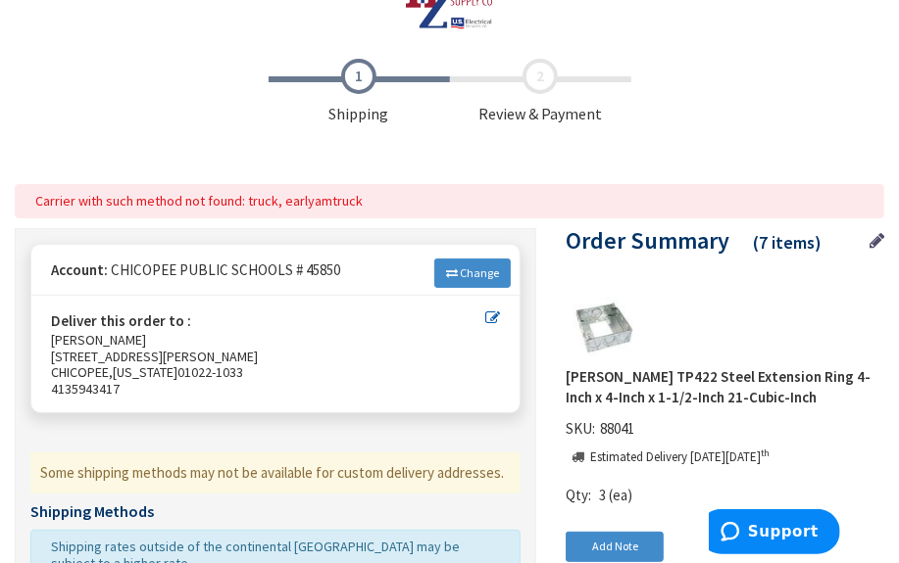
click at [496, 314] on icon at bounding box center [492, 318] width 15 height 15
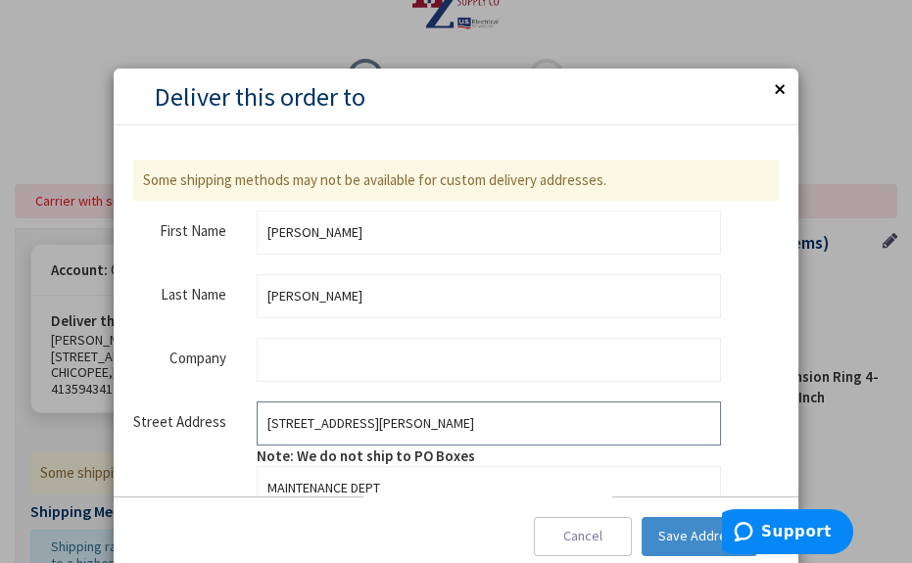
click at [378, 422] on input "617 montgomery st" at bounding box center [489, 424] width 465 height 44
click at [379, 422] on input "617 montgomery st" at bounding box center [489, 424] width 465 height 44
type input "[STREET_ADDRESS][PERSON_NAME]"
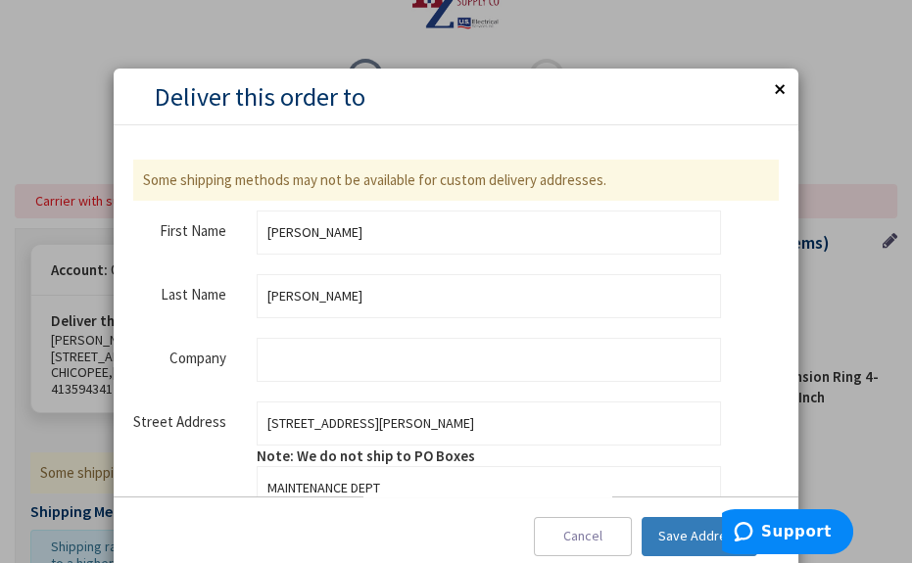
click at [662, 540] on button "Save Address" at bounding box center [700, 536] width 116 height 39
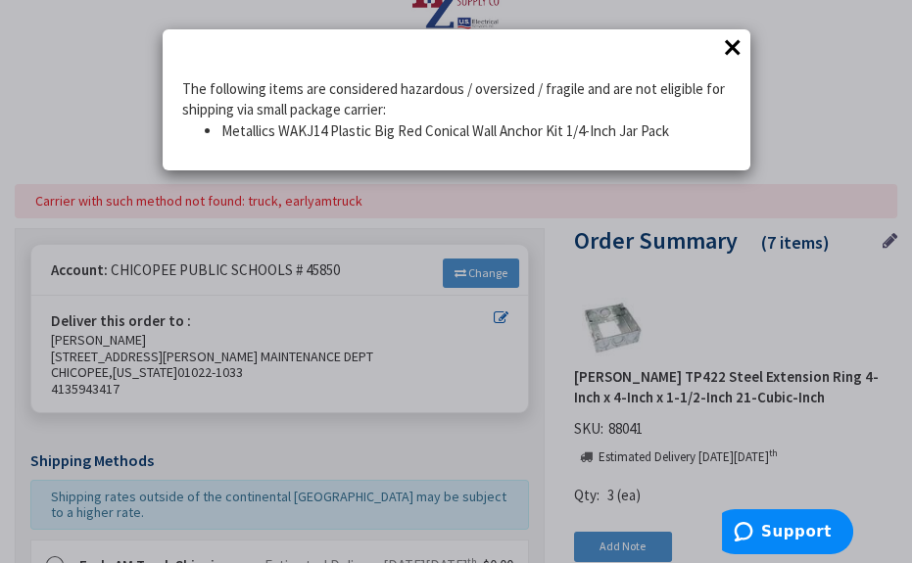
click at [736, 43] on button "×" at bounding box center [732, 46] width 29 height 29
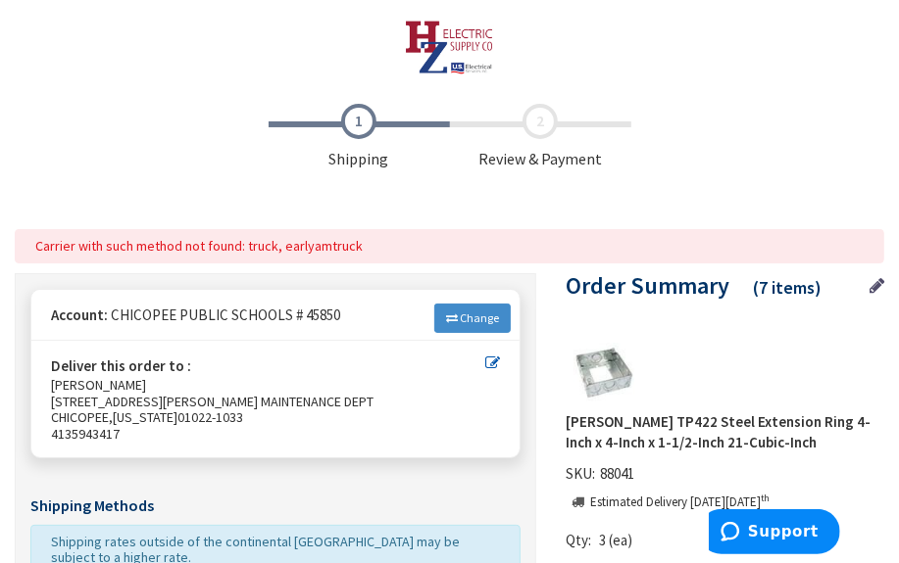
scroll to position [0, 0]
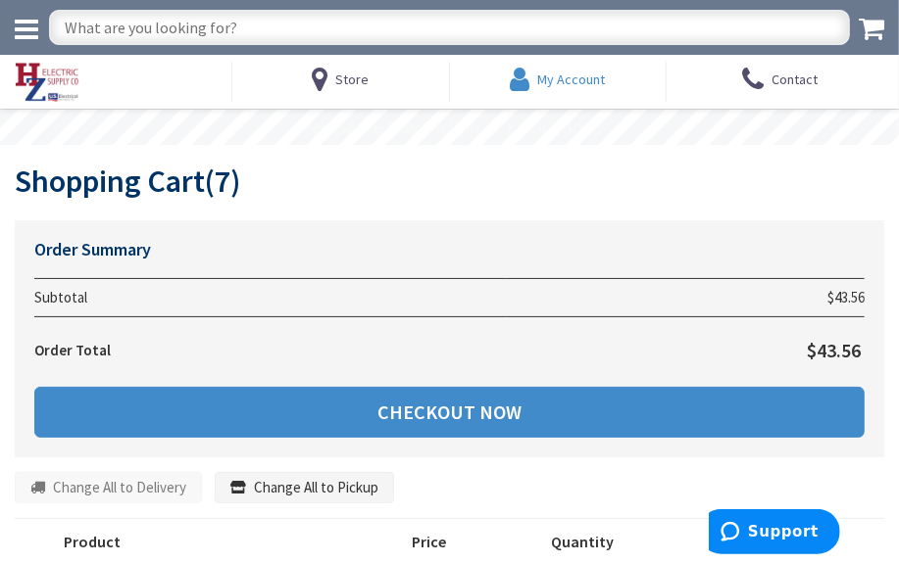
click at [566, 77] on span "My Account" at bounding box center [571, 80] width 68 height 18
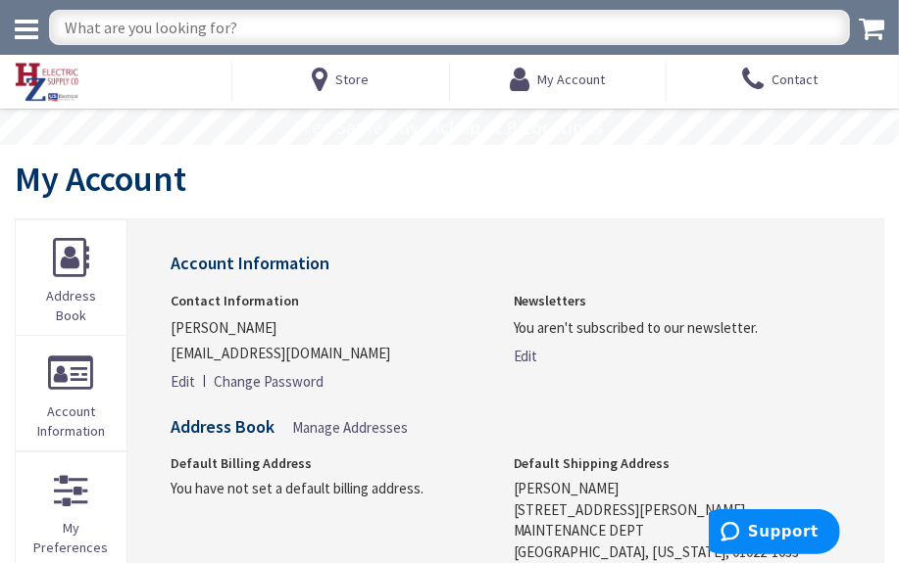
scroll to position [88, 0]
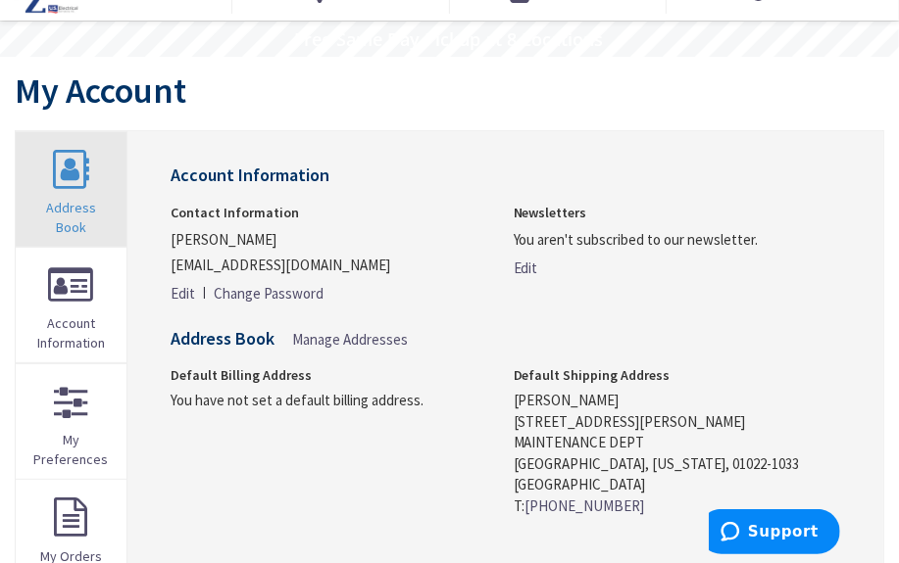
click at [91, 184] on link "Address Book" at bounding box center [71, 189] width 111 height 115
click at [71, 185] on link "Address Book" at bounding box center [71, 189] width 111 height 115
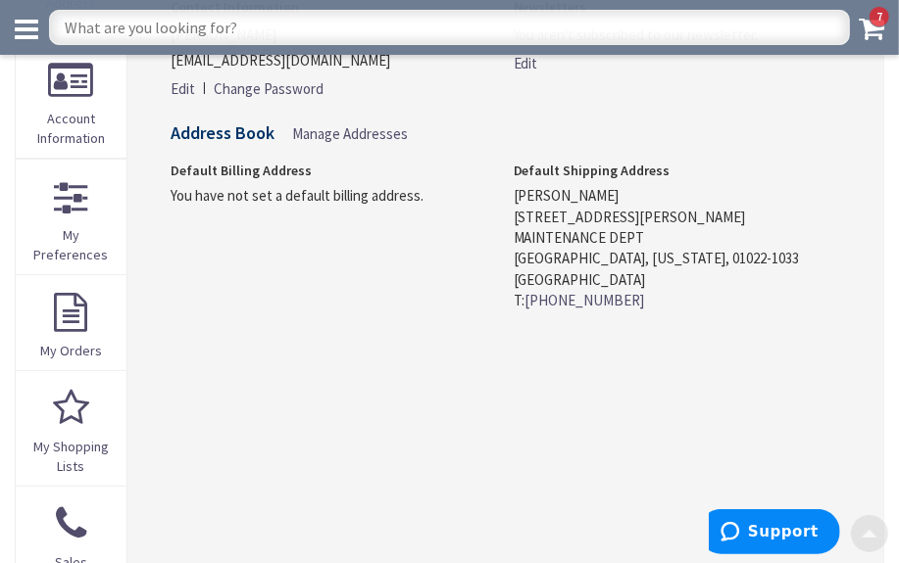
scroll to position [267, 0]
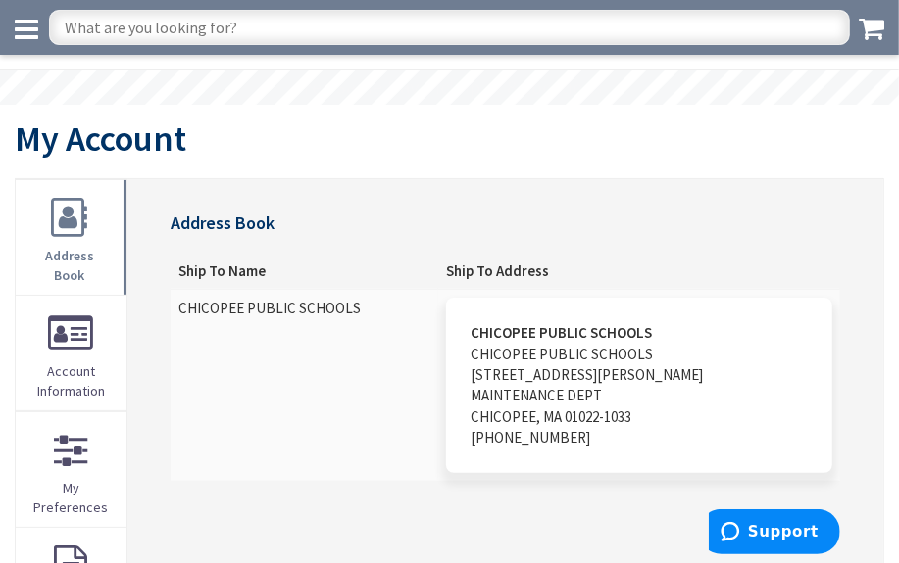
scroll to position [177, 0]
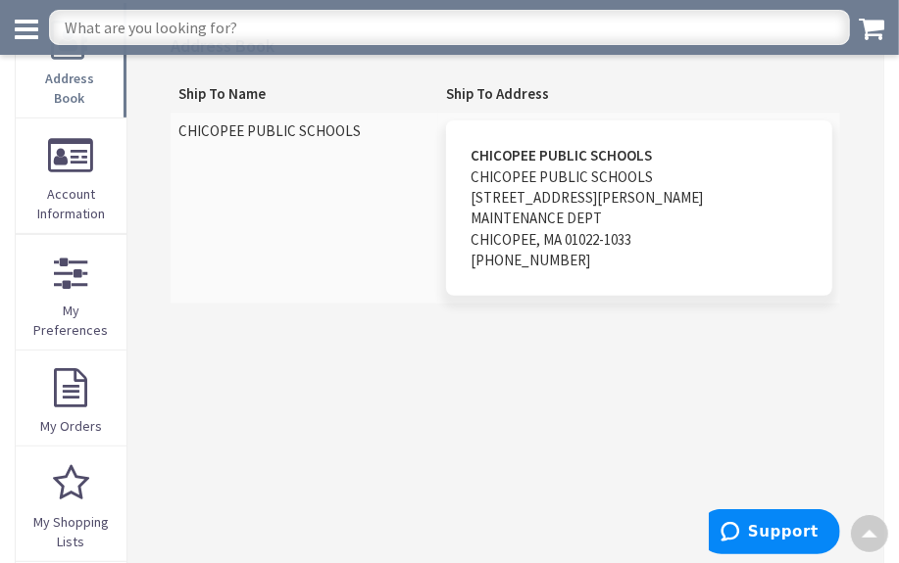
click at [550, 219] on address "CHICOPEE PUBLIC SCHOOLS CHICOPEE PUBLIC SCHOOLS 816 JAMES STREET MAINTENANCE DE…" at bounding box center [639, 208] width 386 height 175
drag, startPoint x: 550, startPoint y: 219, endPoint x: 517, endPoint y: 202, distance: 36.4
click at [550, 218] on address "CHICOPEE PUBLIC SCHOOLS CHICOPEE PUBLIC SCHOOLS [STREET_ADDRESS][PERSON_NAME]-1…" at bounding box center [639, 208] width 386 height 175
click at [517, 202] on address "CHICOPEE PUBLIC SCHOOLS CHICOPEE PUBLIC SCHOOLS 816 JAMES STREET MAINTENANCE DE…" at bounding box center [639, 208] width 386 height 175
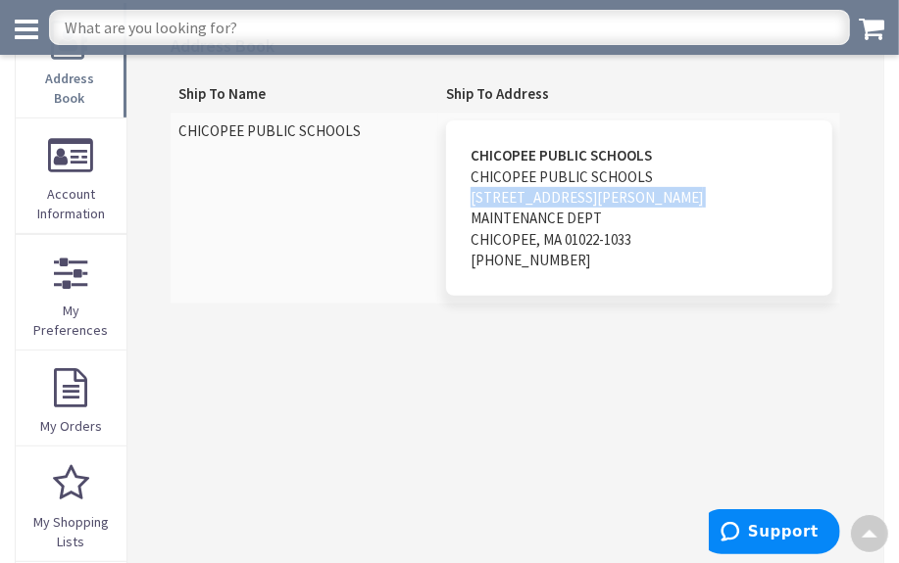
click at [517, 201] on address "CHICOPEE PUBLIC SCHOOLS CHICOPEE PUBLIC SCHOOLS 816 JAMES STREET MAINTENANCE DE…" at bounding box center [639, 208] width 386 height 175
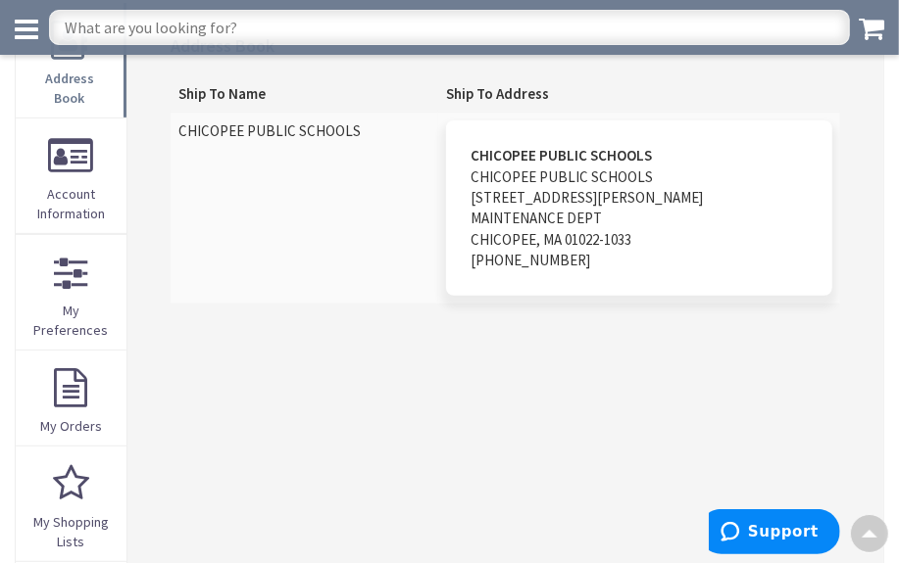
click at [570, 223] on address "CHICOPEE PUBLIC SCHOOLS CHICOPEE PUBLIC SCHOOLS 816 JAMES STREET MAINTENANCE DE…" at bounding box center [639, 208] width 386 height 175
click at [467, 349] on div "Address Book Ship To Name Ship To Address CHICOPEE PUBLIC SCHOOLS CHICOPEE PUBL…" at bounding box center [505, 388] width 756 height 772
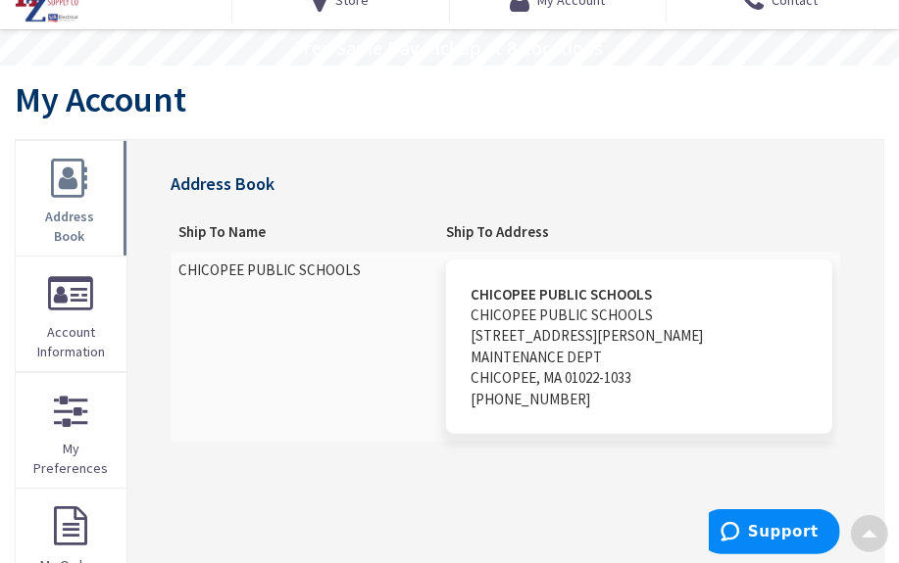
scroll to position [48, 0]
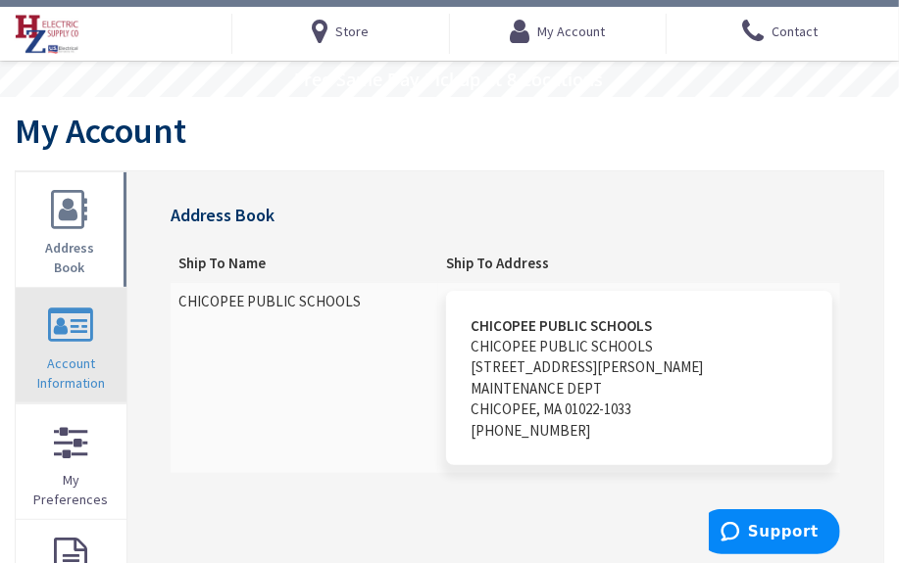
click at [55, 335] on link "Account Information" at bounding box center [71, 345] width 111 height 115
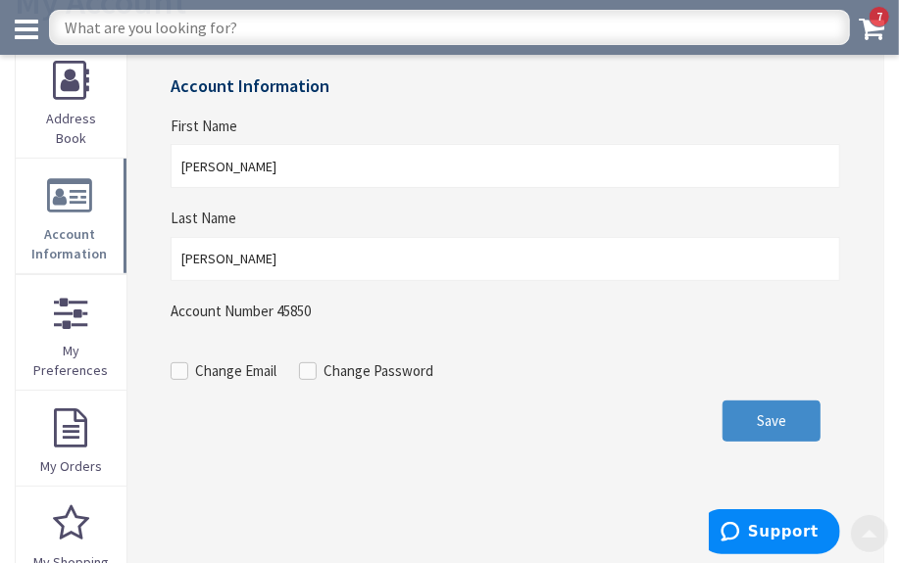
scroll to position [177, 0]
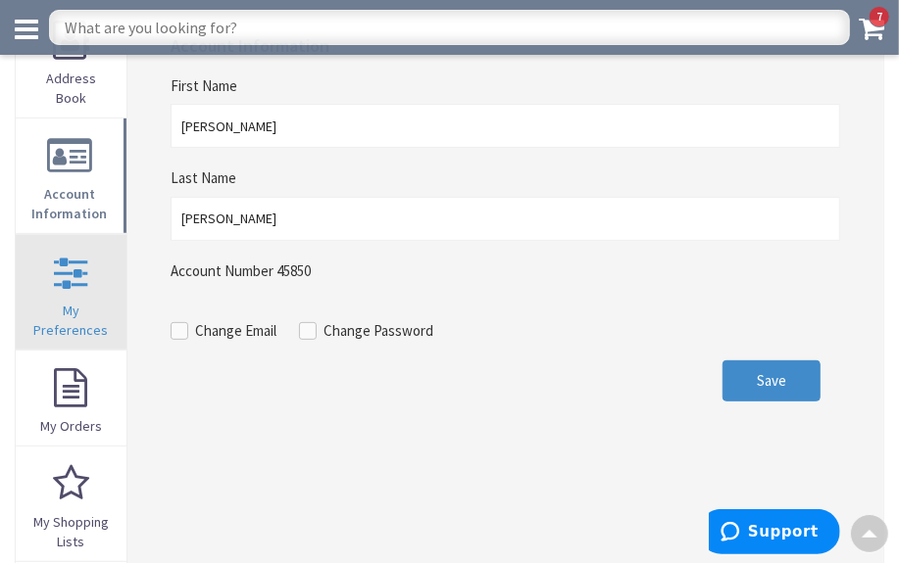
click at [52, 299] on link "My Preferences" at bounding box center [71, 292] width 111 height 115
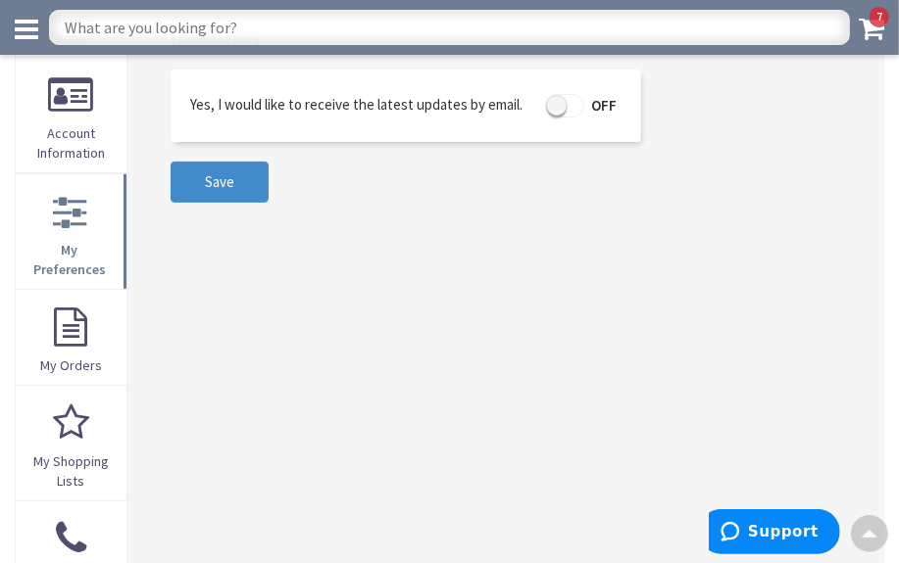
scroll to position [267, 0]
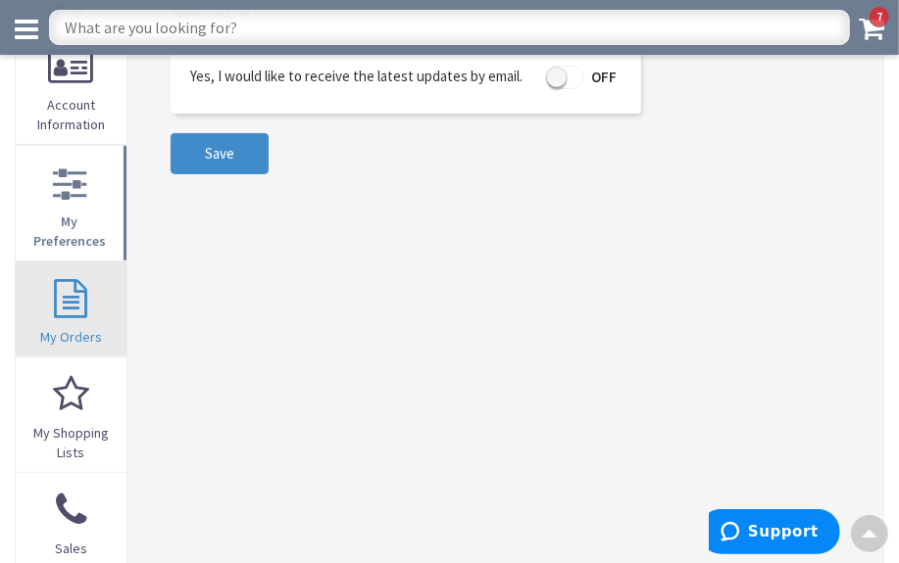
click at [120, 298] on link "My Orders" at bounding box center [71, 309] width 111 height 95
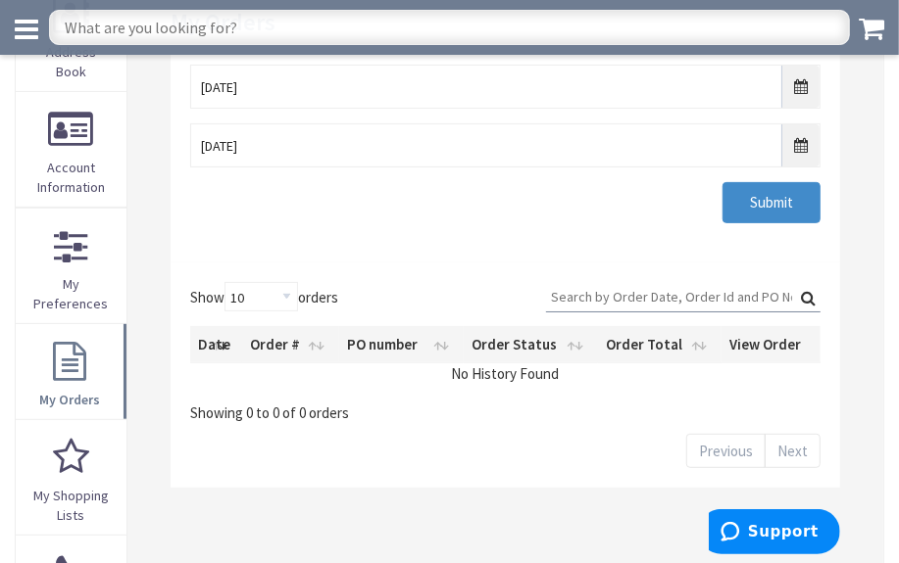
scroll to position [267, 0]
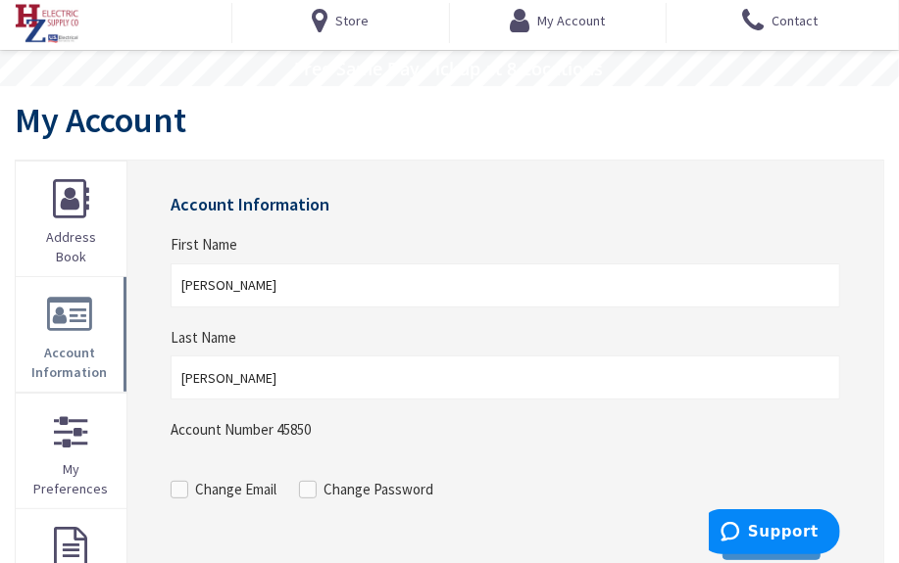
scroll to position [88, 0]
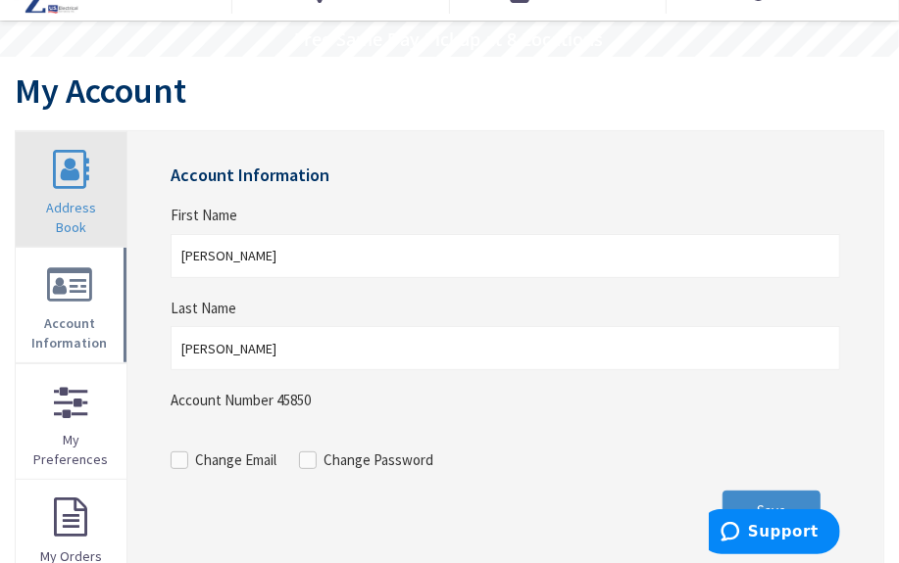
click at [54, 185] on link "Address Book" at bounding box center [71, 189] width 111 height 115
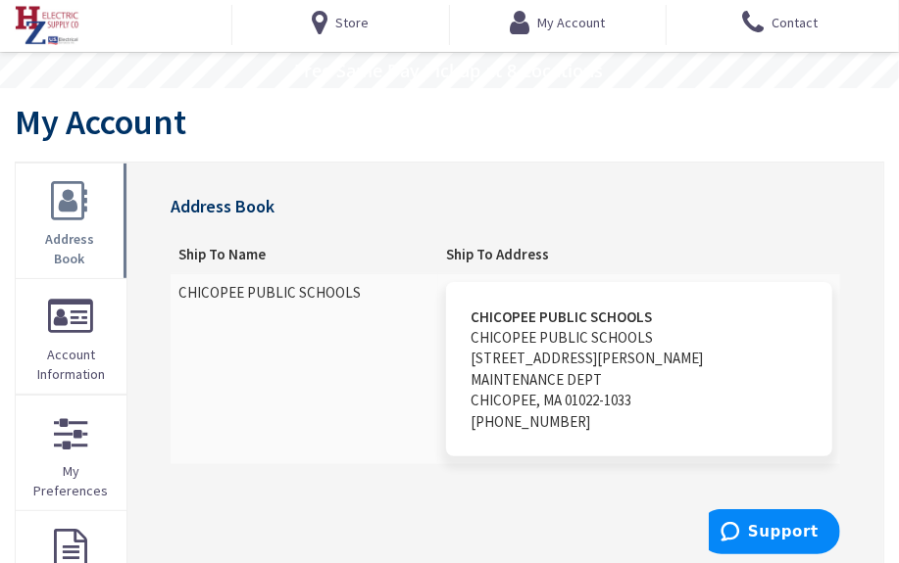
scroll to position [88, 0]
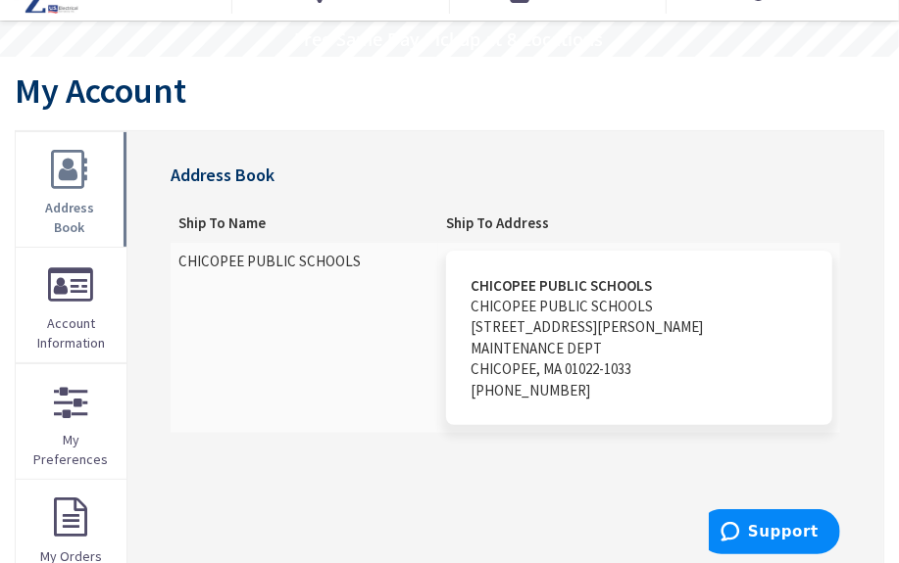
click at [519, 338] on address "CHICOPEE PUBLIC SCHOOLS CHICOPEE PUBLIC SCHOOLS [STREET_ADDRESS][PERSON_NAME]-1…" at bounding box center [639, 338] width 386 height 175
click at [519, 338] on address "CHICOPEE PUBLIC SCHOOLS CHICOPEE PUBLIC SCHOOLS 816 JAMES STREET MAINTENANCE DE…" at bounding box center [639, 338] width 386 height 175
click at [573, 321] on address "CHICOPEE PUBLIC SCHOOLS CHICOPEE PUBLIC SCHOOLS 816 JAMES STREET MAINTENANCE DE…" at bounding box center [639, 338] width 386 height 175
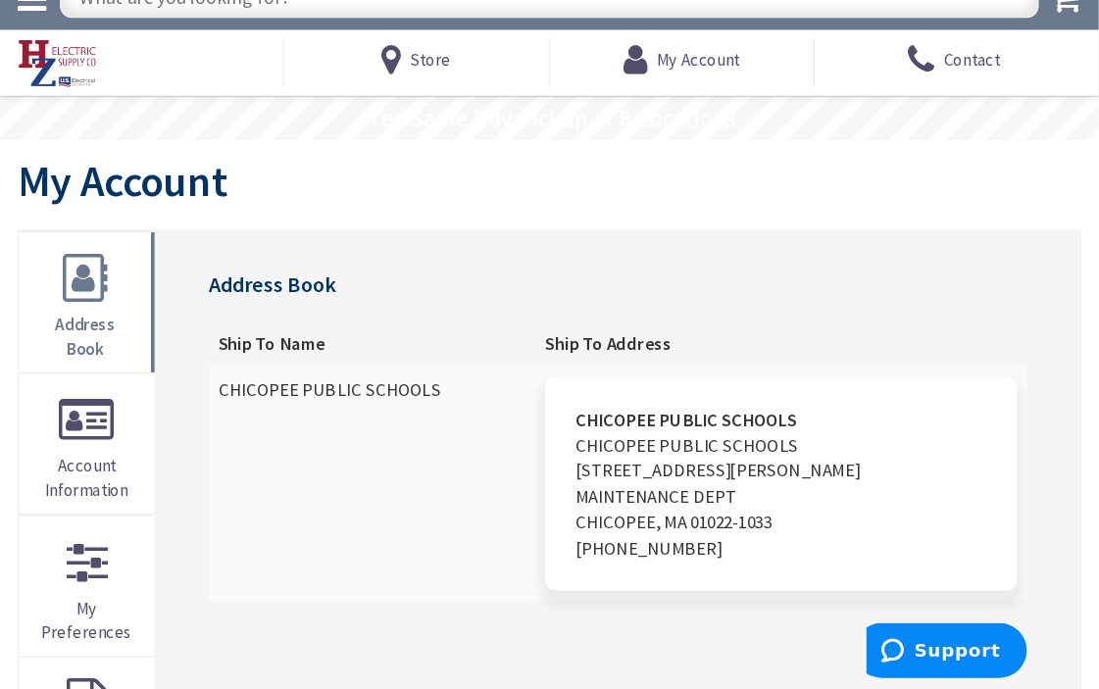
scroll to position [0, 0]
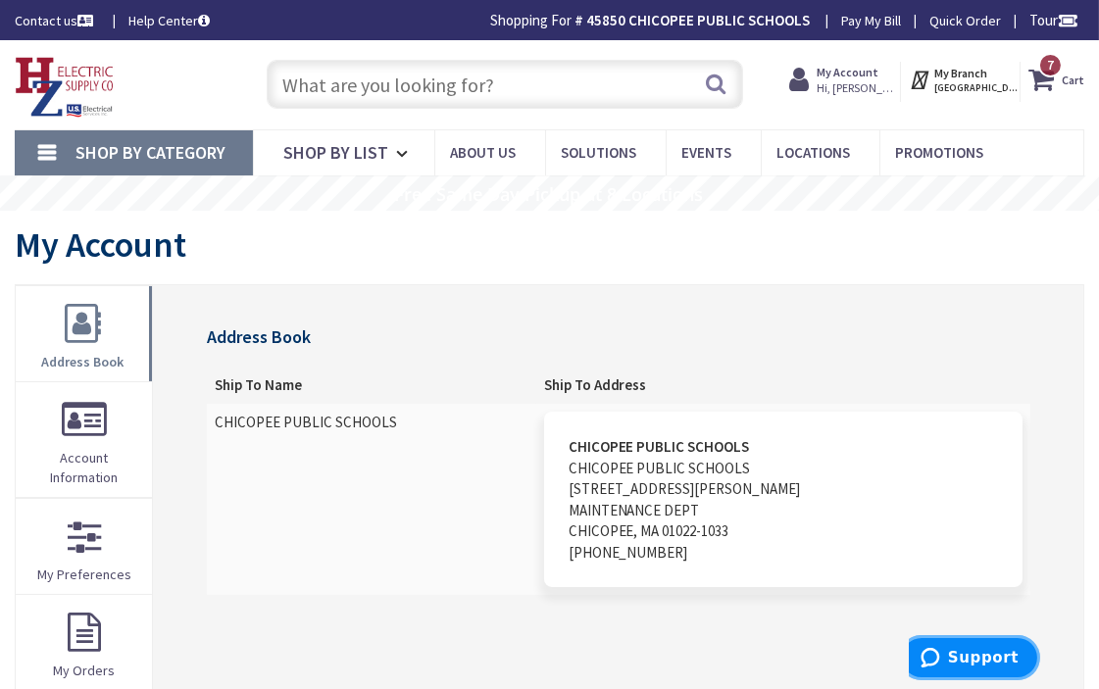
click at [898, 563] on span "Support" at bounding box center [932, 657] width 27 height 20
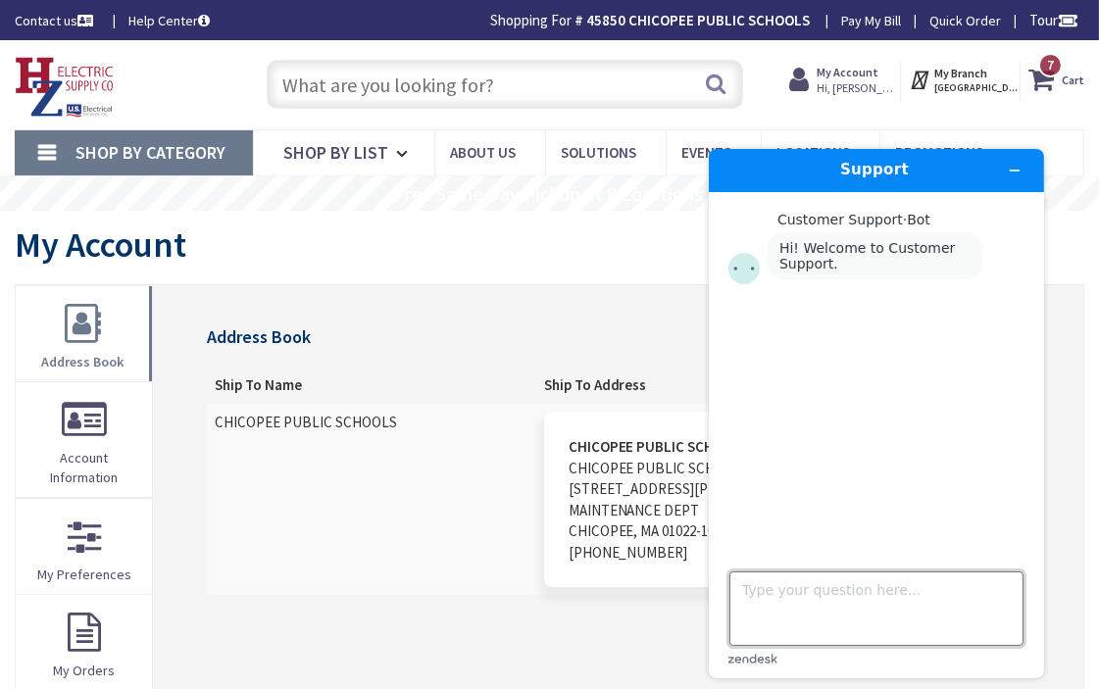
click at [779, 563] on textarea "Type your question here..." at bounding box center [875, 607] width 294 height 74
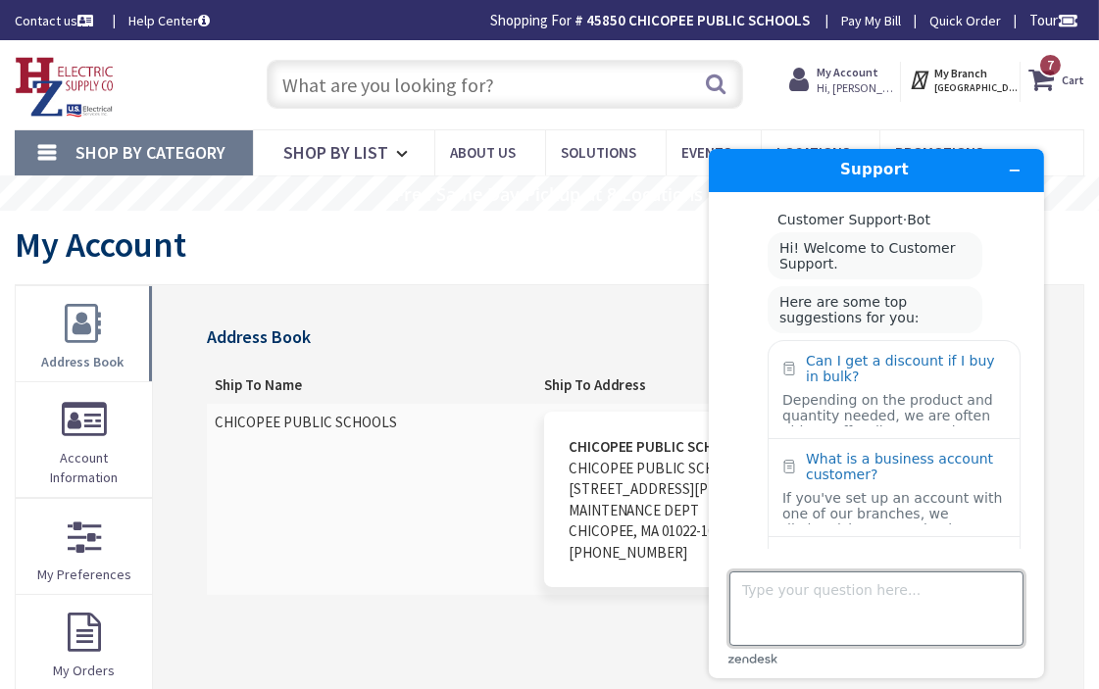
scroll to position [121, 0]
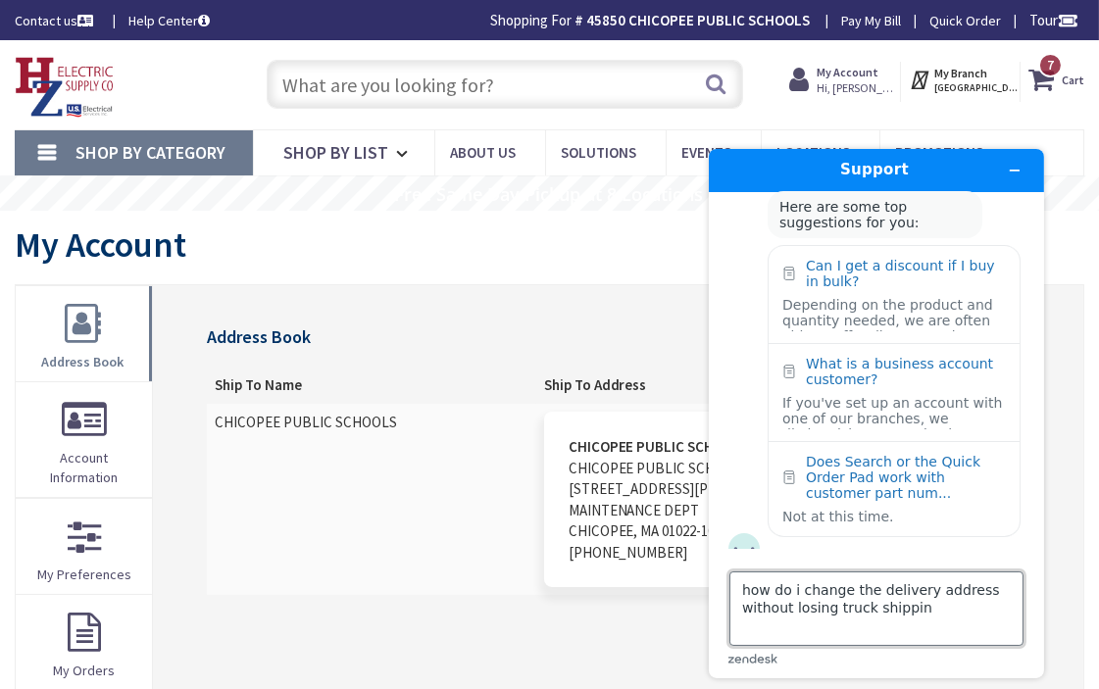
type textarea "how do i change the delivery address without losing truck shipping"
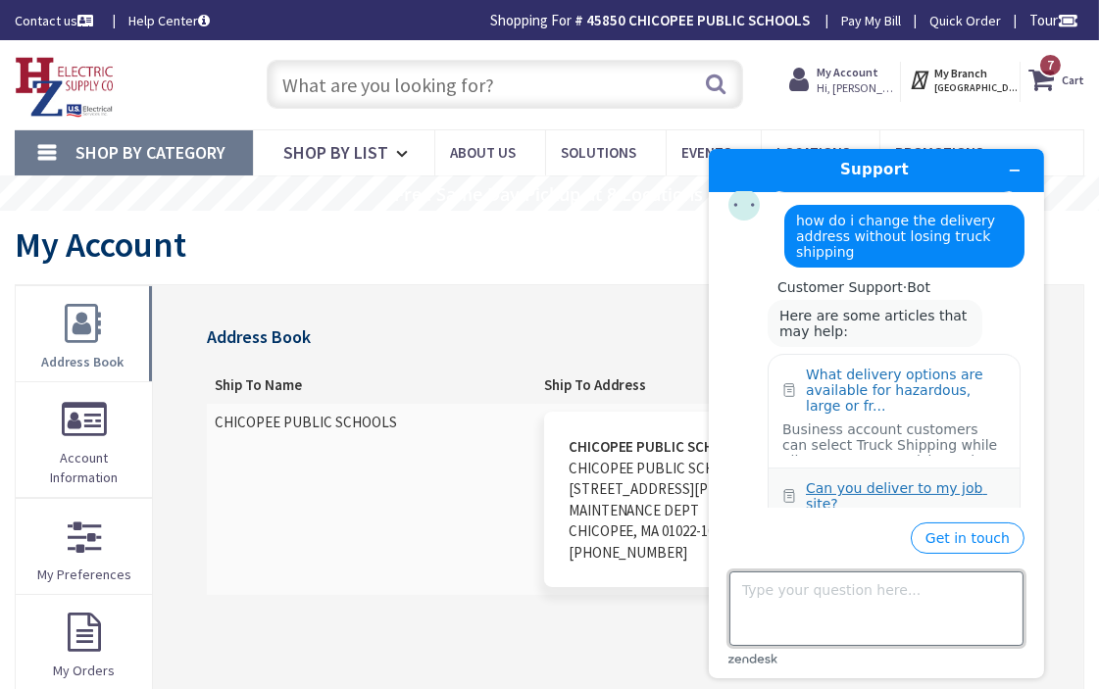
scroll to position [278, 0]
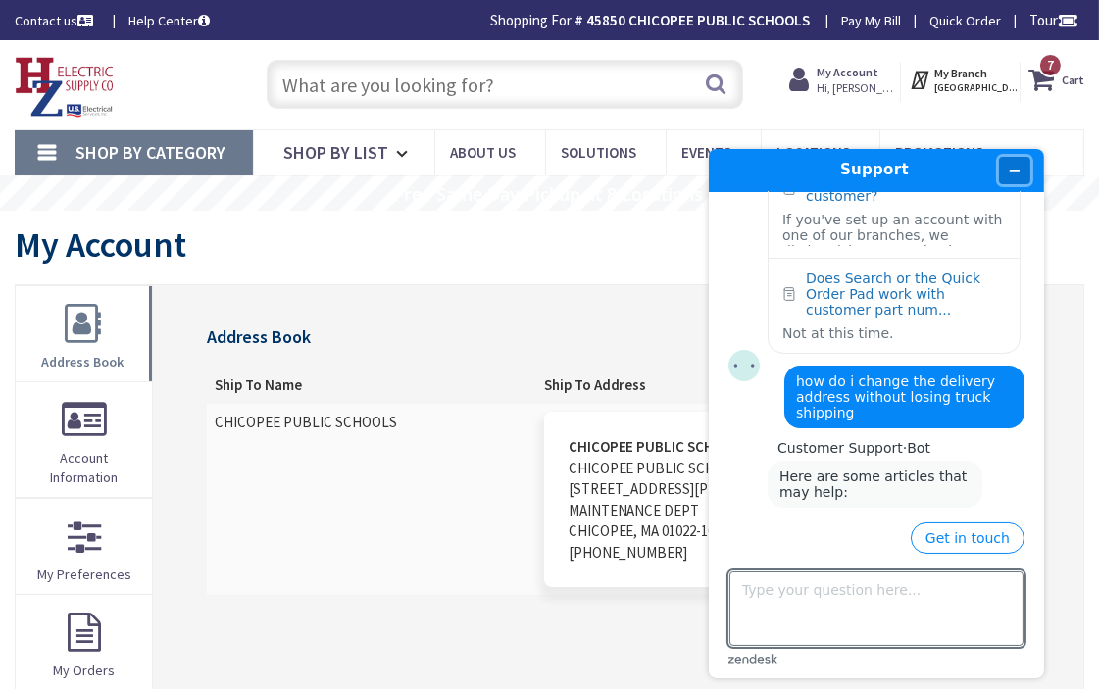
click at [898, 168] on icon "Minimize widget" at bounding box center [1013, 170] width 14 height 14
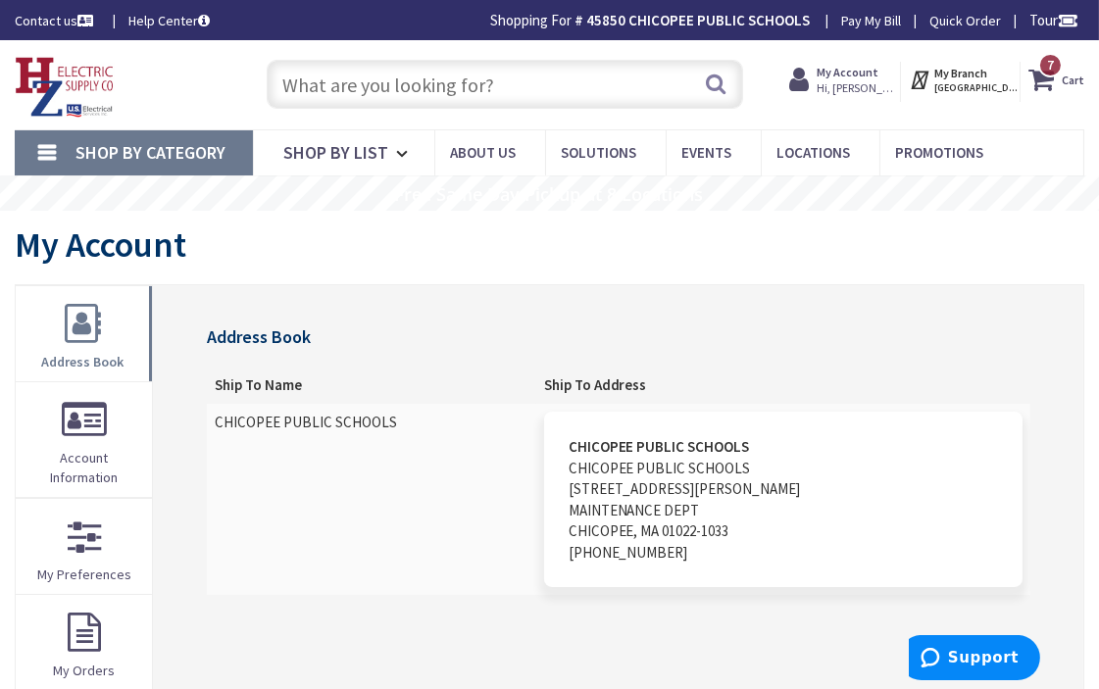
click at [898, 80] on icon at bounding box center [1044, 79] width 33 height 35
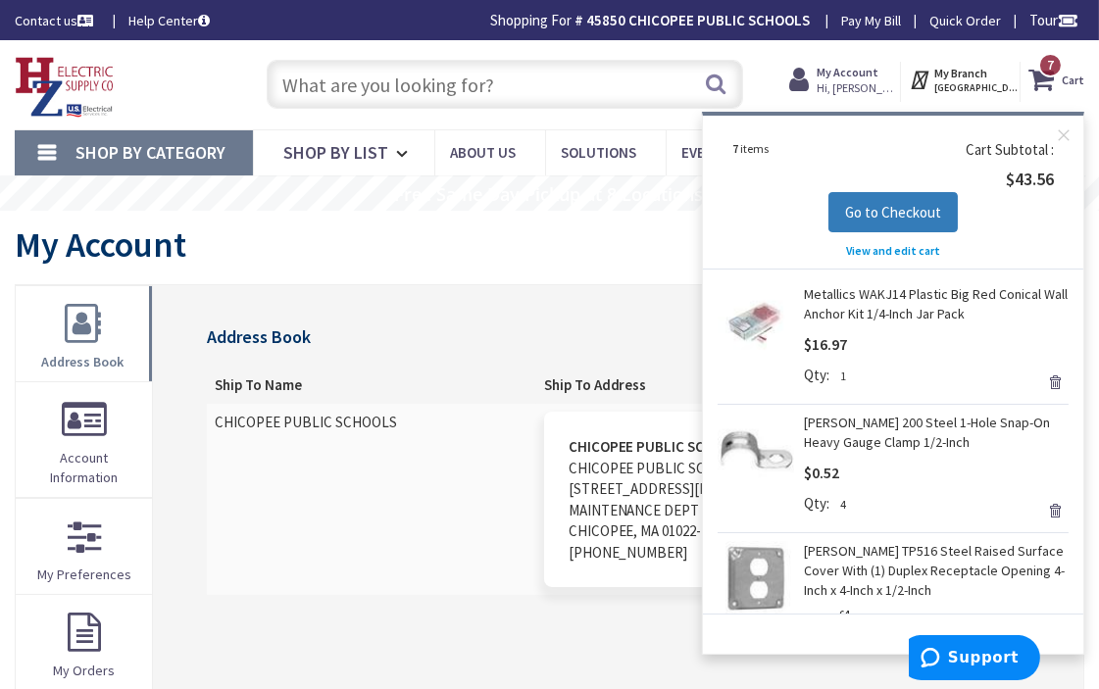
click at [893, 216] on span "Go to Checkout" at bounding box center [893, 212] width 96 height 19
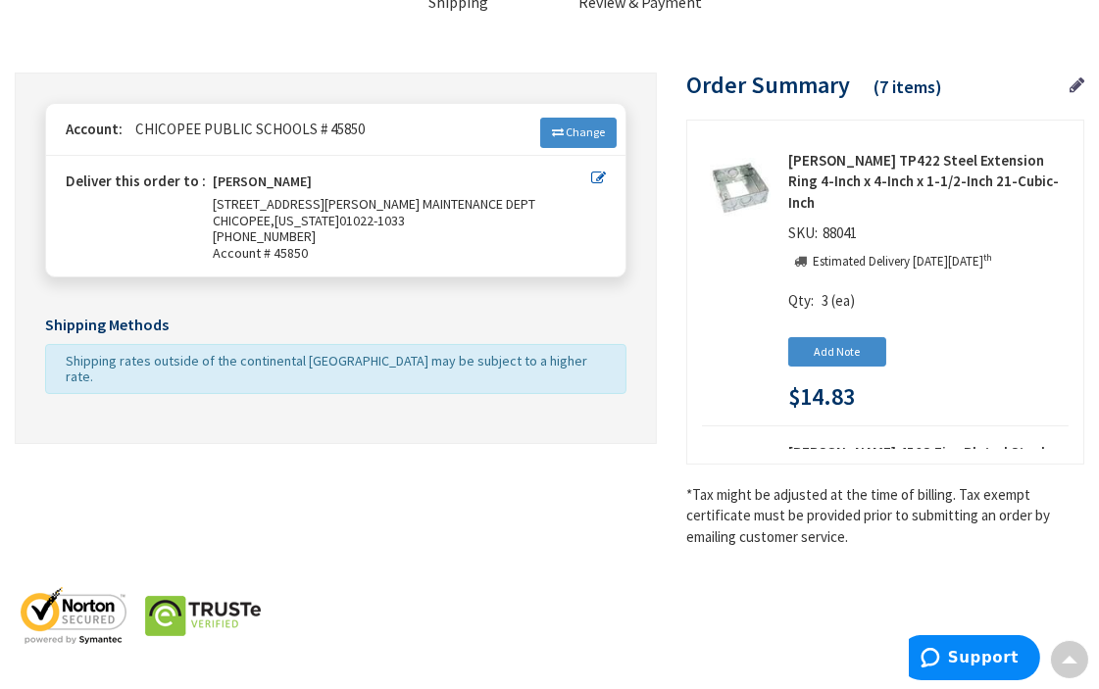
click at [601, 174] on icon at bounding box center [598, 178] width 15 height 15
type input "[STREET_ADDRESS][PERSON_NAME]"
type input "MAINTENANCE DEPT"
type input "CHICOPEE"
type input "01022-1033"
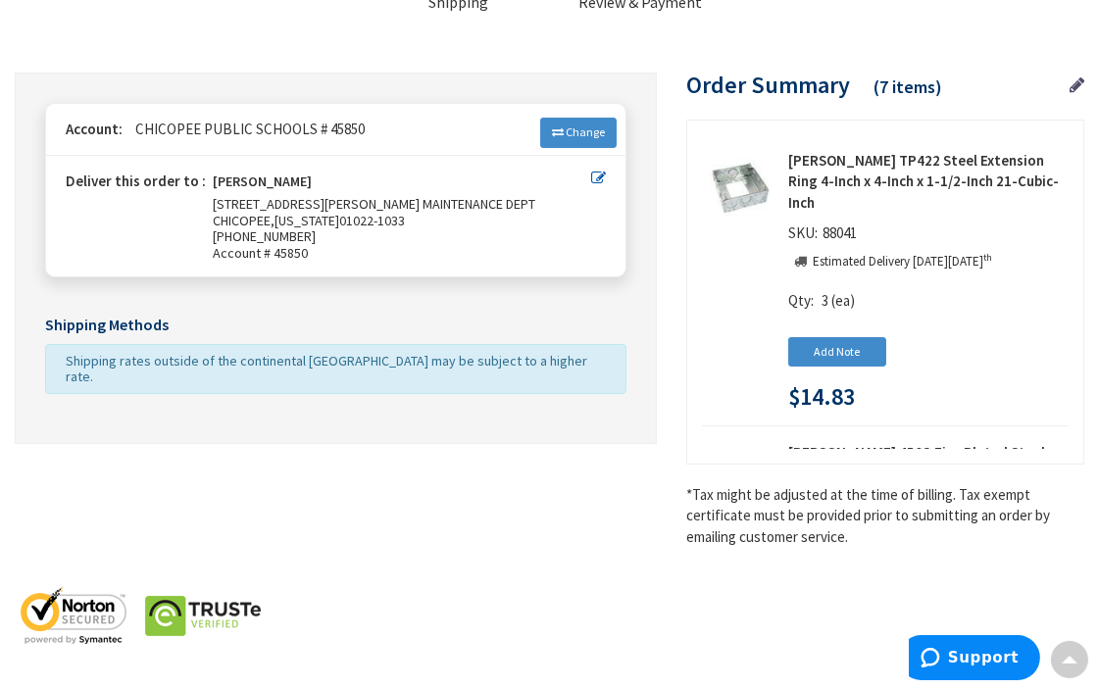
type input "[PHONE_NUMBER]"
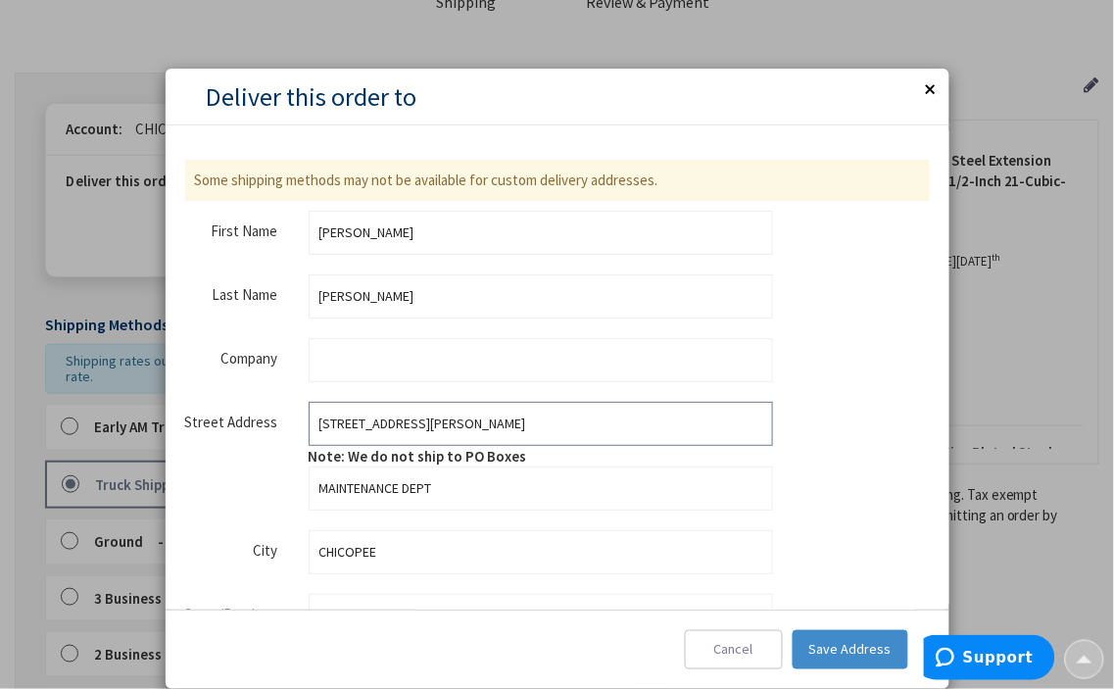
click at [433, 425] on input "[STREET_ADDRESS][PERSON_NAME]" at bounding box center [541, 424] width 465 height 44
drag, startPoint x: 433, startPoint y: 425, endPoint x: 282, endPoint y: 409, distance: 151.8
click at [282, 409] on fieldset "Street Address Street Address: Line 1 [STREET_ADDRESS][PERSON_NAME] Note: We do…" at bounding box center [479, 456] width 588 height 109
click at [834, 643] on span "Save Address" at bounding box center [850, 649] width 82 height 18
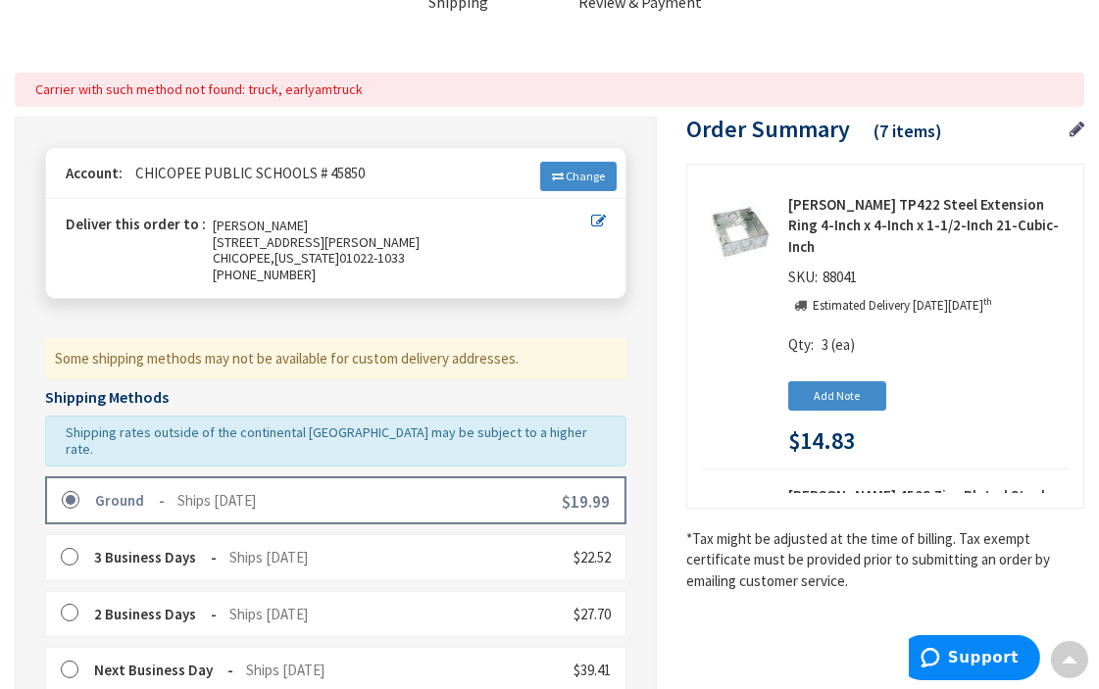
click at [595, 221] on icon at bounding box center [598, 221] width 15 height 15
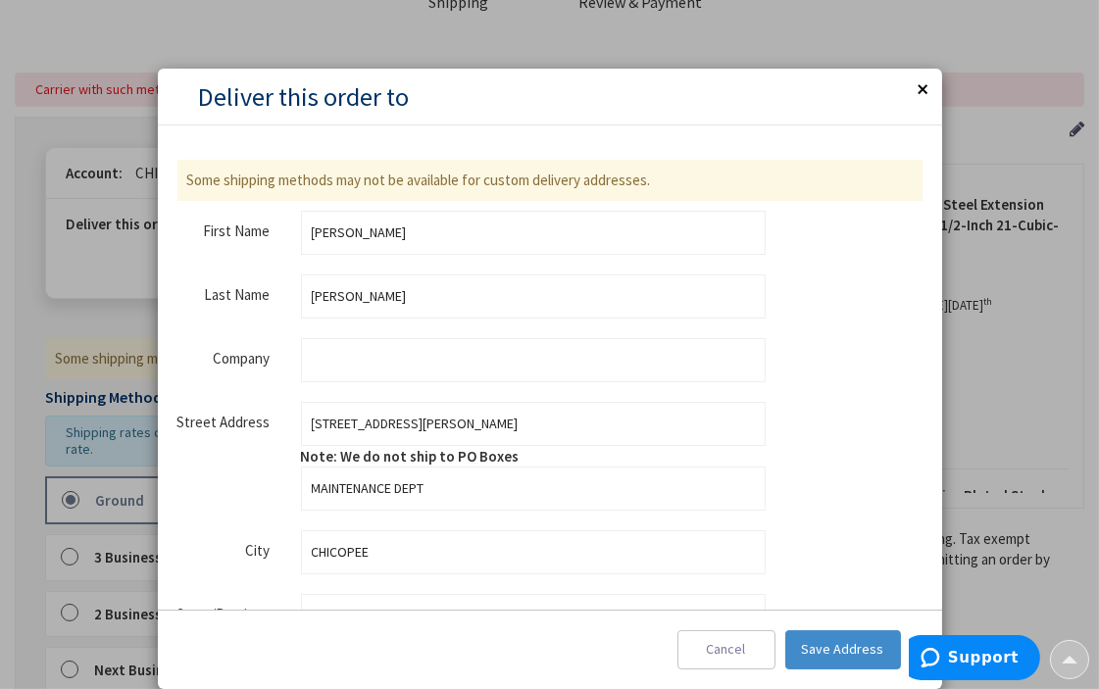
type input "[STREET_ADDRESS][PERSON_NAME]"
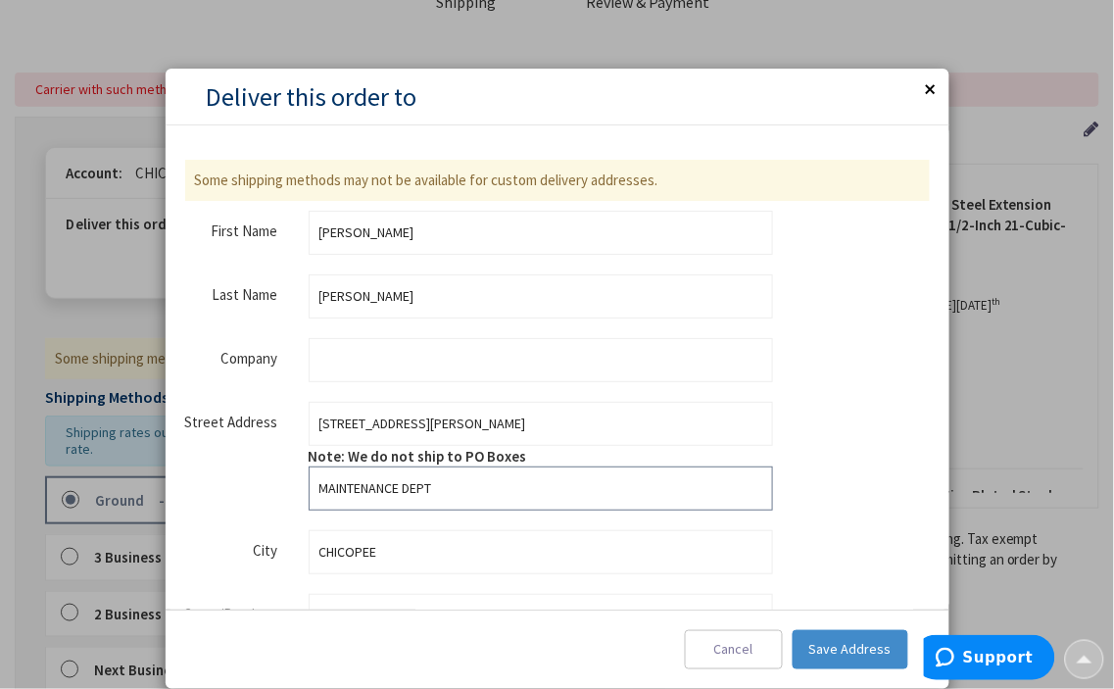
drag, startPoint x: 437, startPoint y: 487, endPoint x: 242, endPoint y: 471, distance: 195.6
click at [242, 471] on fieldset "Street Address Street Address: Line 1 [STREET_ADDRESS][PERSON_NAME] Note: We do…" at bounding box center [479, 456] width 588 height 109
click at [819, 638] on button "Save Address" at bounding box center [851, 649] width 116 height 39
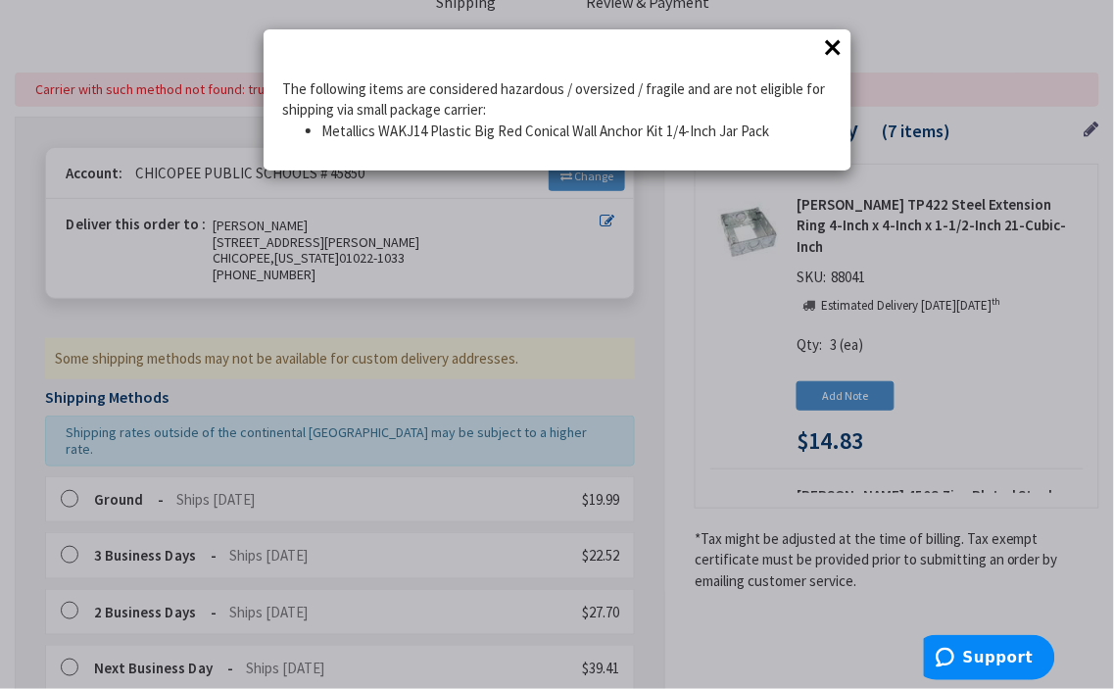
click at [830, 45] on button "×" at bounding box center [833, 46] width 29 height 29
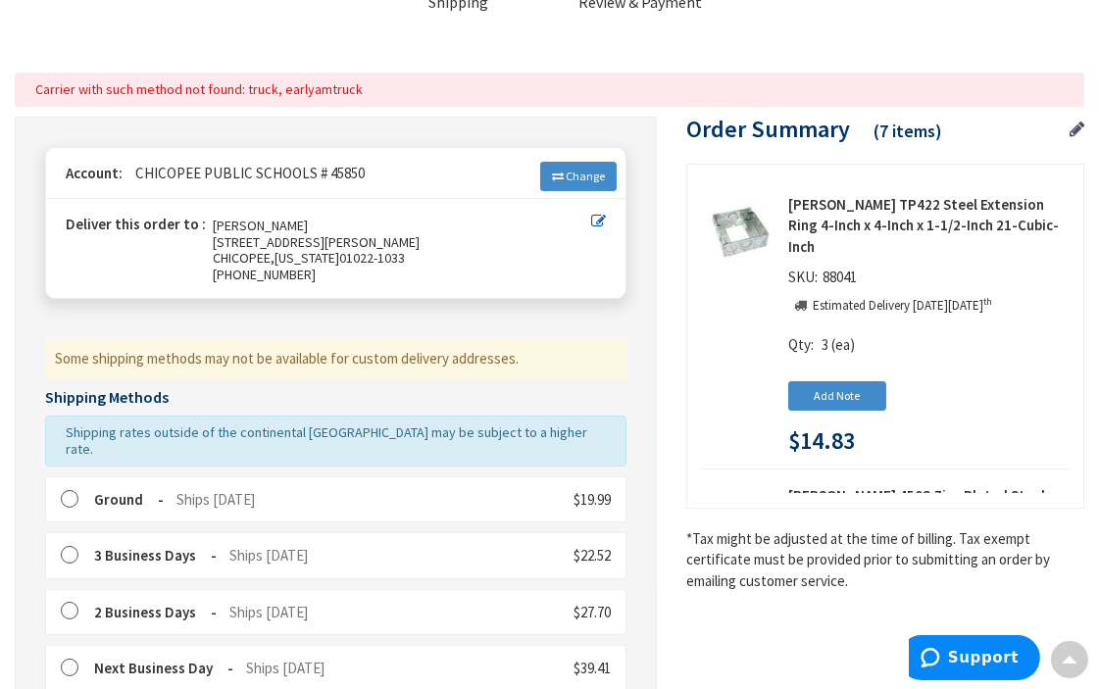
click at [594, 219] on icon at bounding box center [598, 221] width 15 height 15
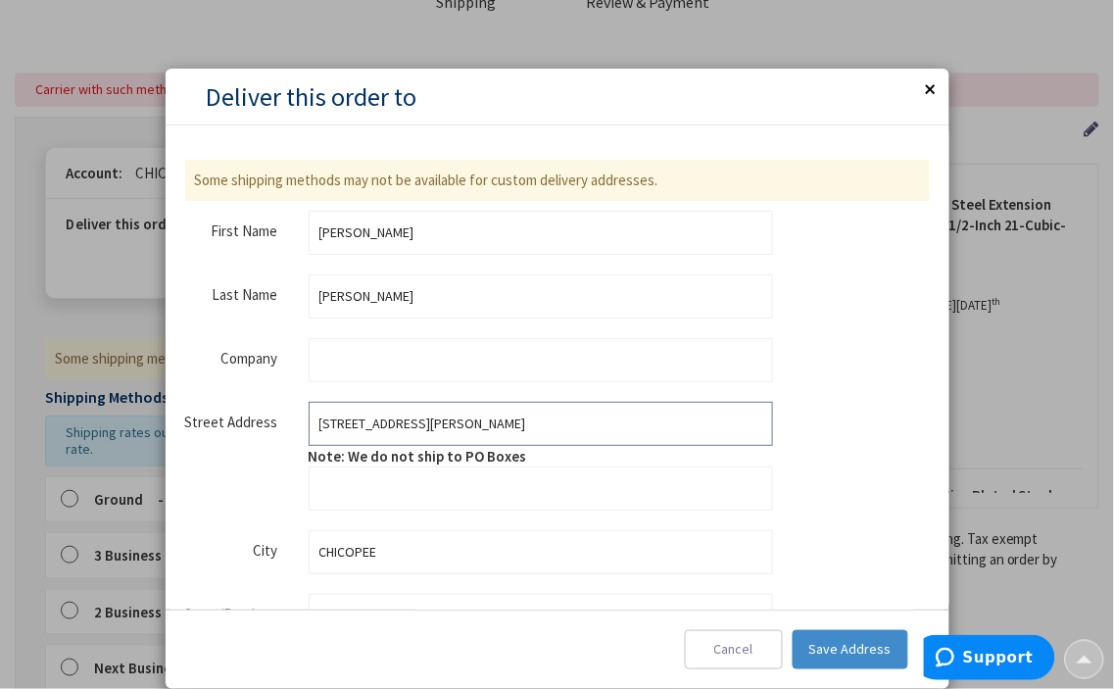
click at [478, 428] on input "[STREET_ADDRESS][PERSON_NAME]" at bounding box center [541, 424] width 465 height 44
type input "[STREET_ADDRESS][PERSON_NAME]"
type input "MAINTENANCE DEPT"
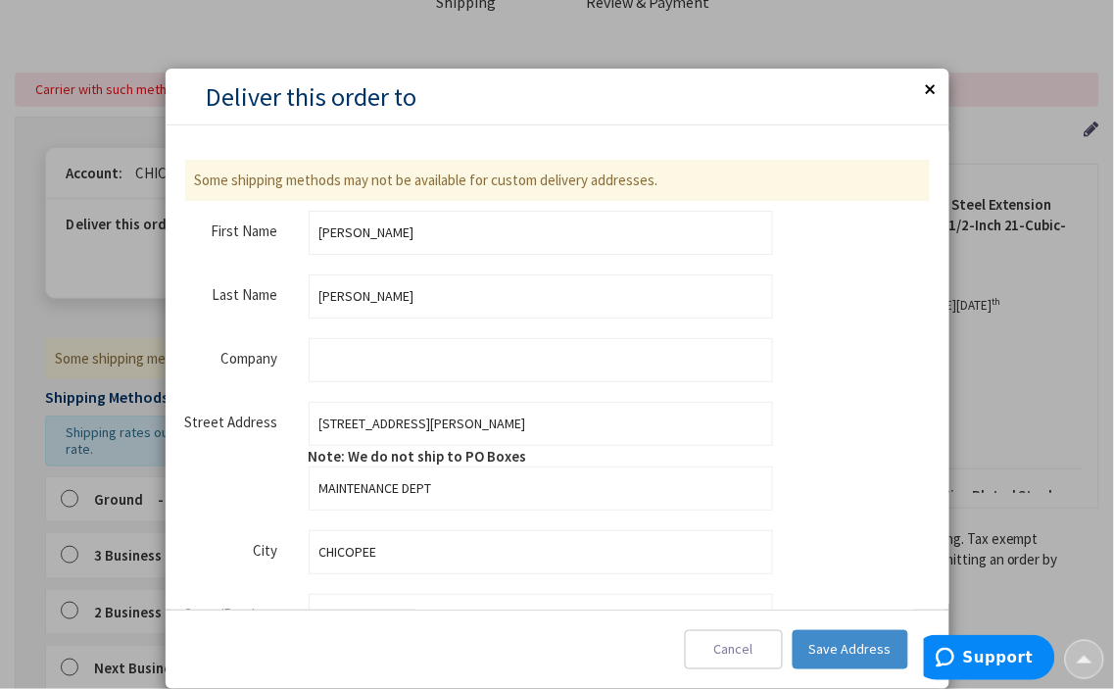
type input "4135943417"
click at [878, 642] on span "Save Address" at bounding box center [850, 649] width 82 height 18
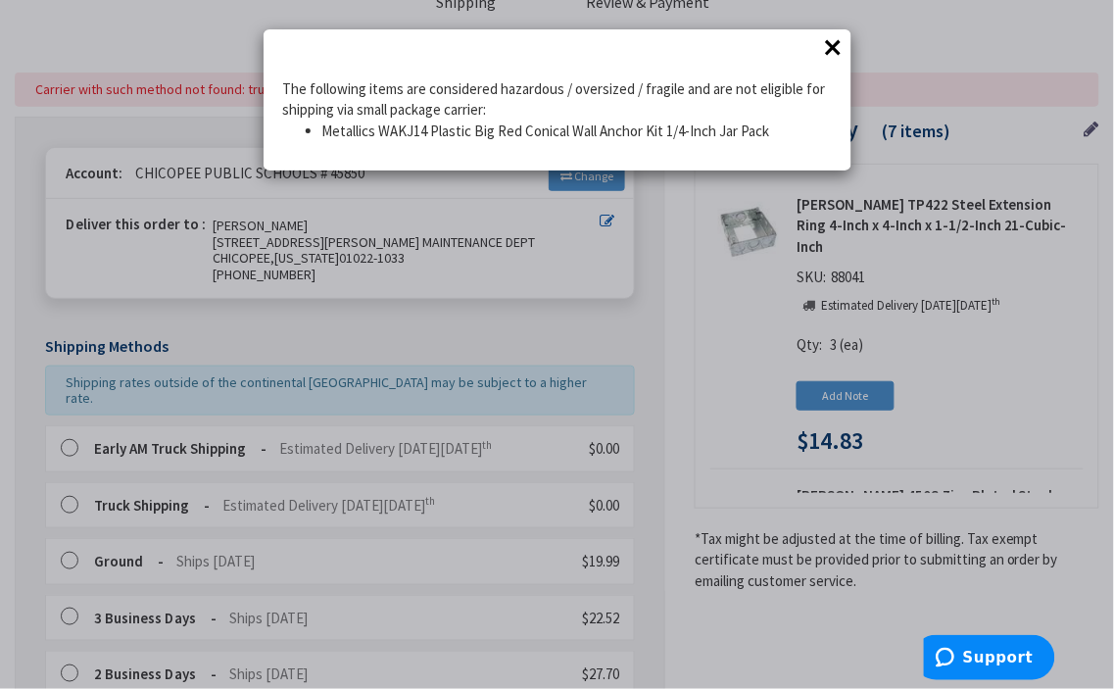
click at [828, 45] on button "×" at bounding box center [833, 46] width 29 height 29
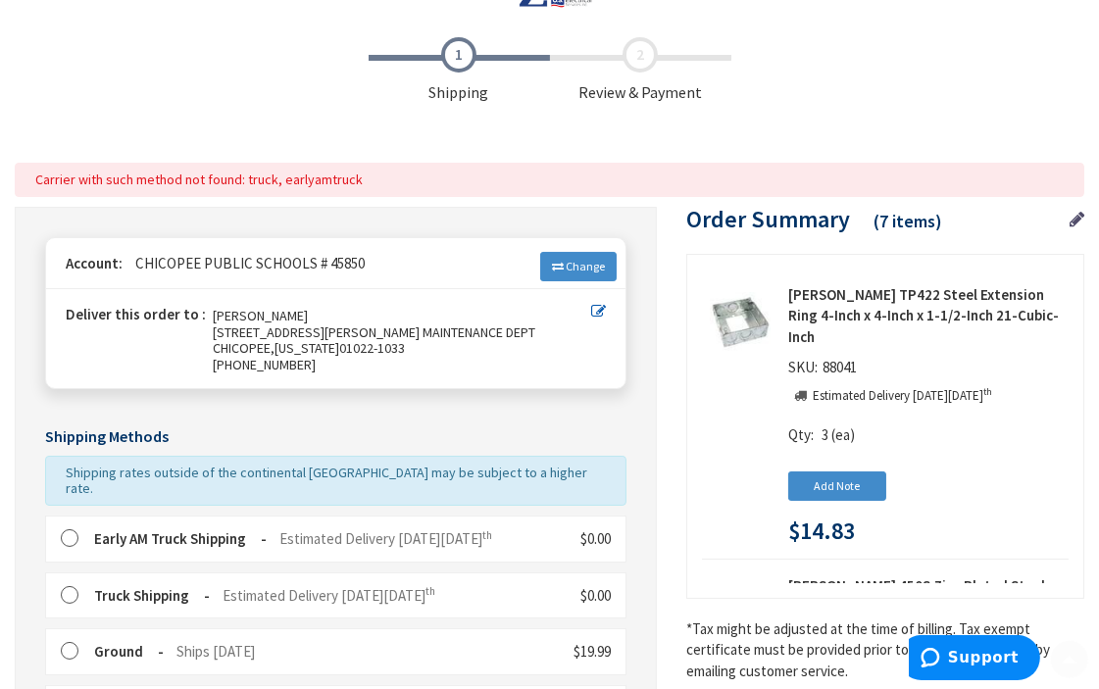
scroll to position [109, 0]
